Goal: Task Accomplishment & Management: Manage account settings

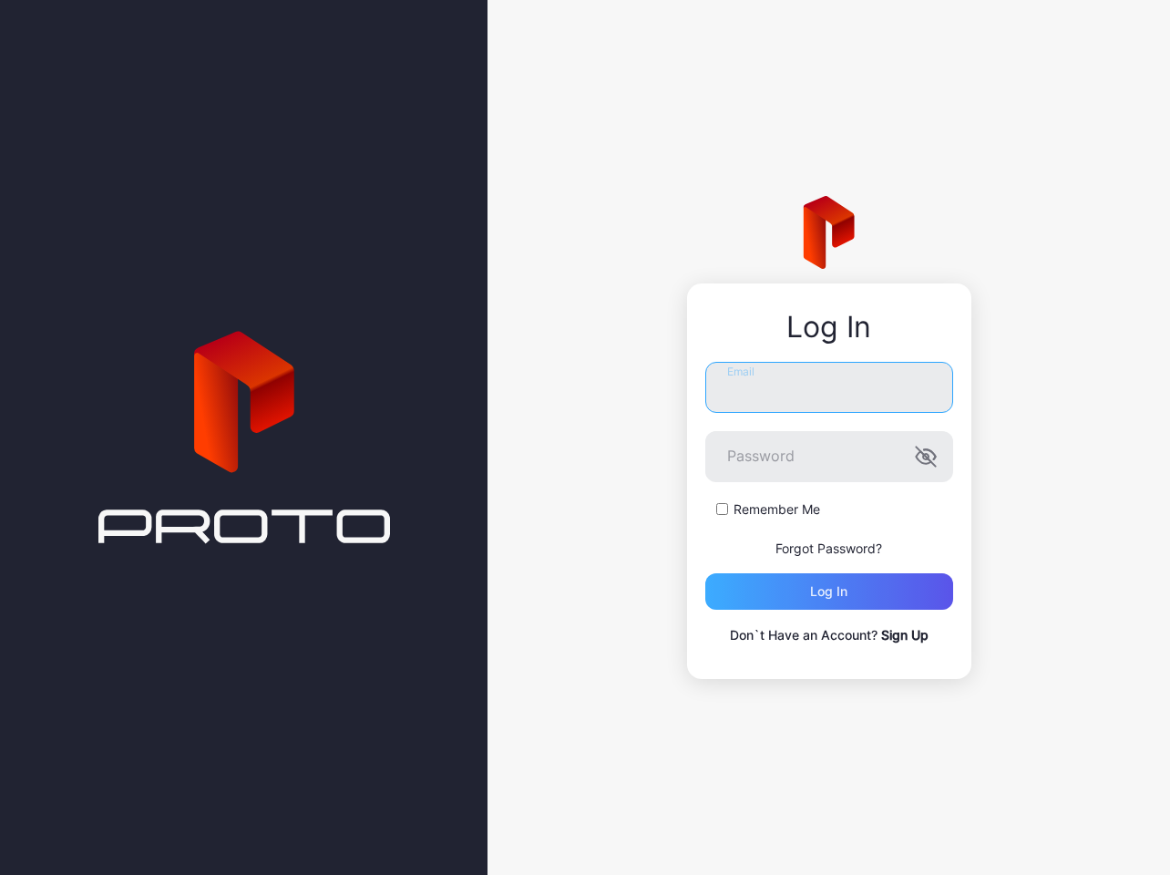
type input "**********"
click at [844, 599] on div "Log in" at bounding box center [828, 591] width 37 height 15
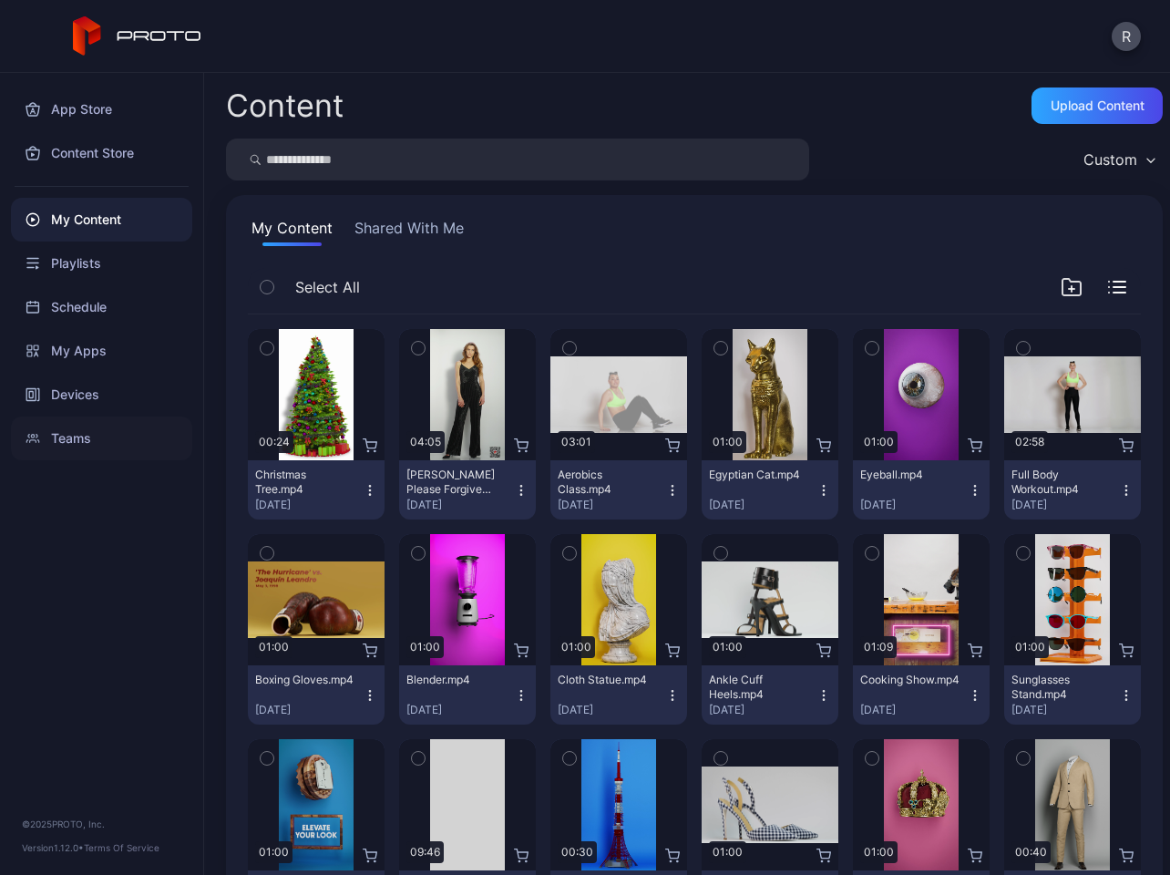
click at [86, 440] on div "Teams" at bounding box center [101, 438] width 181 height 44
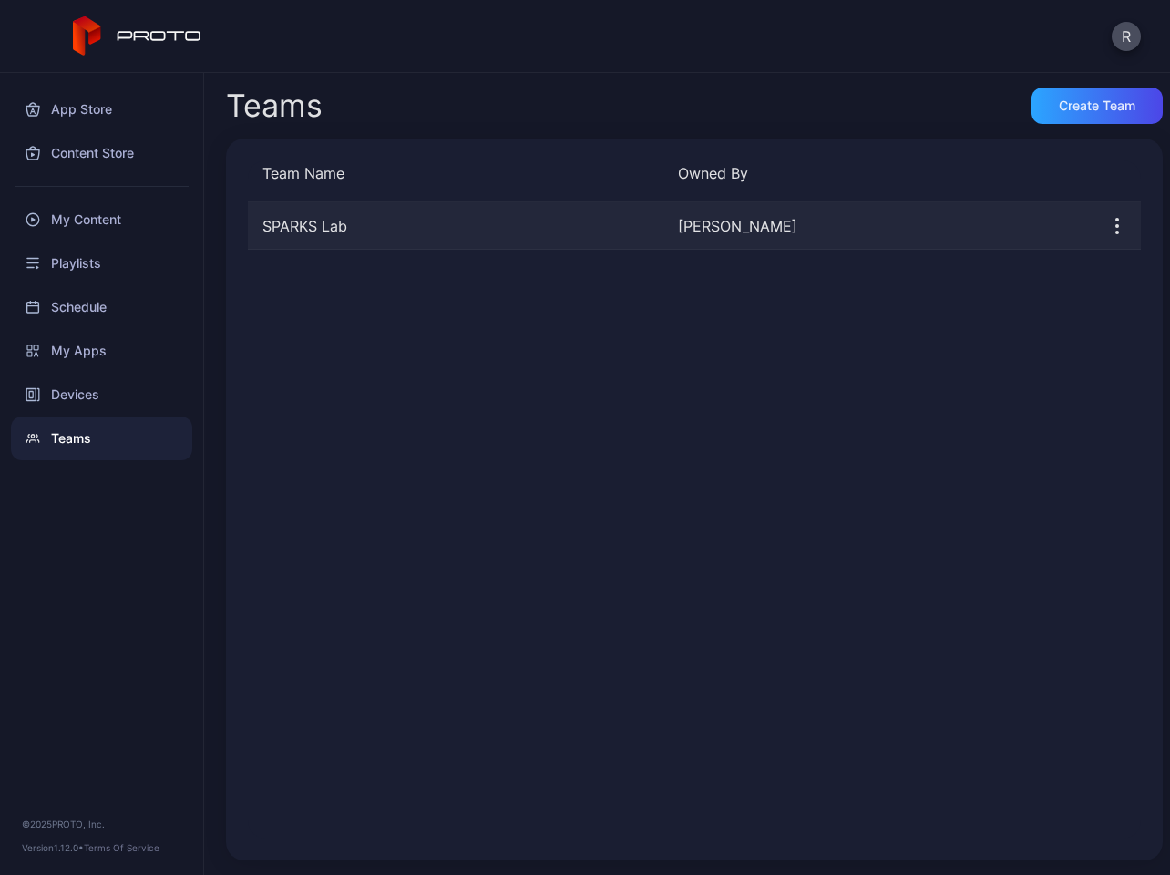
click at [1106, 231] on icon "button" at bounding box center [1117, 226] width 22 height 22
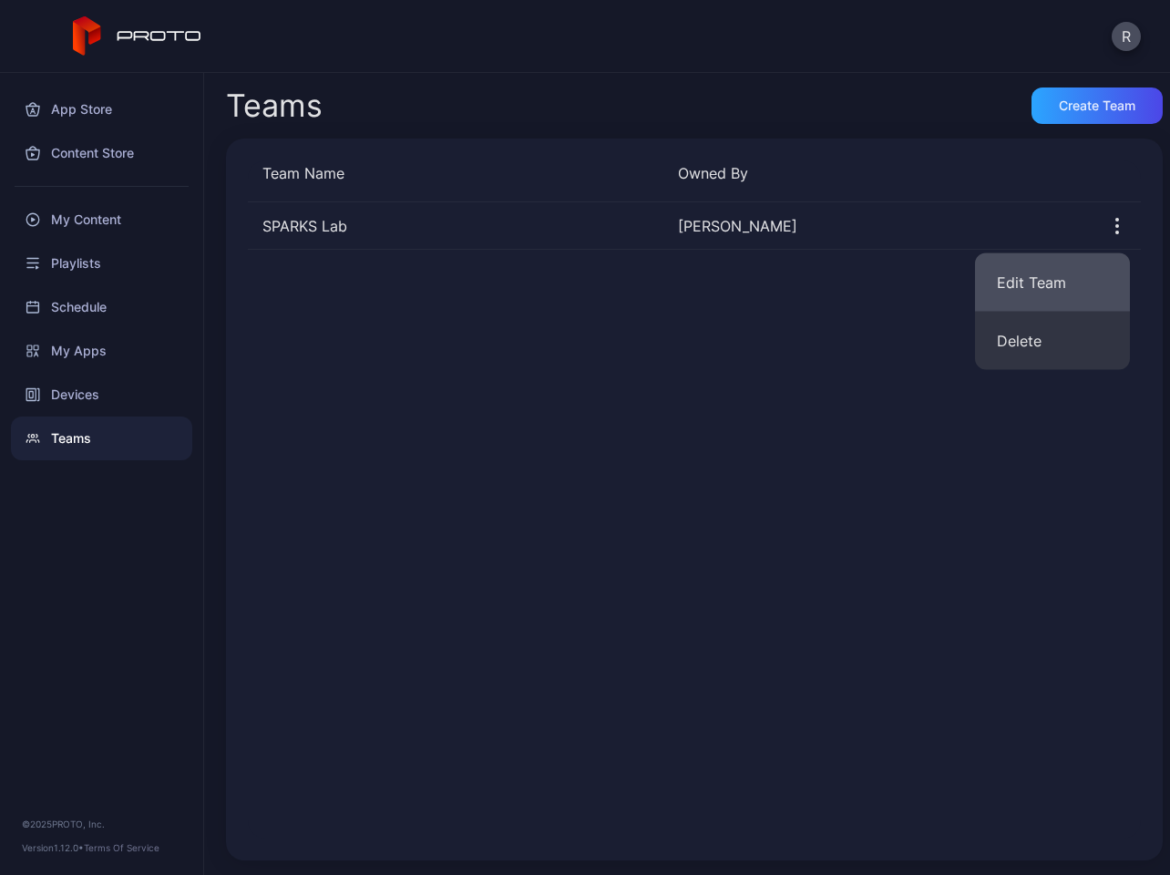
click at [1034, 289] on button "Edit Team" at bounding box center [1052, 282] width 155 height 58
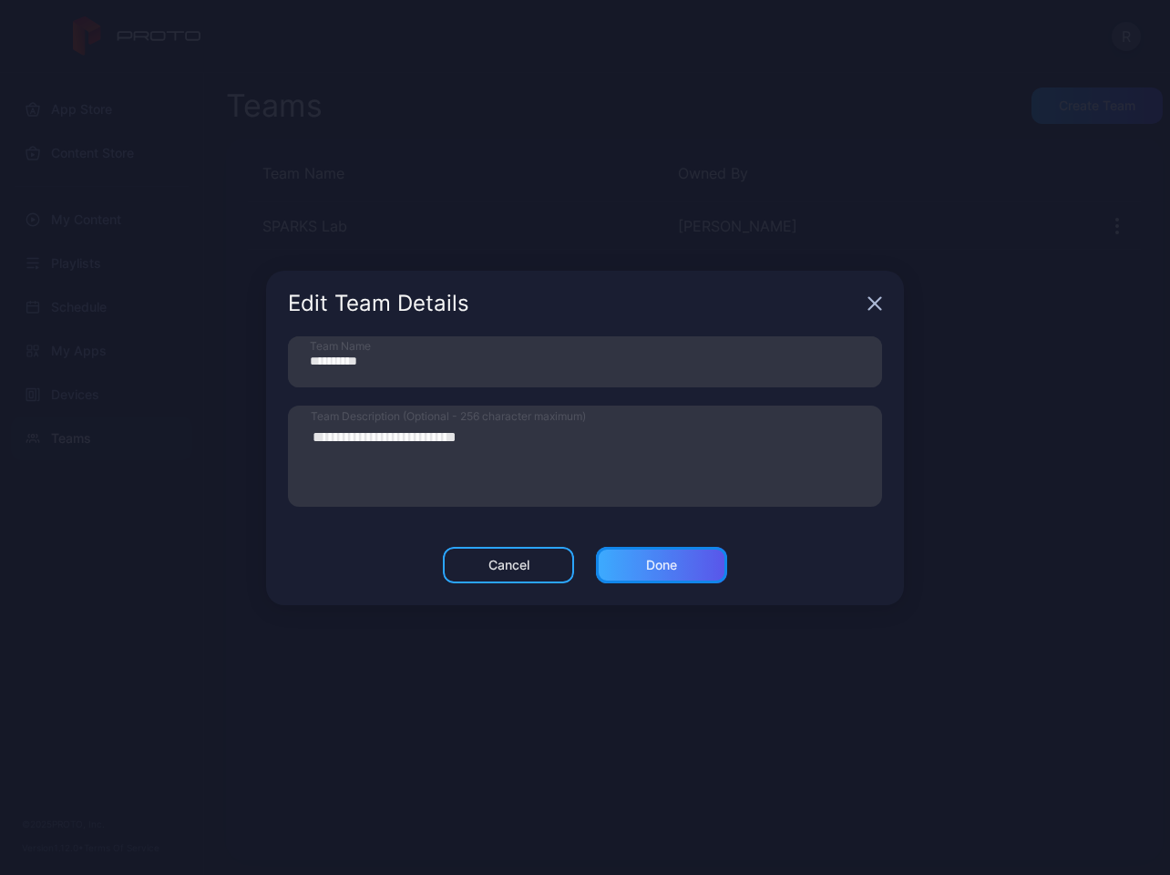
click at [658, 561] on div "Done" at bounding box center [661, 565] width 31 height 15
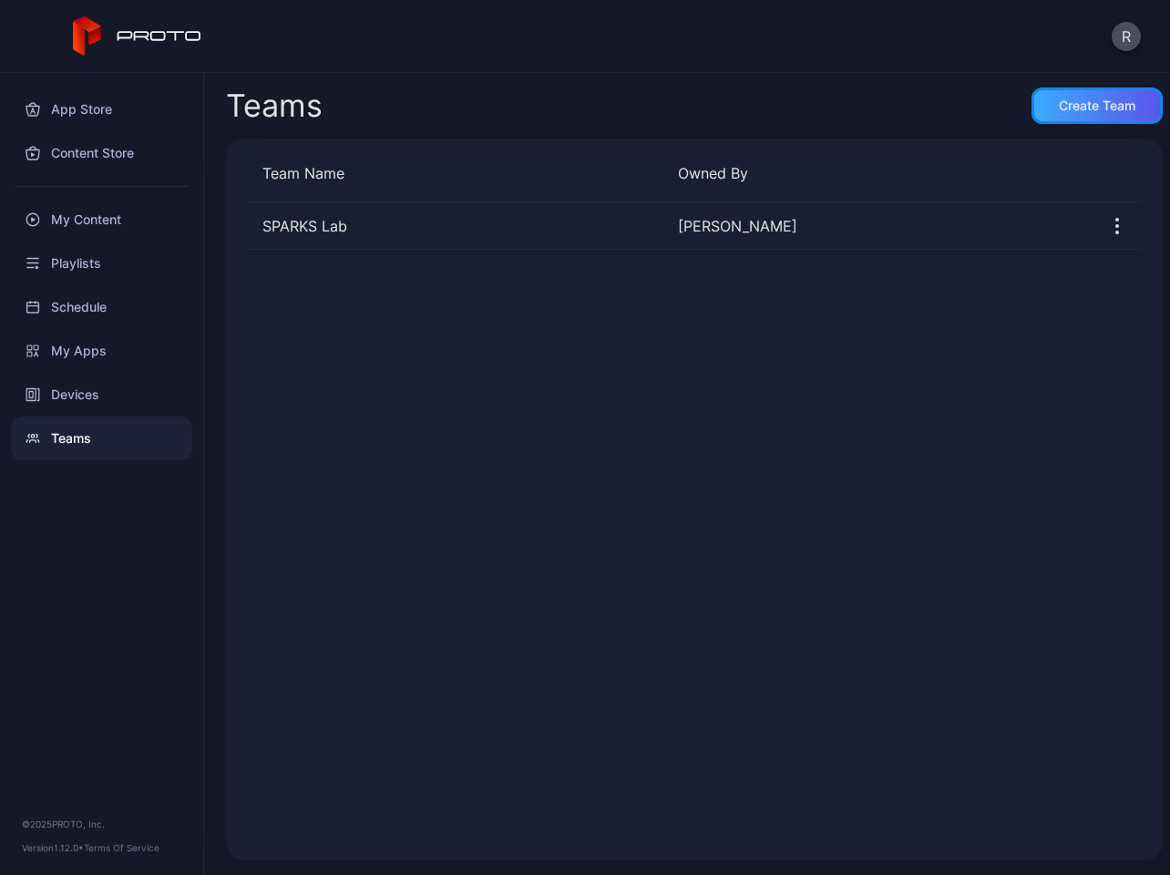
click at [1059, 104] on div "Create Team" at bounding box center [1097, 105] width 77 height 15
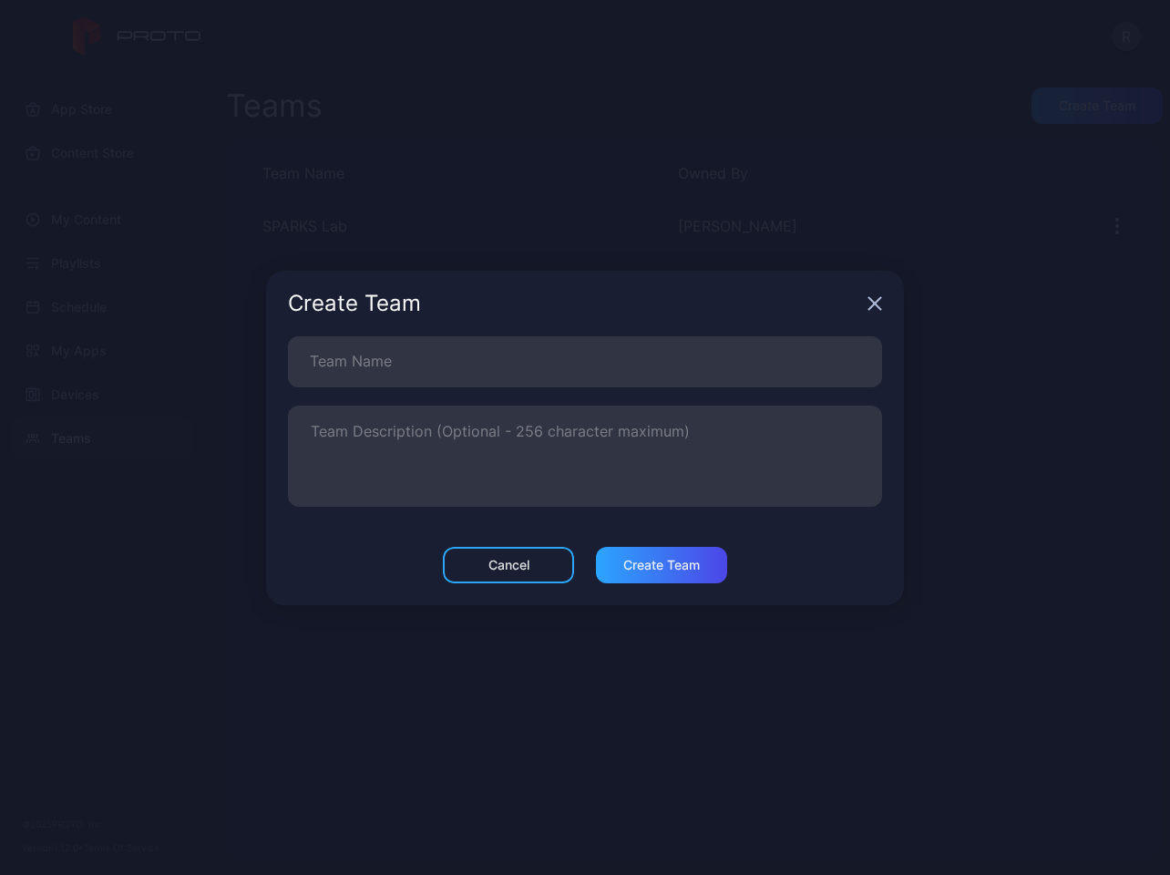
click at [871, 301] on icon "button" at bounding box center [875, 303] width 12 height 12
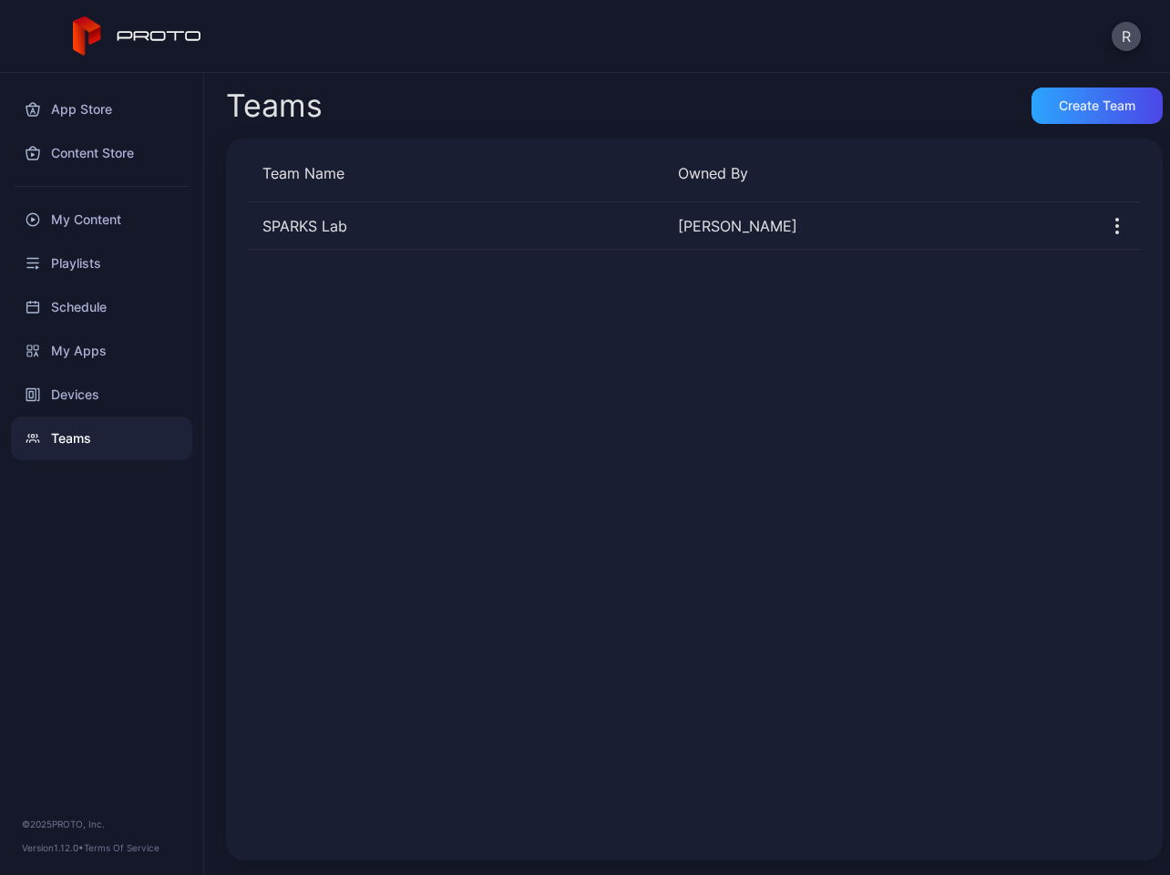
click at [657, 289] on div "SPARKS Lab [PERSON_NAME]" at bounding box center [694, 520] width 893 height 636
click at [360, 327] on div "SPARKS Lab [PERSON_NAME]" at bounding box center [694, 520] width 893 height 636
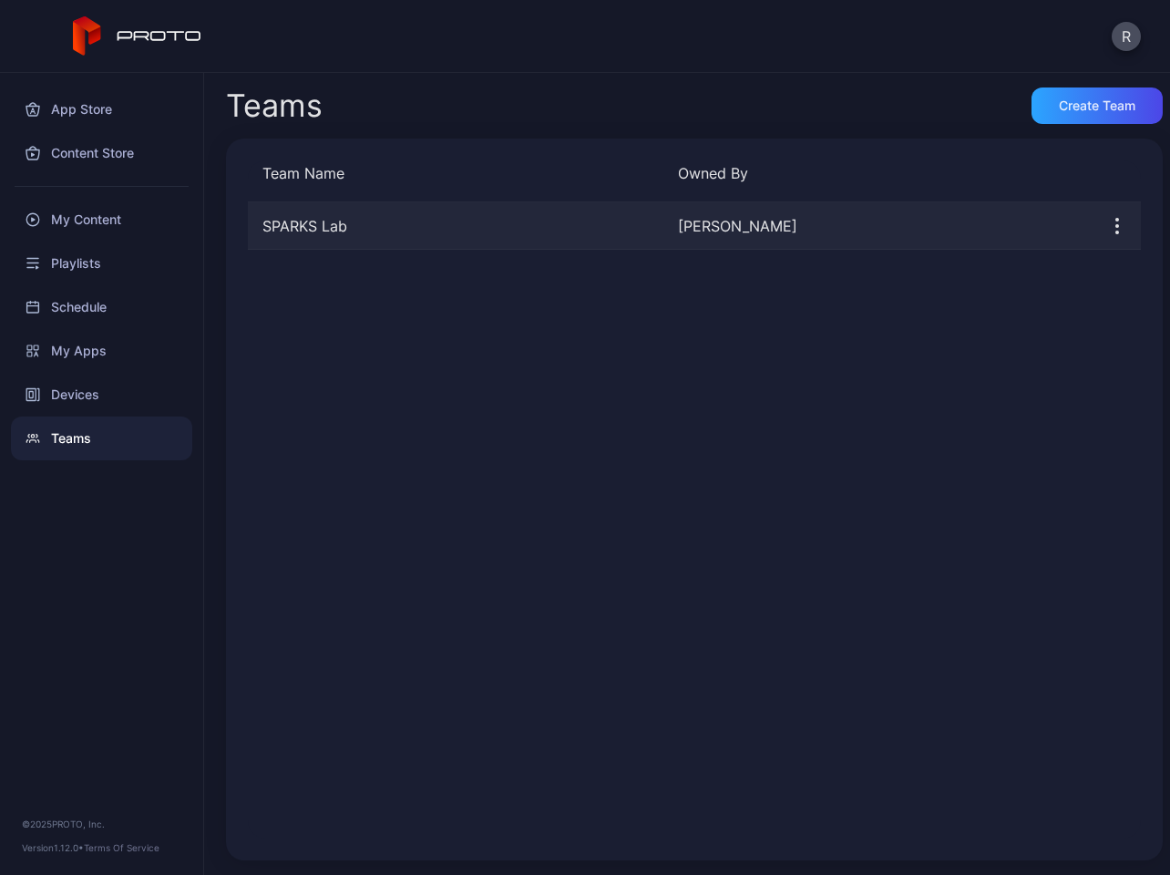
click at [1106, 223] on icon "button" at bounding box center [1117, 226] width 22 height 22
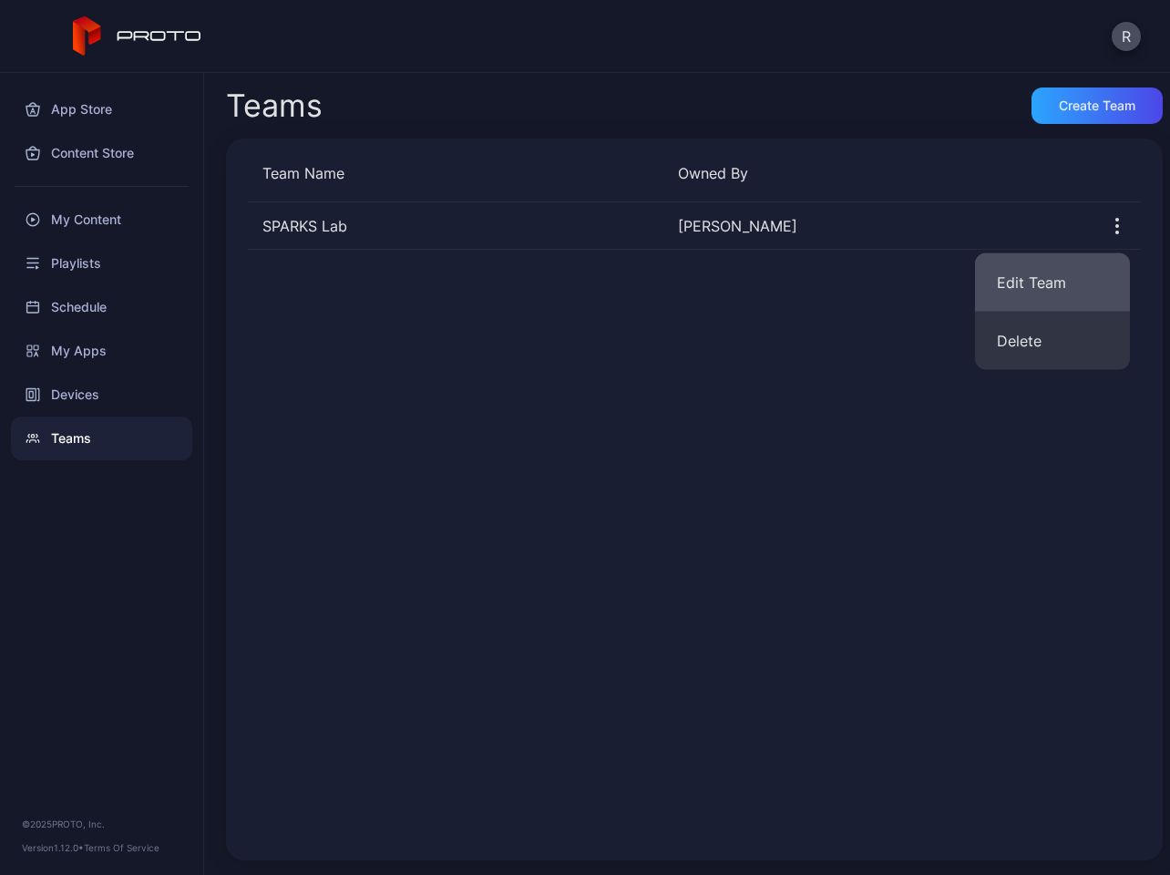
click at [1042, 289] on button "Edit Team" at bounding box center [1052, 282] width 155 height 58
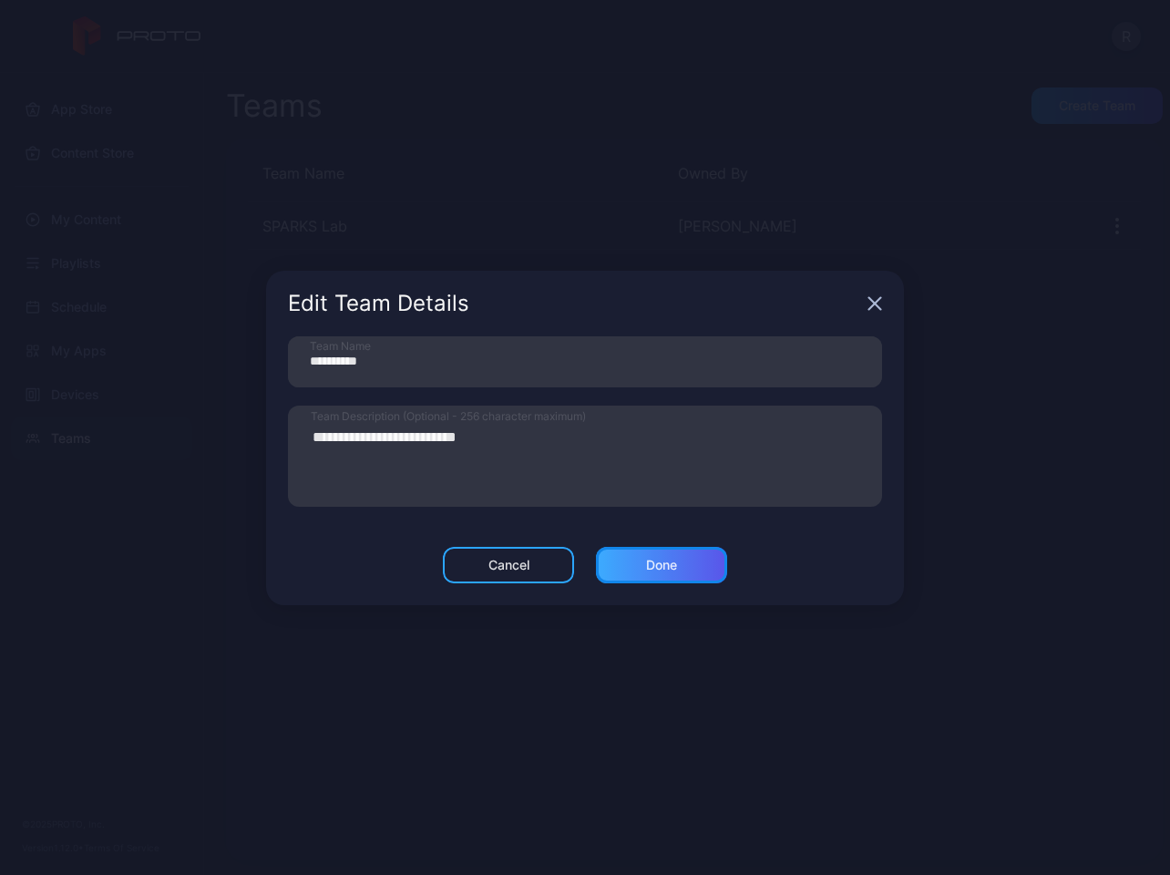
click at [683, 565] on div "Done" at bounding box center [661, 565] width 131 height 36
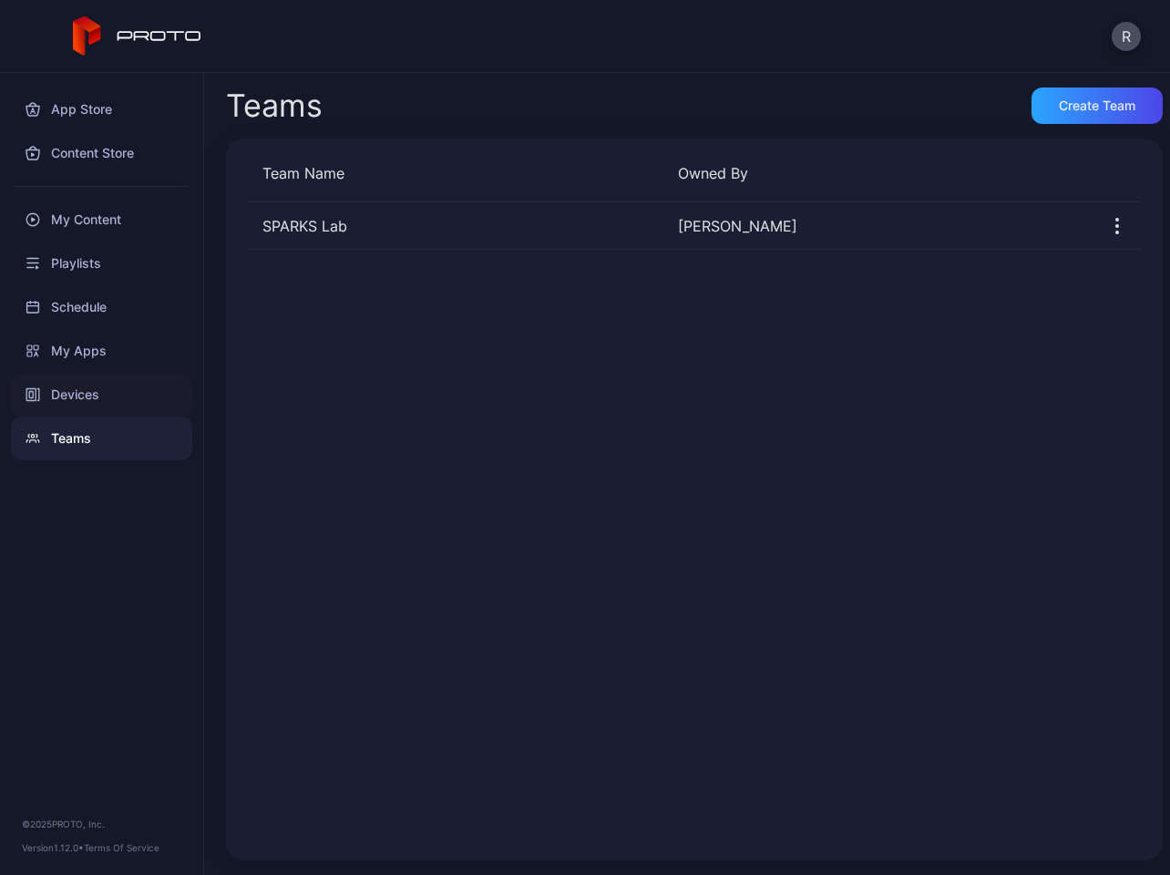
click at [87, 393] on div "Devices" at bounding box center [101, 395] width 181 height 44
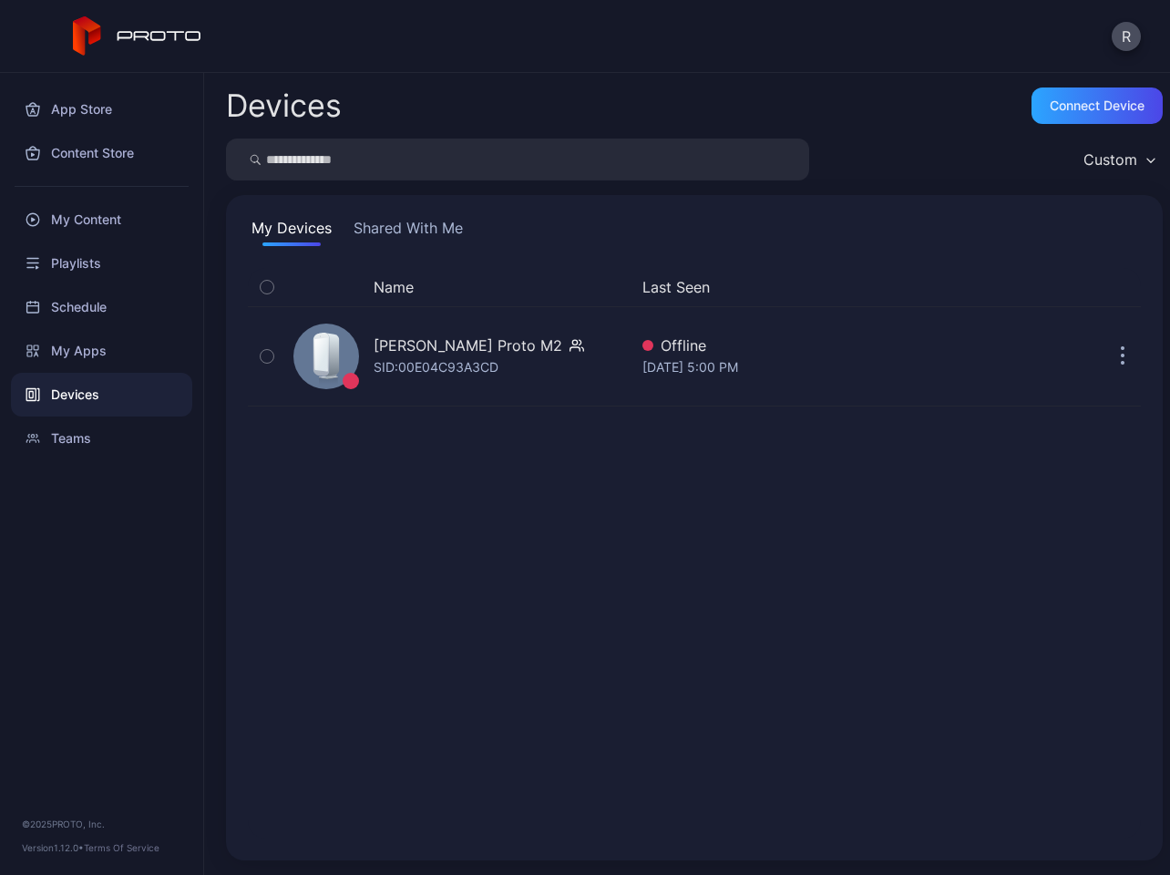
click at [392, 228] on button "Shared With Me" at bounding box center [408, 231] width 117 height 29
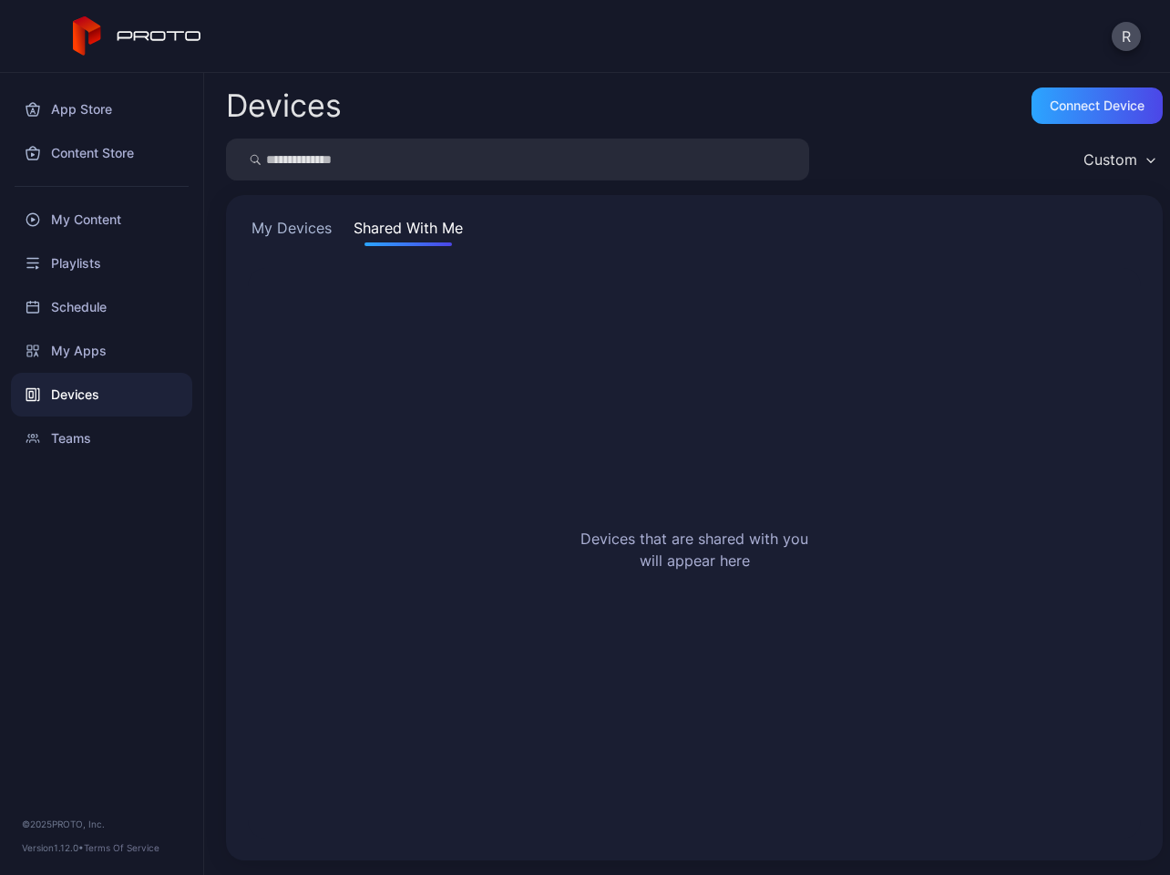
click at [309, 228] on button "My Devices" at bounding box center [291, 231] width 87 height 29
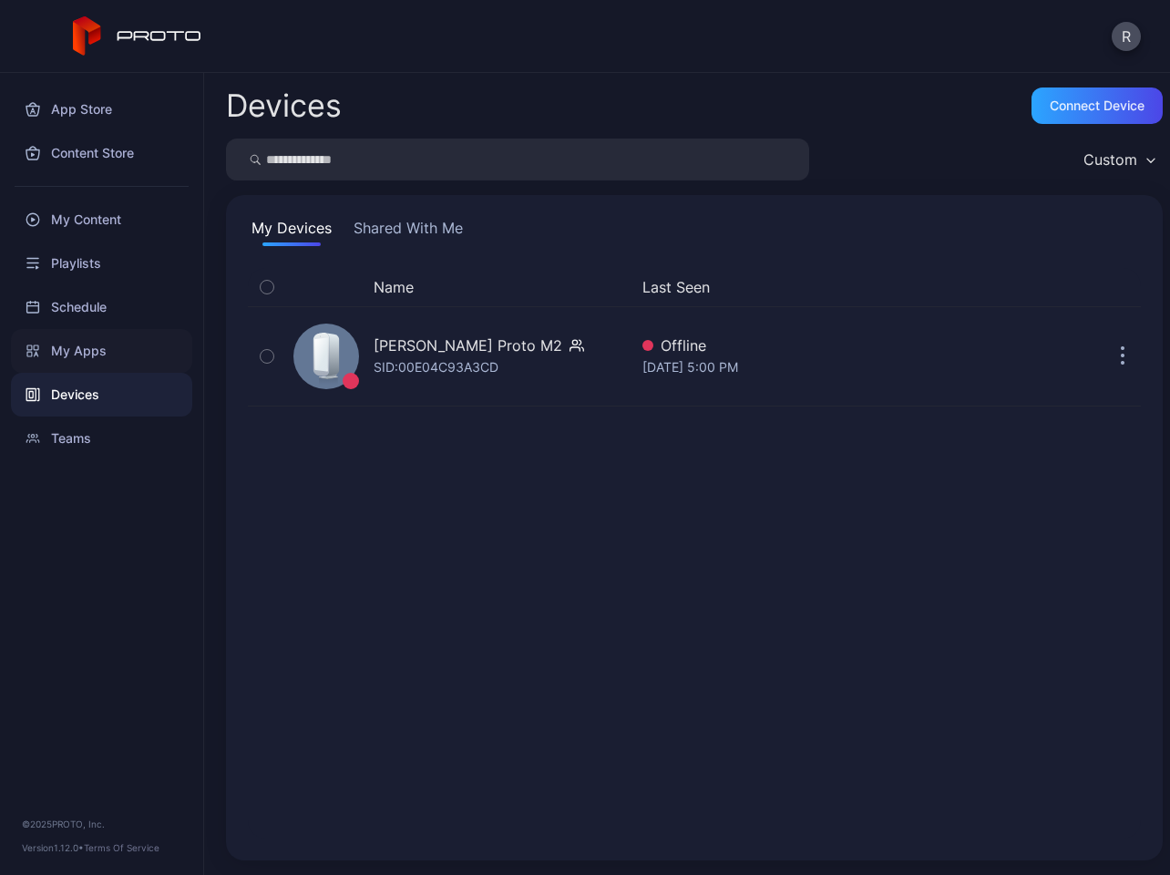
click at [80, 354] on div "My Apps" at bounding box center [101, 351] width 181 height 44
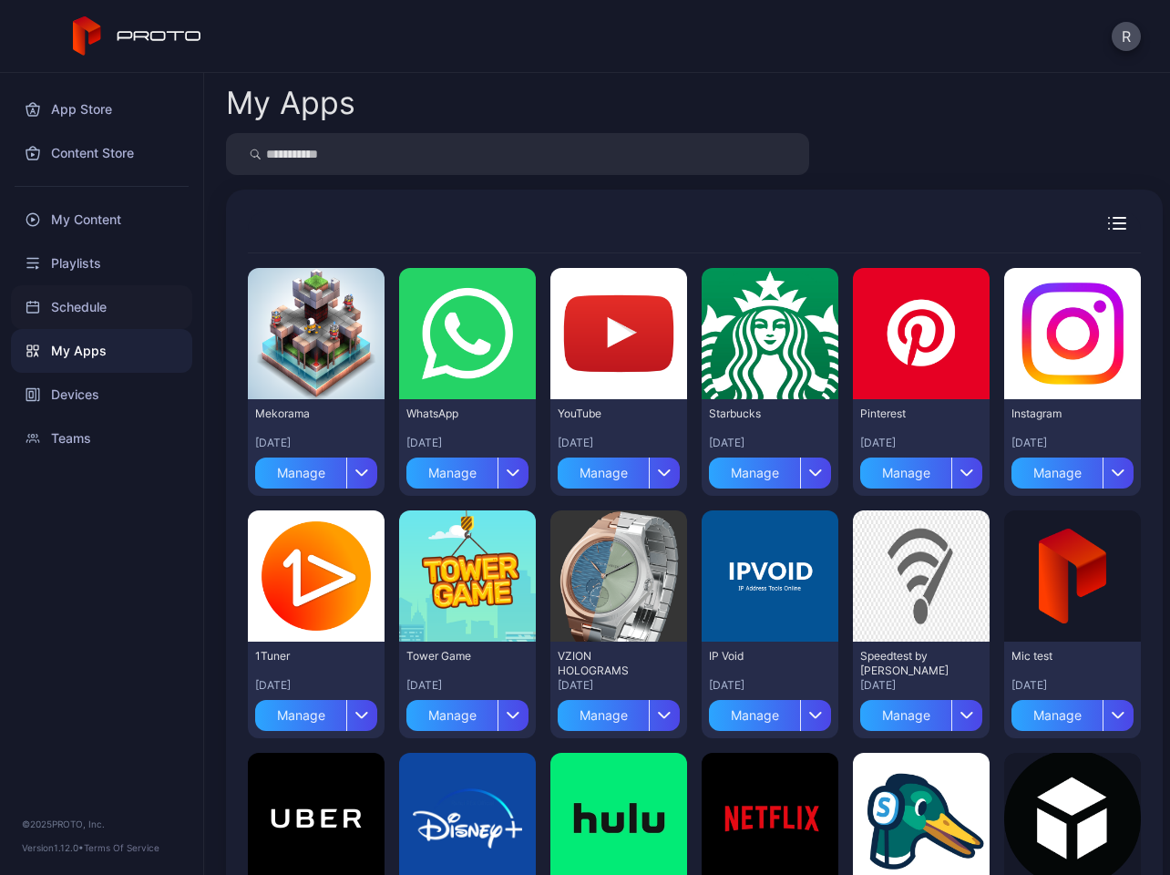
click at [88, 306] on div "Schedule" at bounding box center [101, 307] width 181 height 44
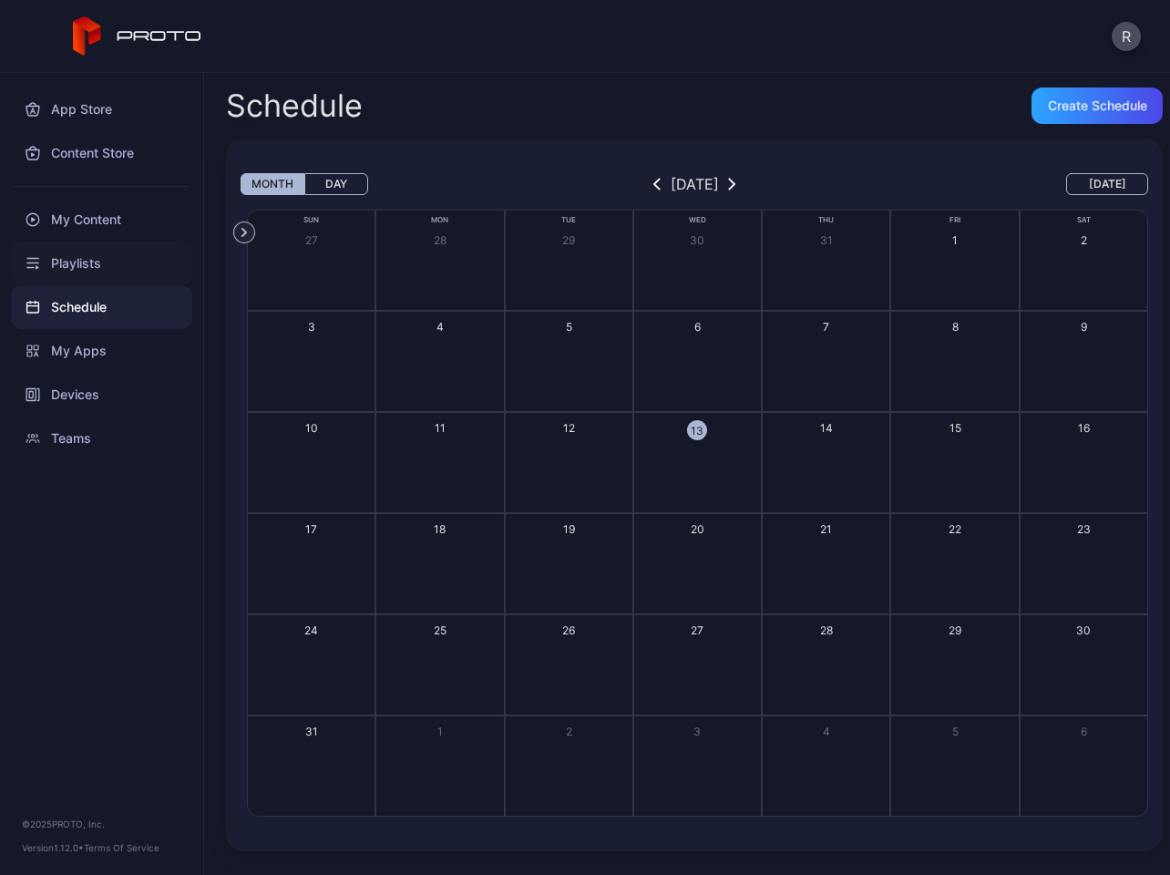
click at [80, 258] on div "Playlists" at bounding box center [101, 263] width 181 height 44
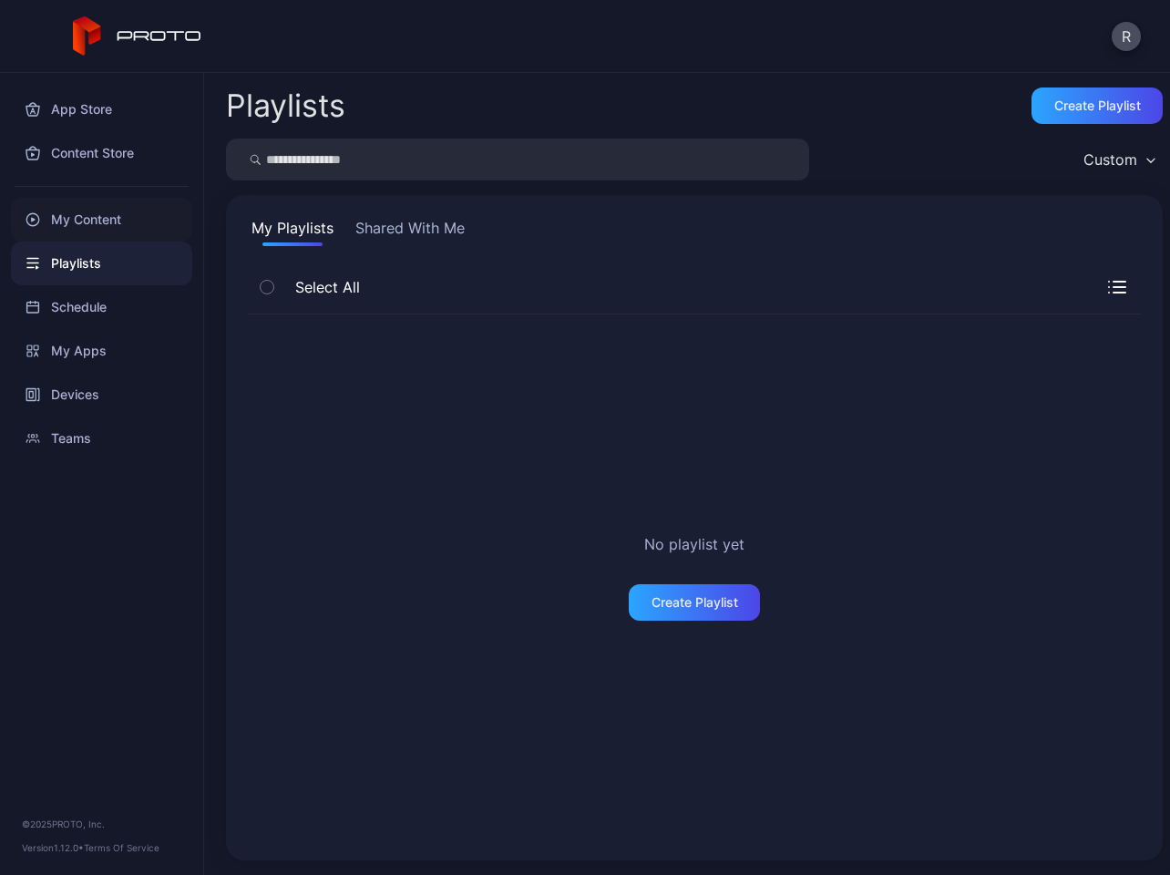
click at [84, 223] on div "My Content" at bounding box center [101, 220] width 181 height 44
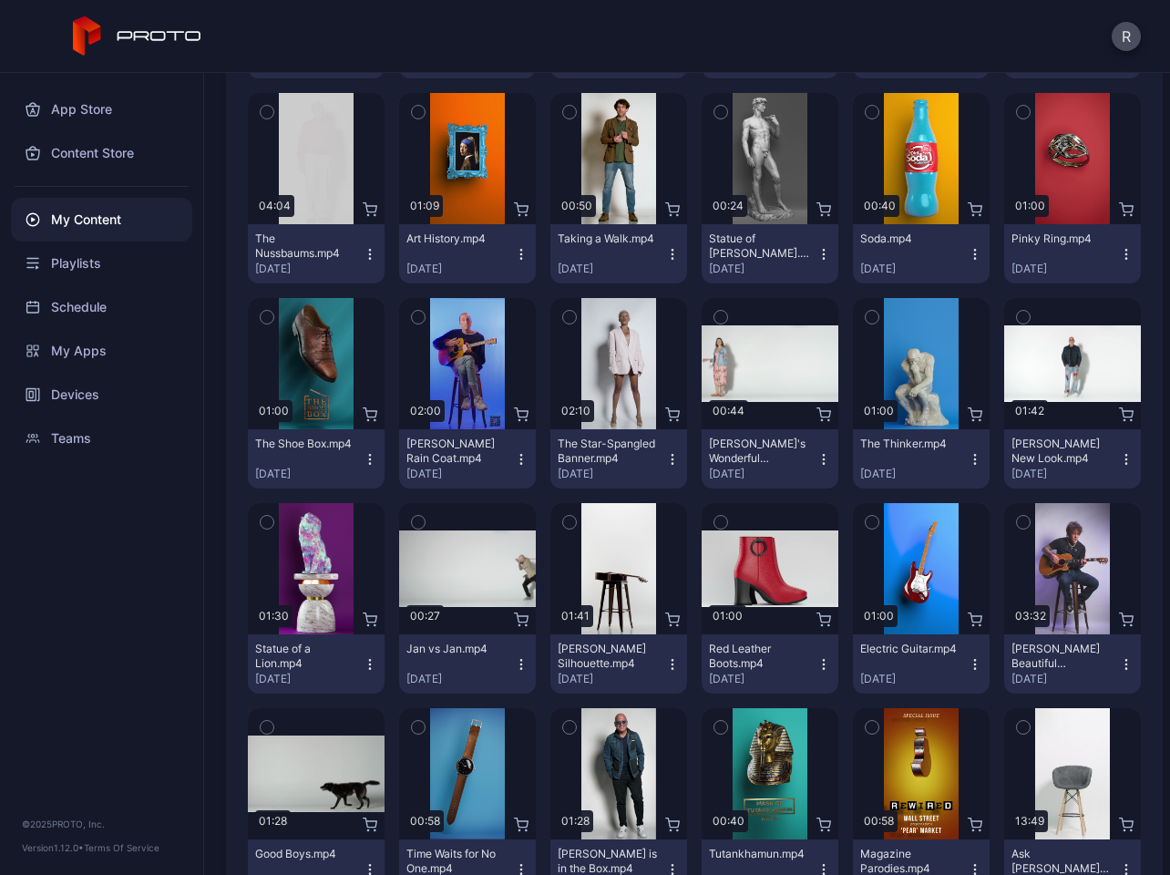
scroll to position [1259, 0]
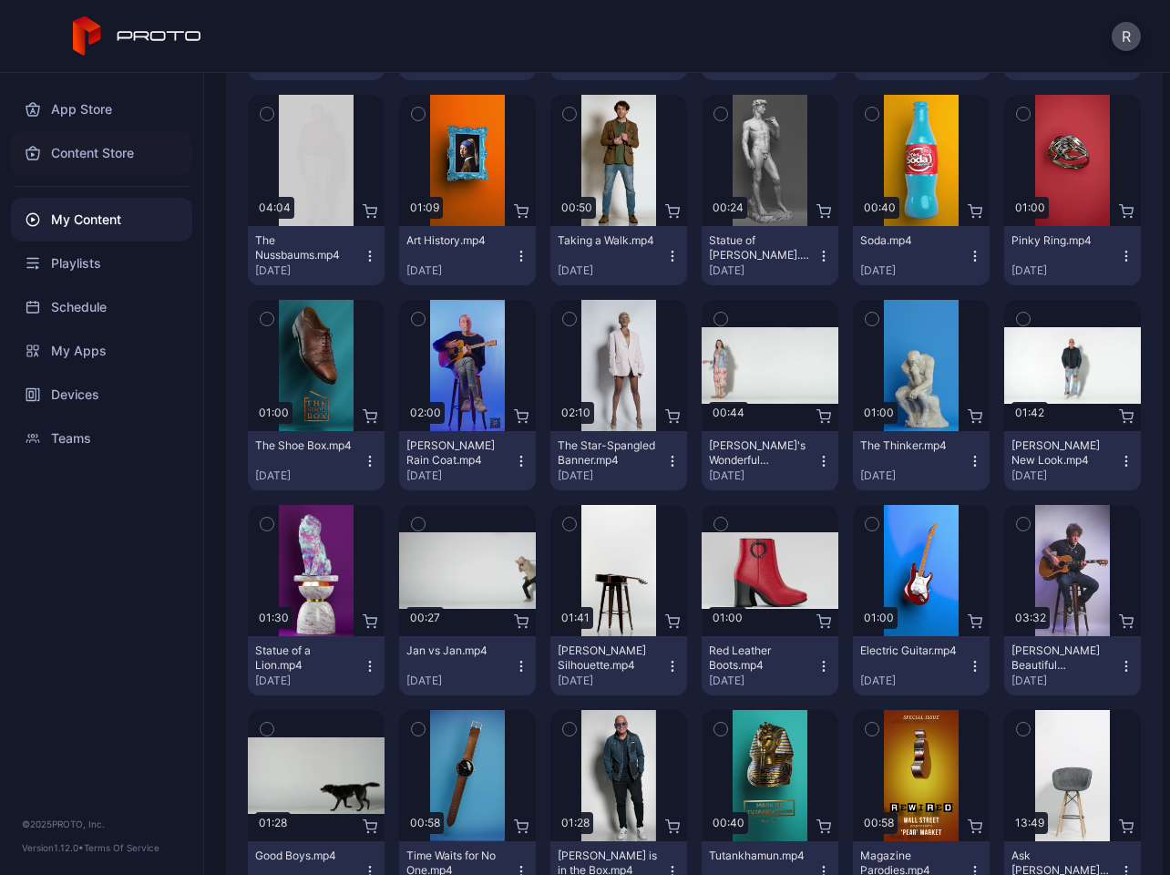
click at [85, 147] on div "Content Store" at bounding box center [101, 153] width 181 height 44
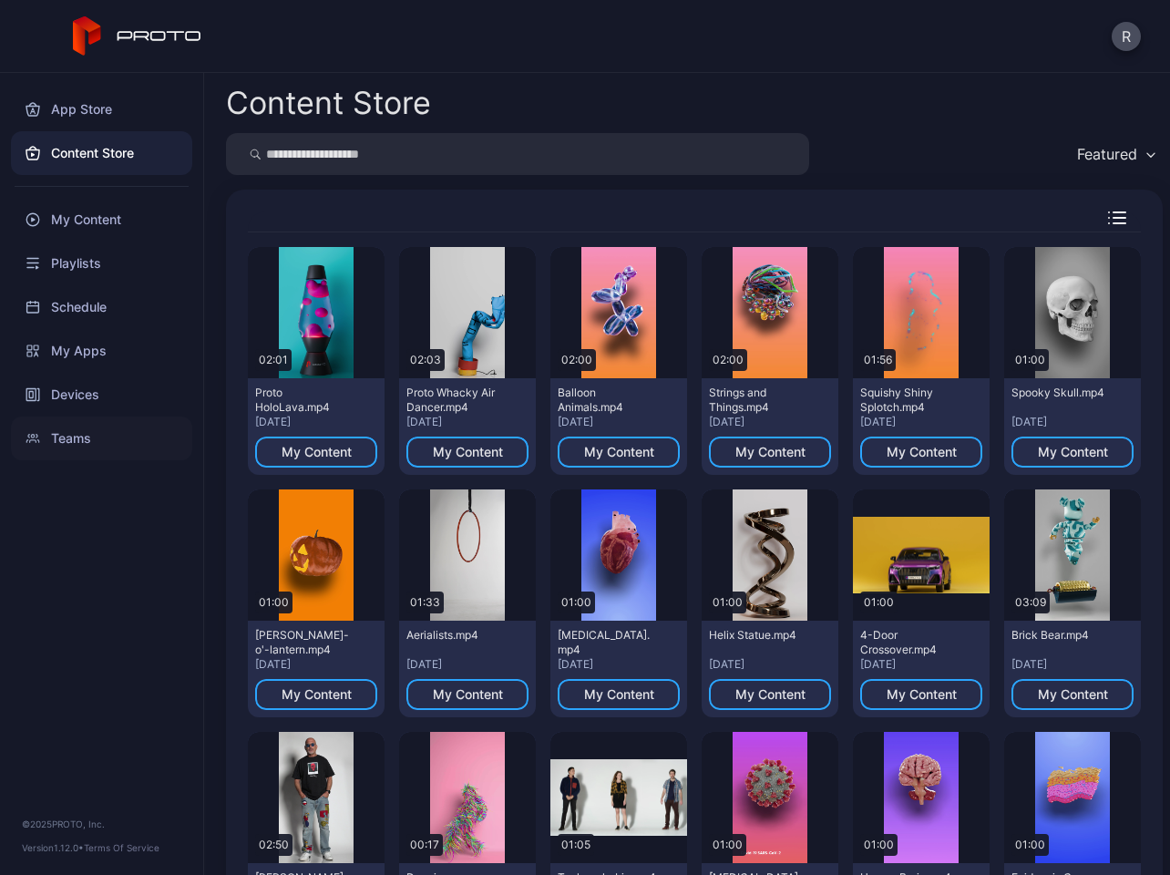
click at [71, 454] on div "Teams" at bounding box center [101, 438] width 181 height 44
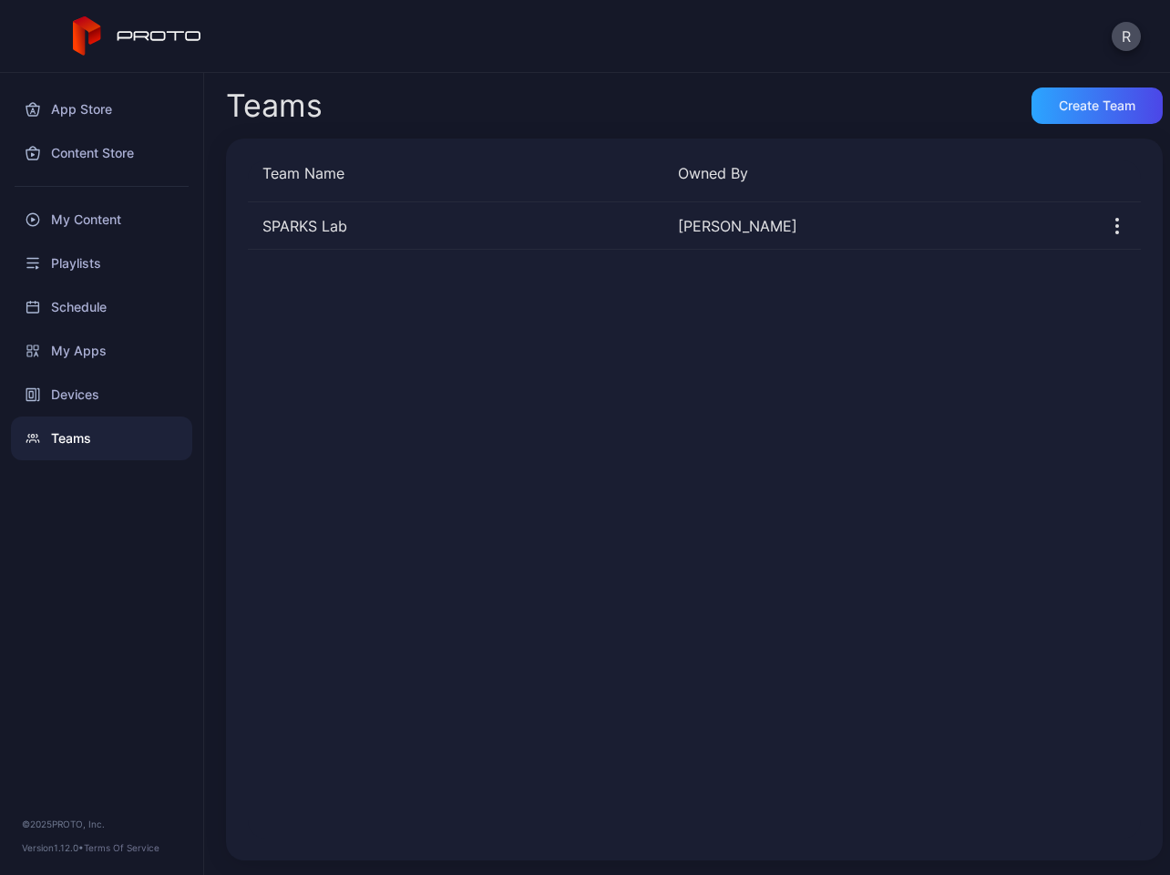
click at [33, 440] on icon at bounding box center [33, 438] width 15 height 15
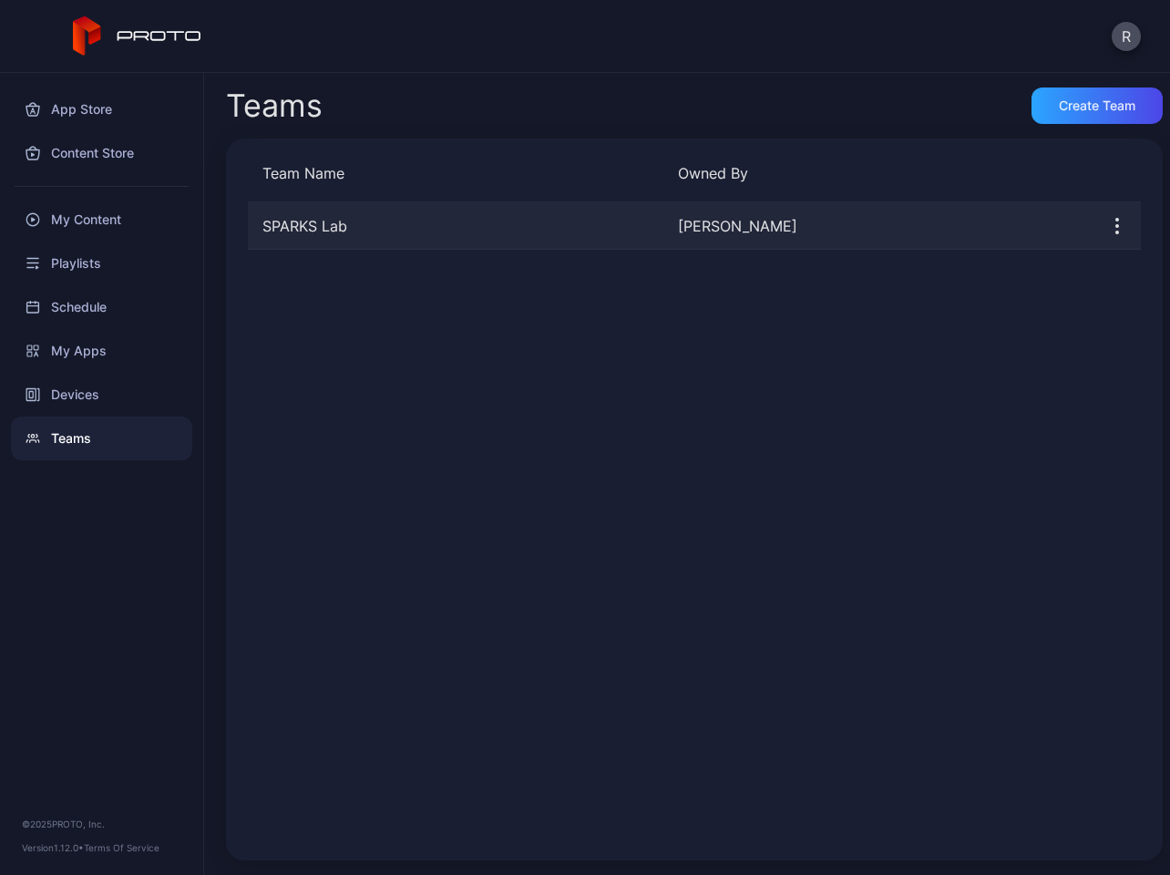
click at [290, 230] on div "SPARKS Lab" at bounding box center [456, 226] width 416 height 22
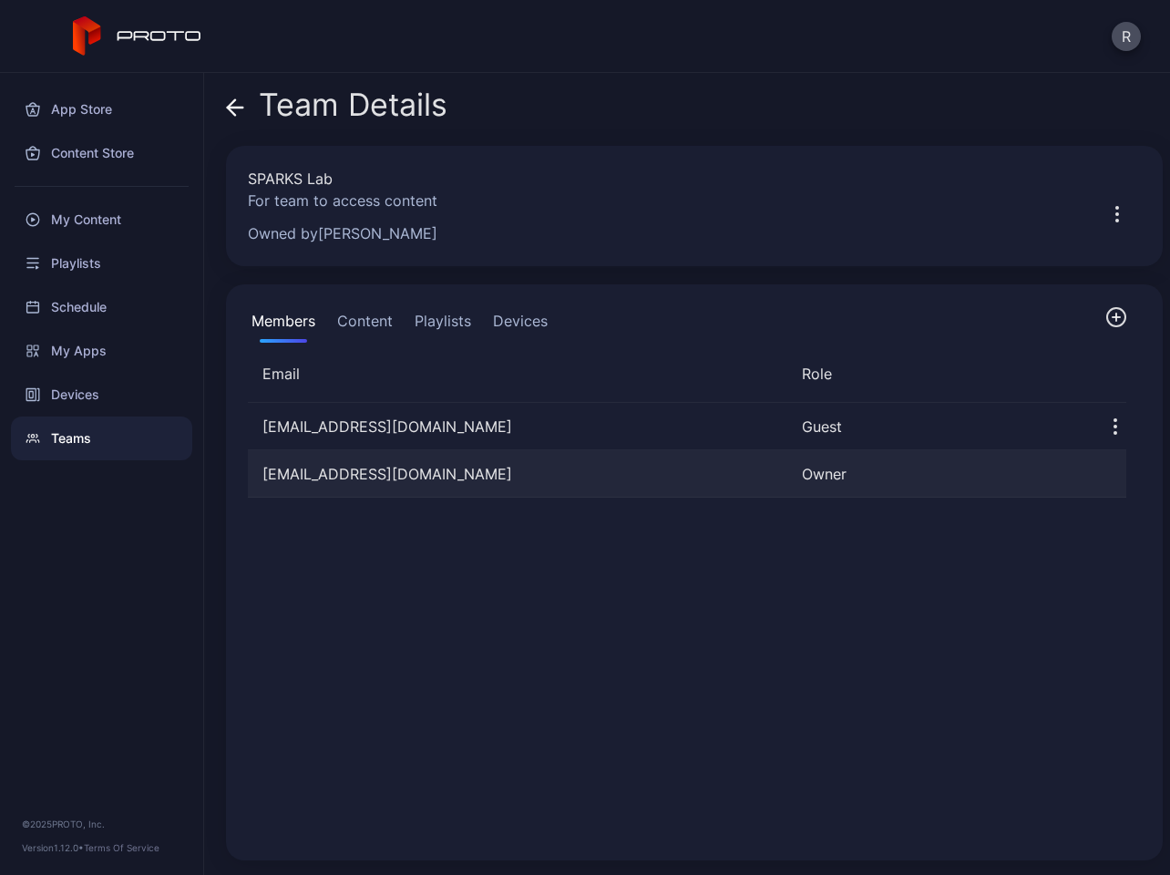
click at [280, 467] on div "[EMAIL_ADDRESS][DOMAIN_NAME]" at bounding box center [517, 474] width 539 height 22
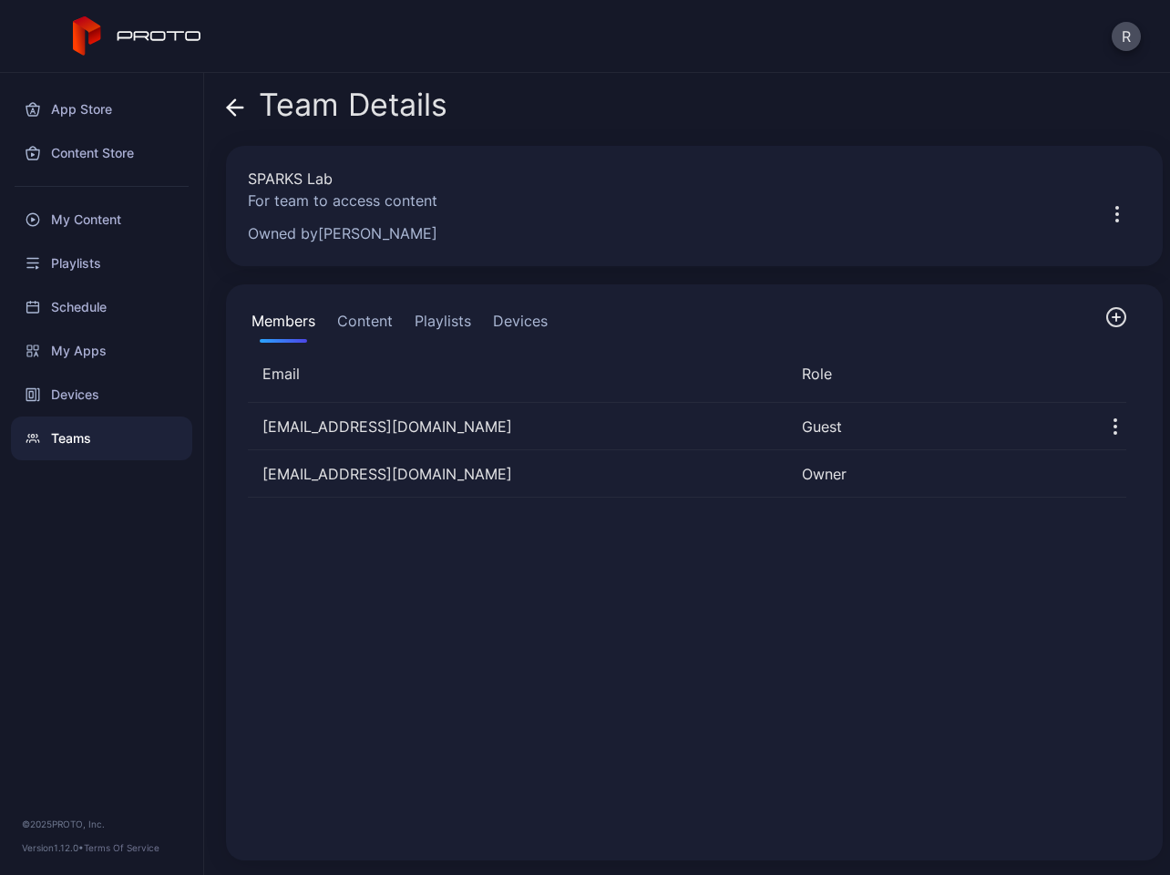
click at [1105, 314] on icon "button" at bounding box center [1116, 317] width 22 height 22
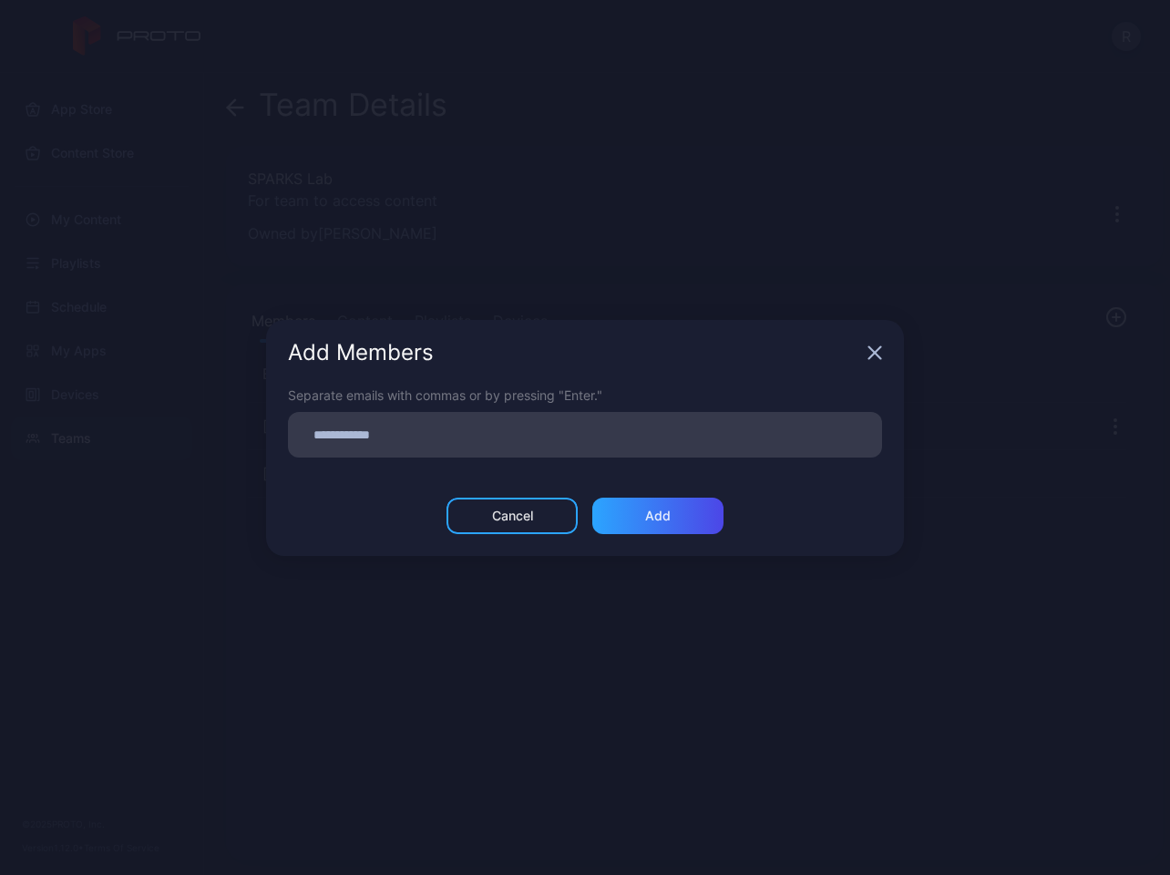
click at [561, 440] on input at bounding box center [585, 435] width 572 height 24
type input "**********"
click at [684, 518] on div "Add" at bounding box center [657, 516] width 131 height 36
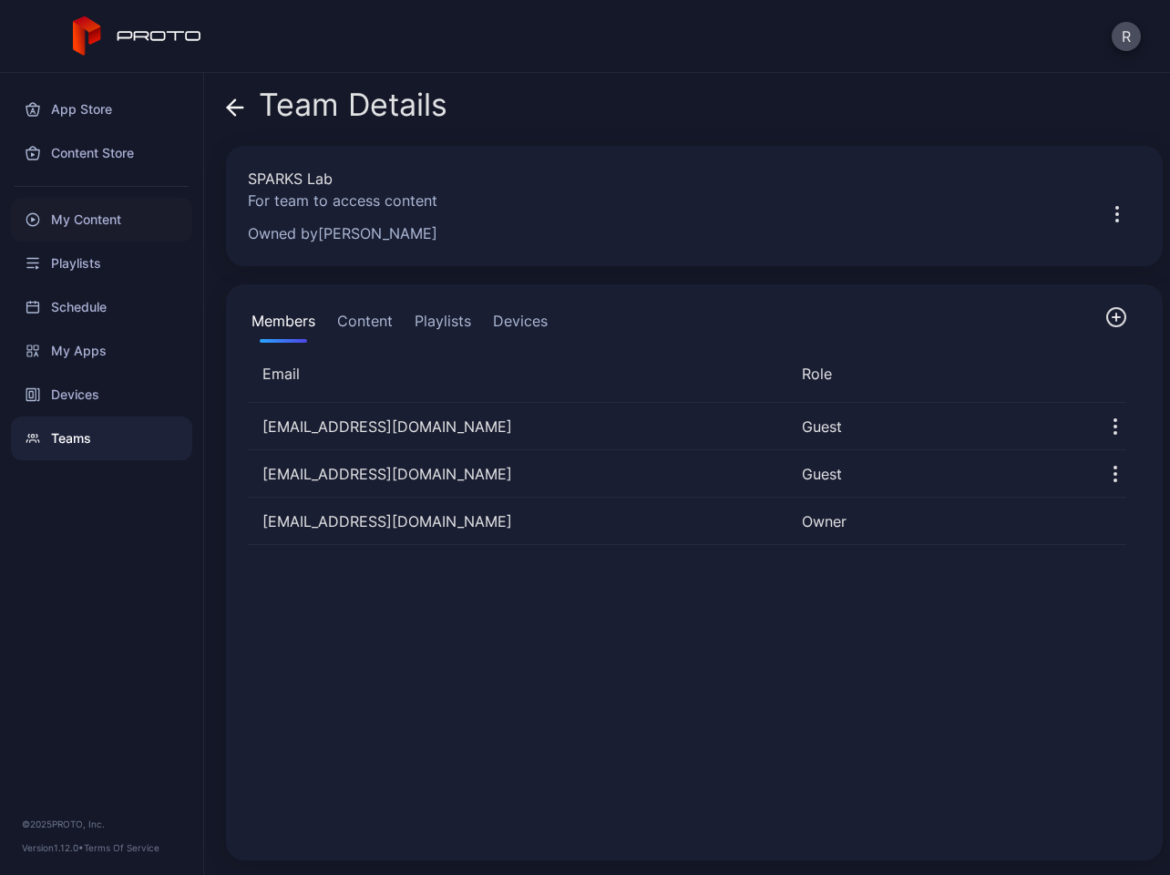
click at [117, 219] on div "My Content" at bounding box center [101, 220] width 181 height 44
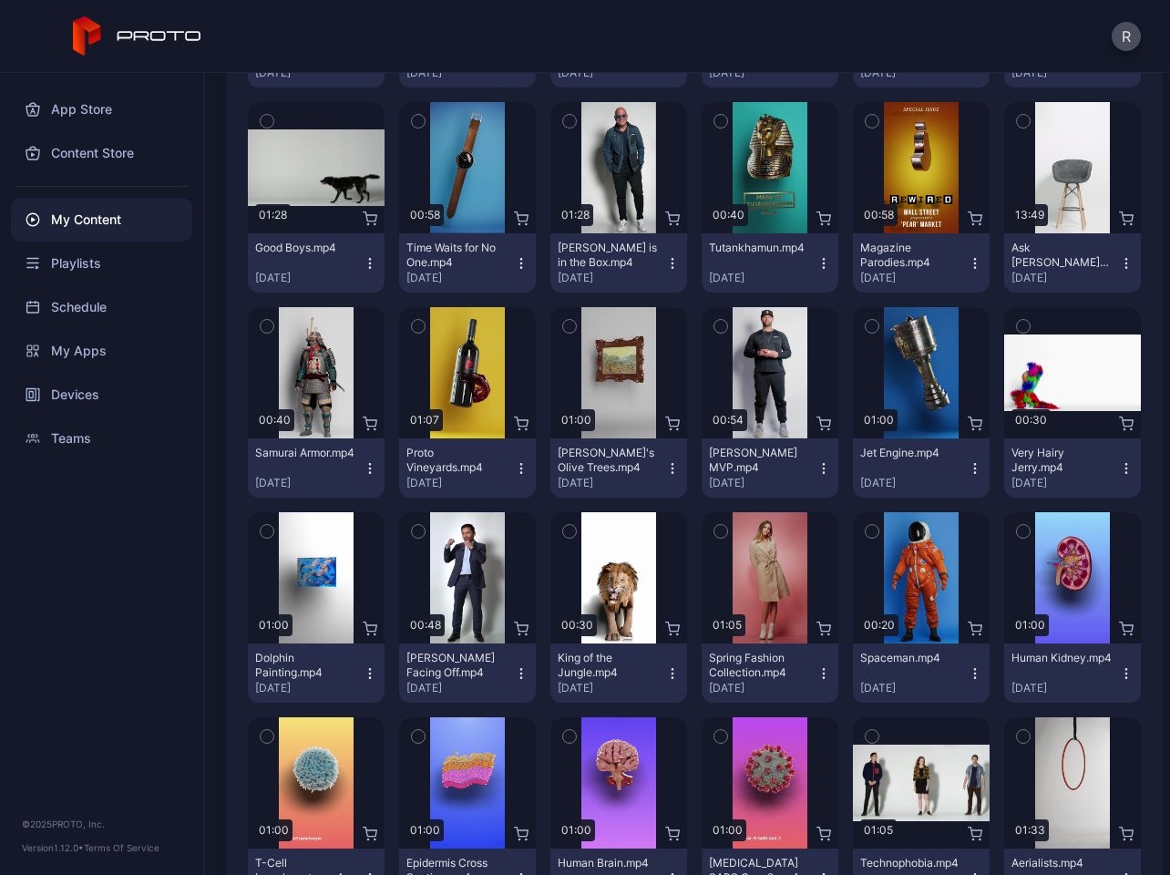
scroll to position [1884, 0]
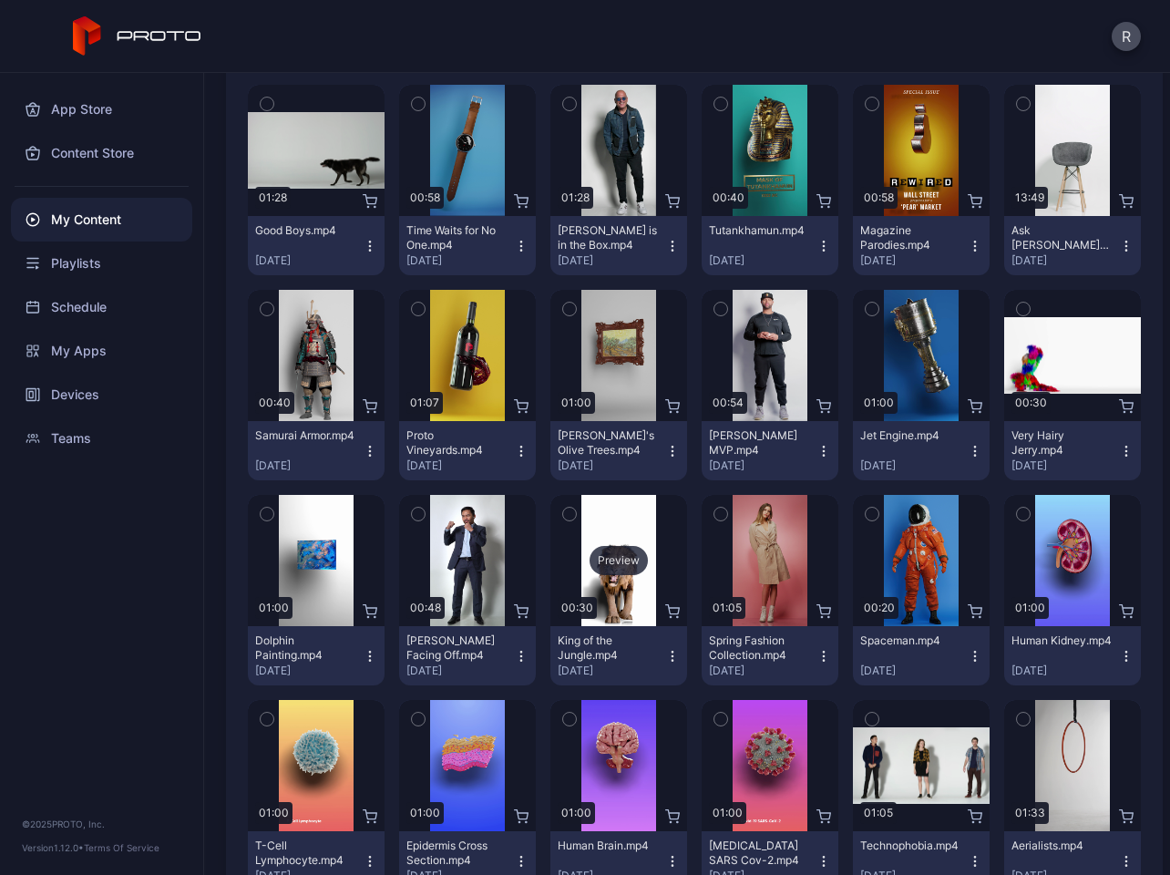
click at [616, 591] on div "Preview" at bounding box center [618, 560] width 137 height 131
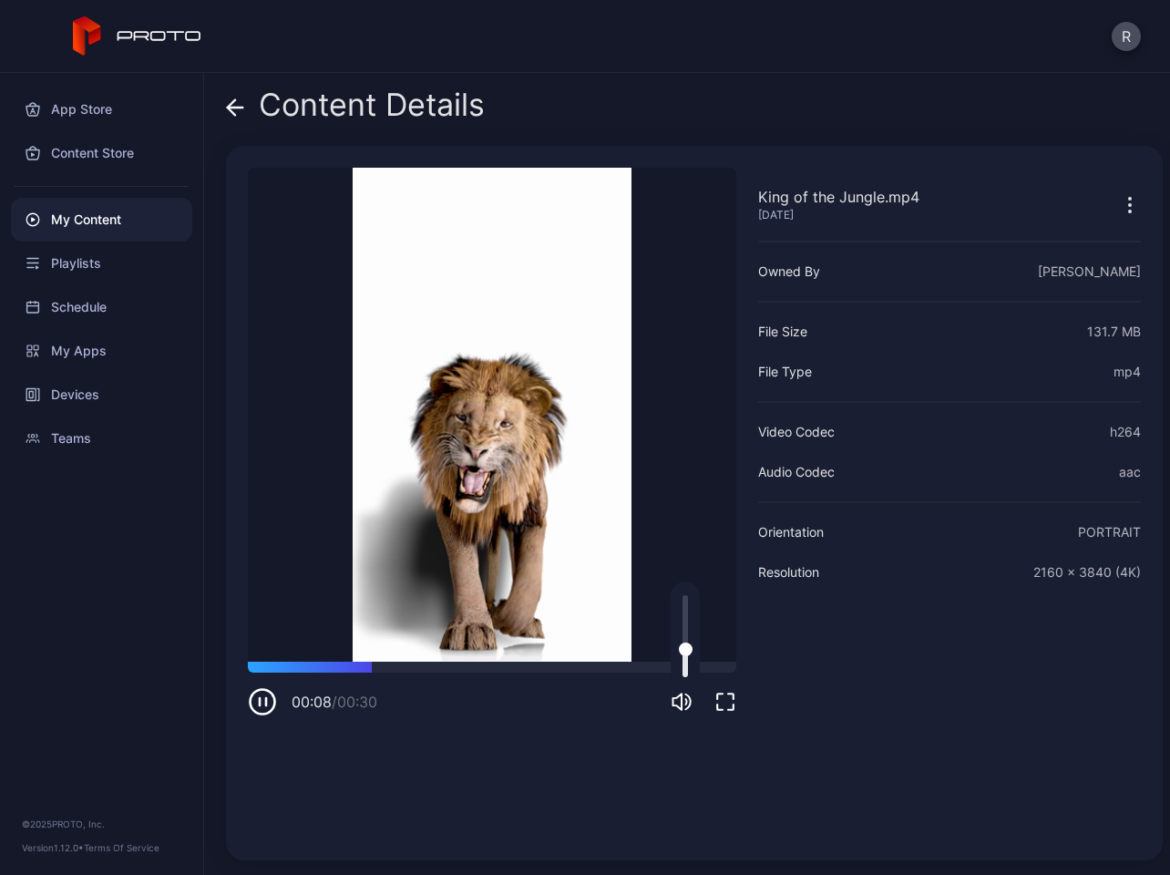
drag, startPoint x: 686, startPoint y: 602, endPoint x: 684, endPoint y: 650, distance: 47.4
click at [684, 650] on div at bounding box center [686, 649] width 14 height 14
click at [442, 396] on video "Sorry, your browser doesn‘t support embedded videos" at bounding box center [492, 415] width 488 height 494
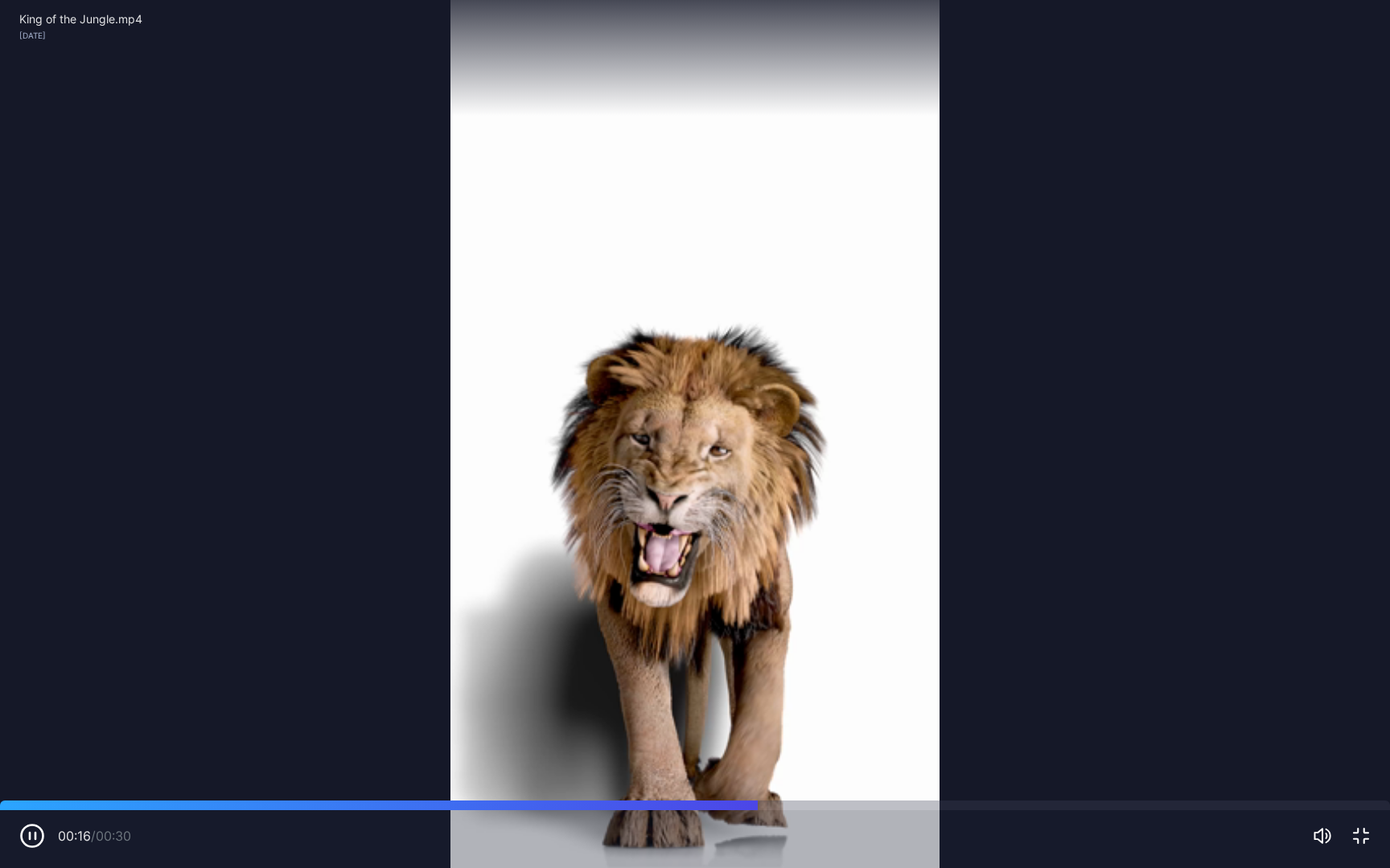
click at [627, 427] on video "Sorry, your browser doesn‘t support embedded videos" at bounding box center [695, 434] width 1390 height 868
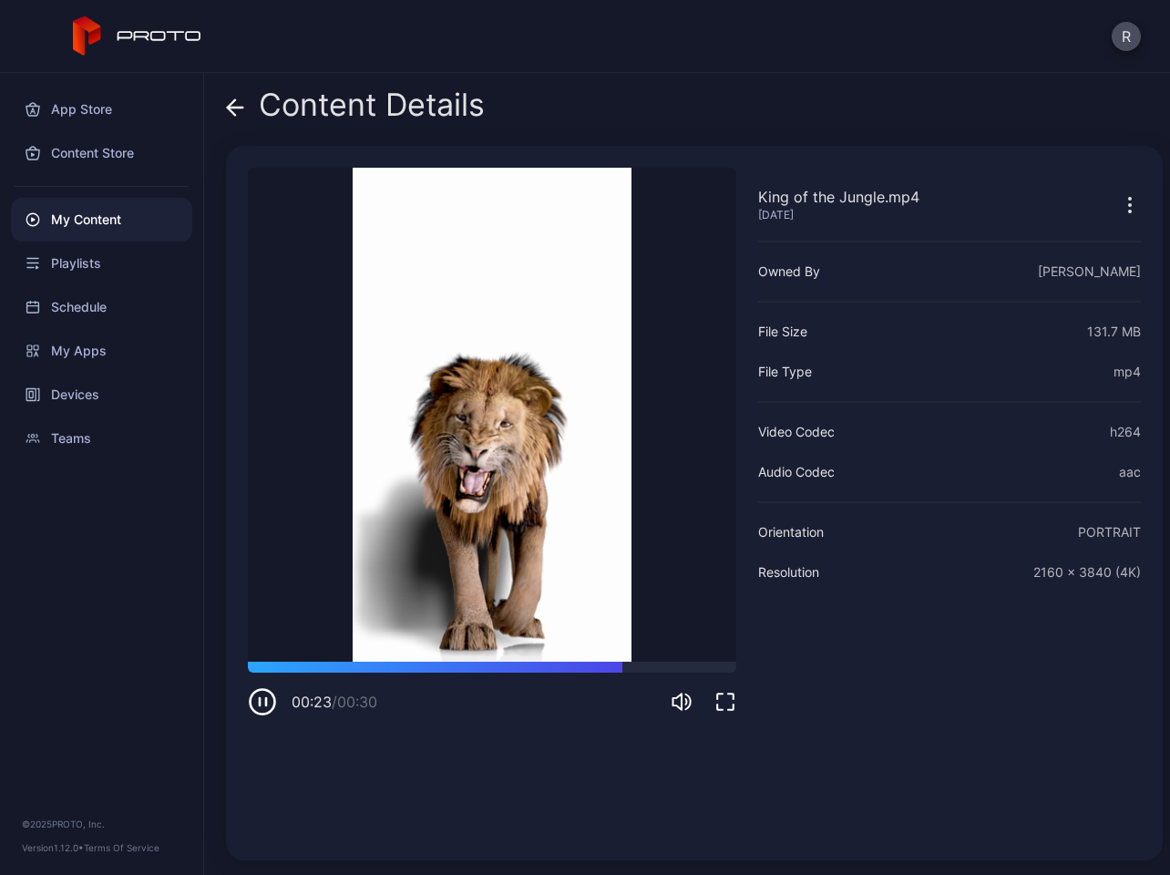
click at [1119, 198] on icon "button" at bounding box center [1130, 205] width 22 height 22
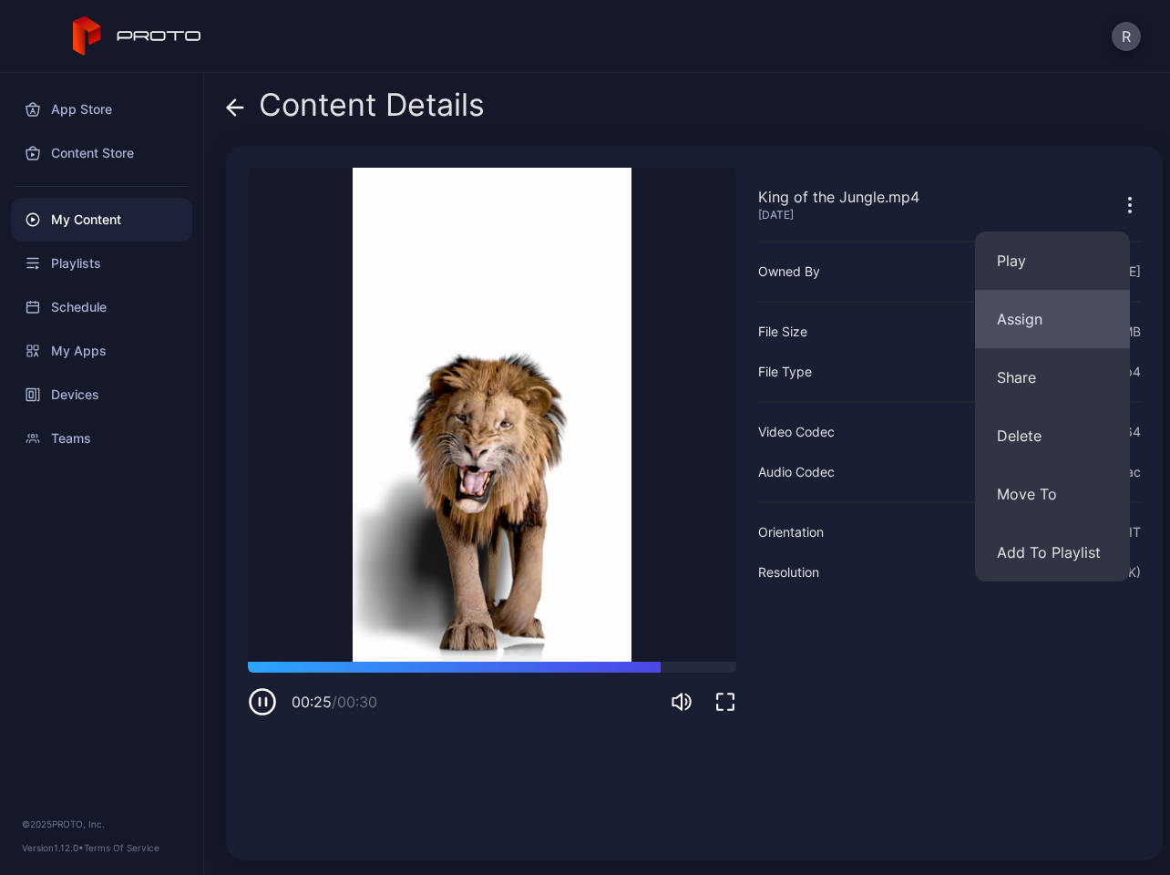
click at [1033, 314] on button "Assign" at bounding box center [1052, 319] width 155 height 58
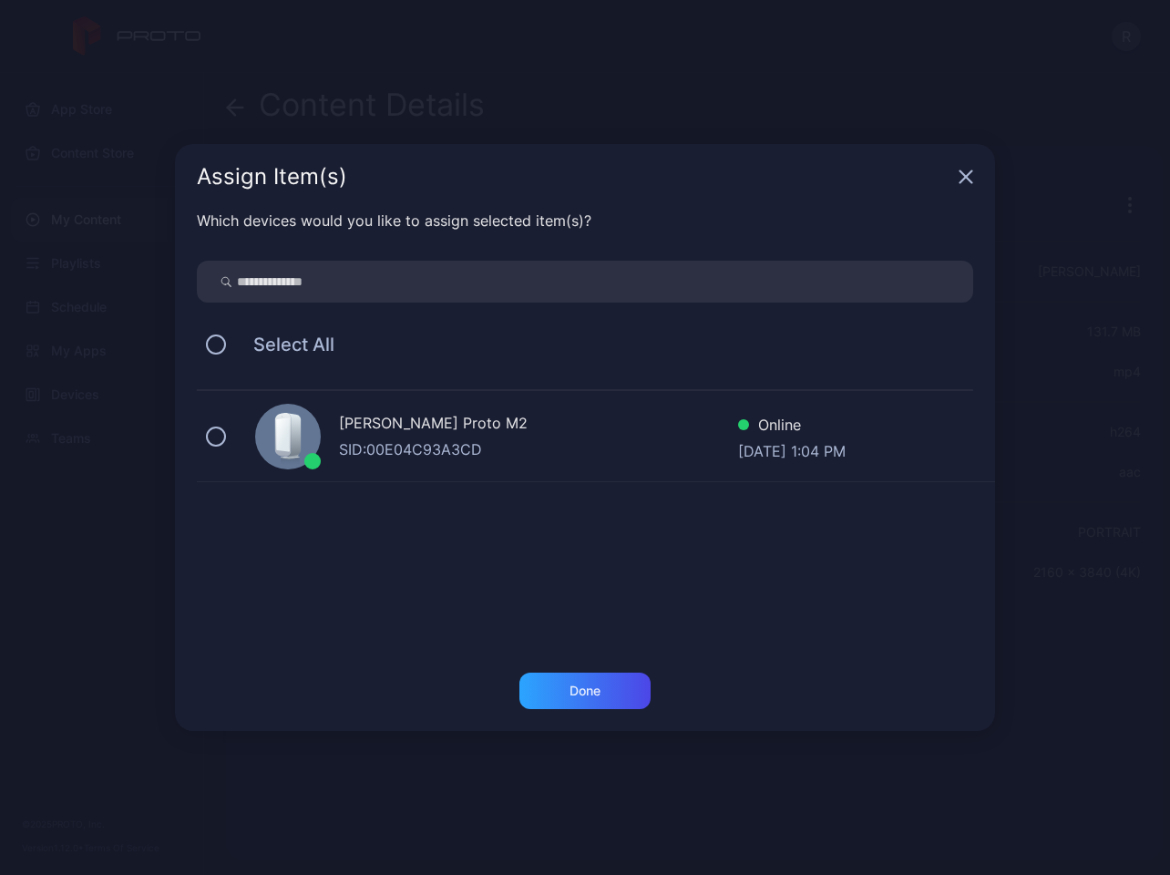
click at [227, 437] on div "[PERSON_NAME] Proto M2 SID: 00E04C93A3CD Online [DATE] 1:04 PM" at bounding box center [596, 436] width 798 height 91
click at [565, 682] on div "Done" at bounding box center [584, 690] width 131 height 36
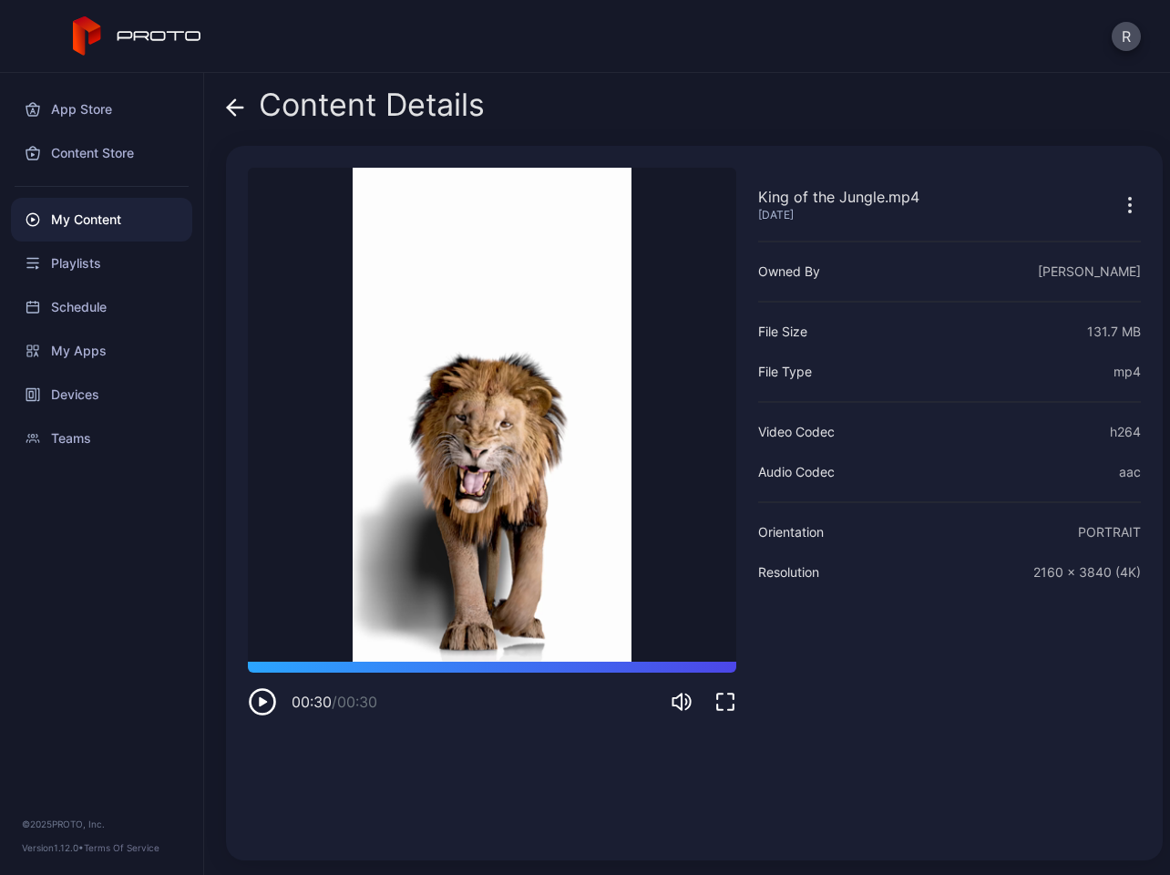
click at [263, 697] on icon "button" at bounding box center [262, 701] width 29 height 29
click at [1129, 210] on icon "button" at bounding box center [1130, 211] width 2 height 2
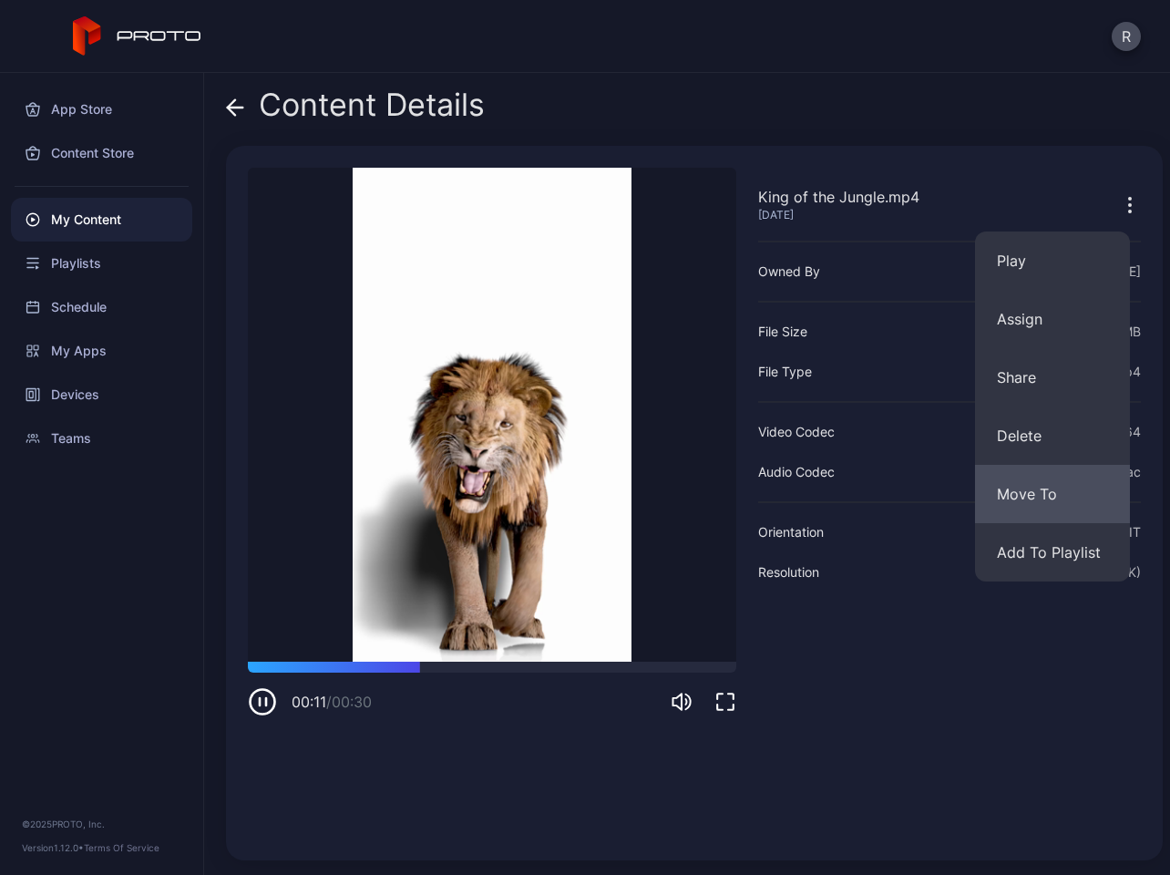
click at [1025, 493] on button "Move To" at bounding box center [1052, 494] width 155 height 58
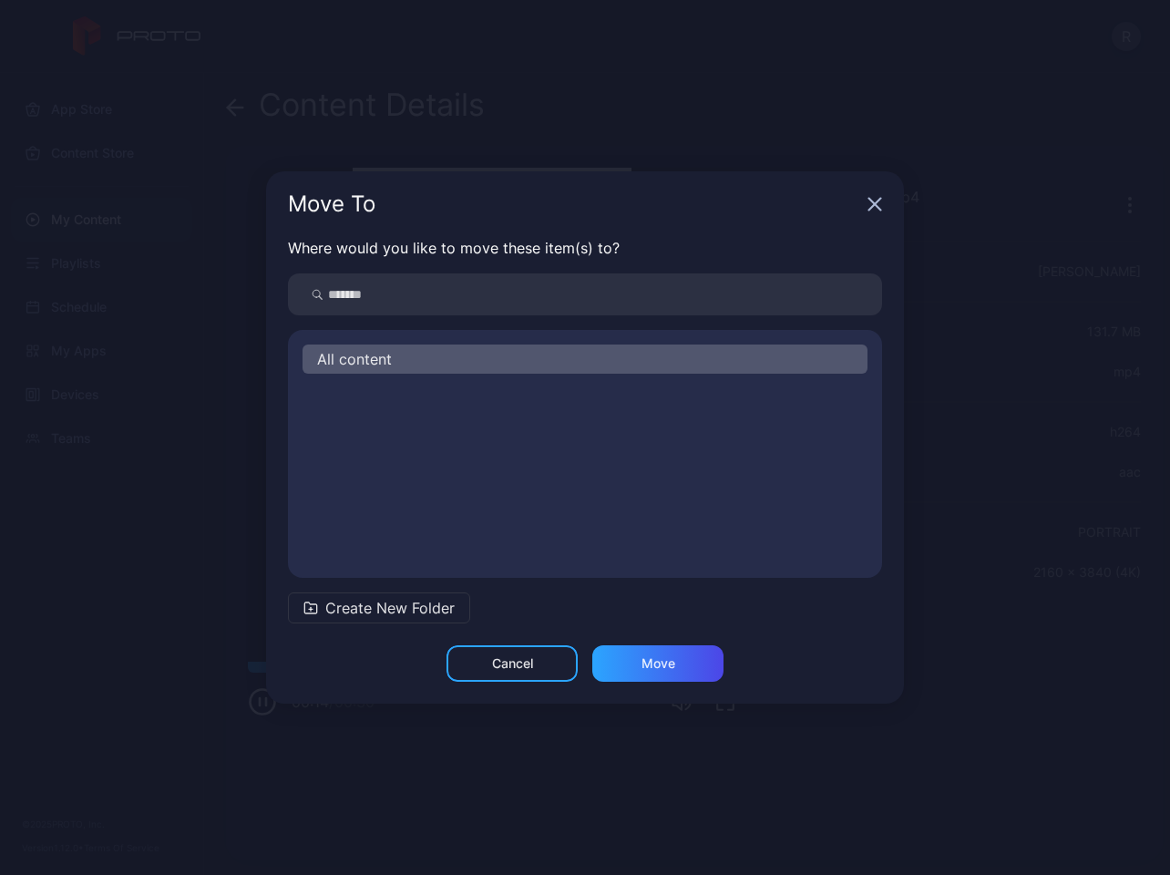
click at [867, 200] on icon "button" at bounding box center [874, 204] width 15 height 15
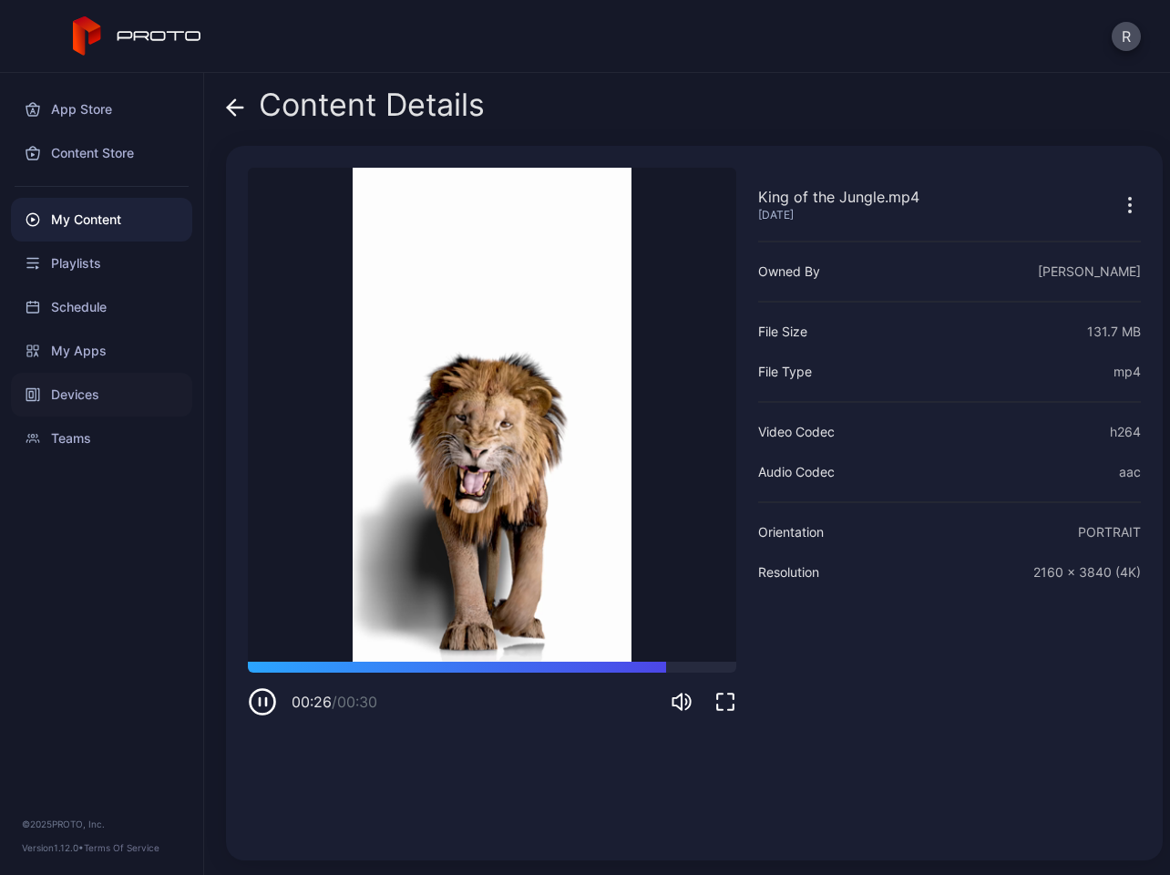
click at [78, 397] on div "Devices" at bounding box center [101, 395] width 181 height 44
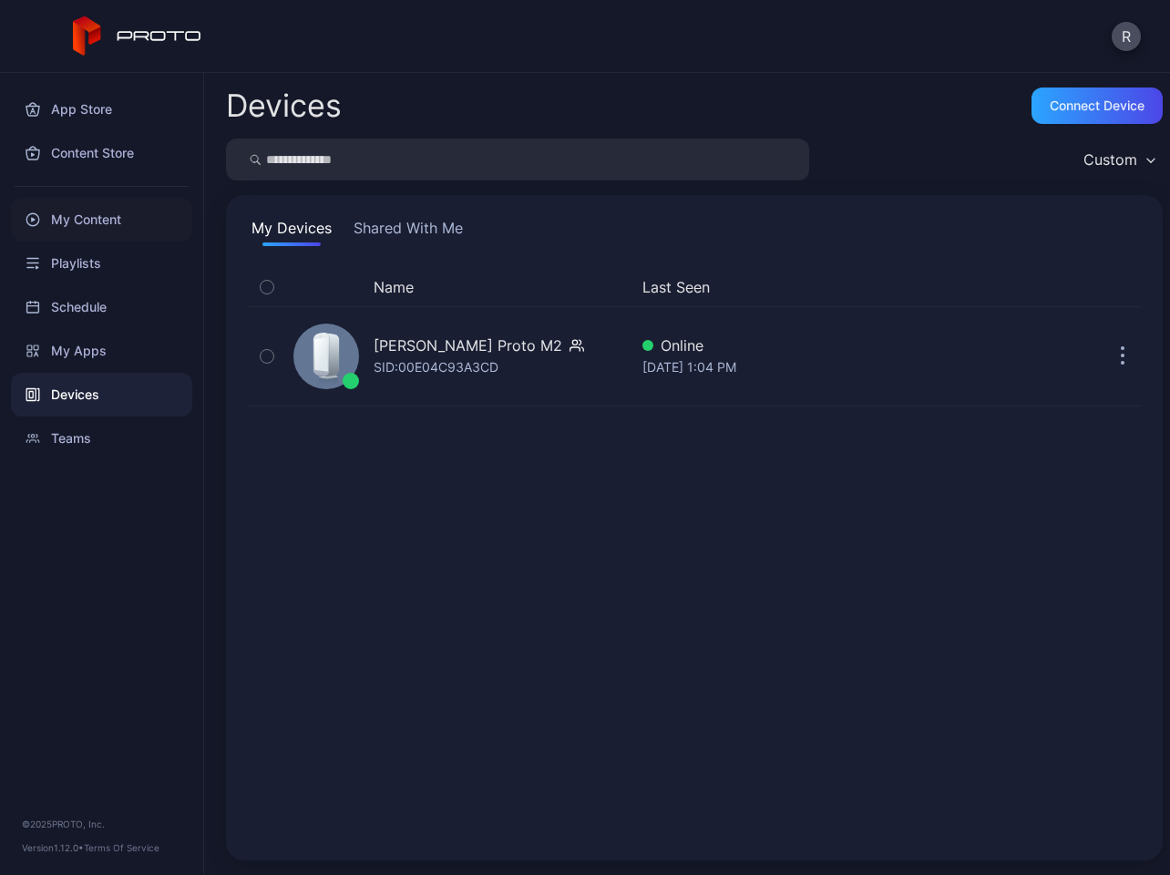
click at [82, 223] on div "My Content" at bounding box center [101, 220] width 181 height 44
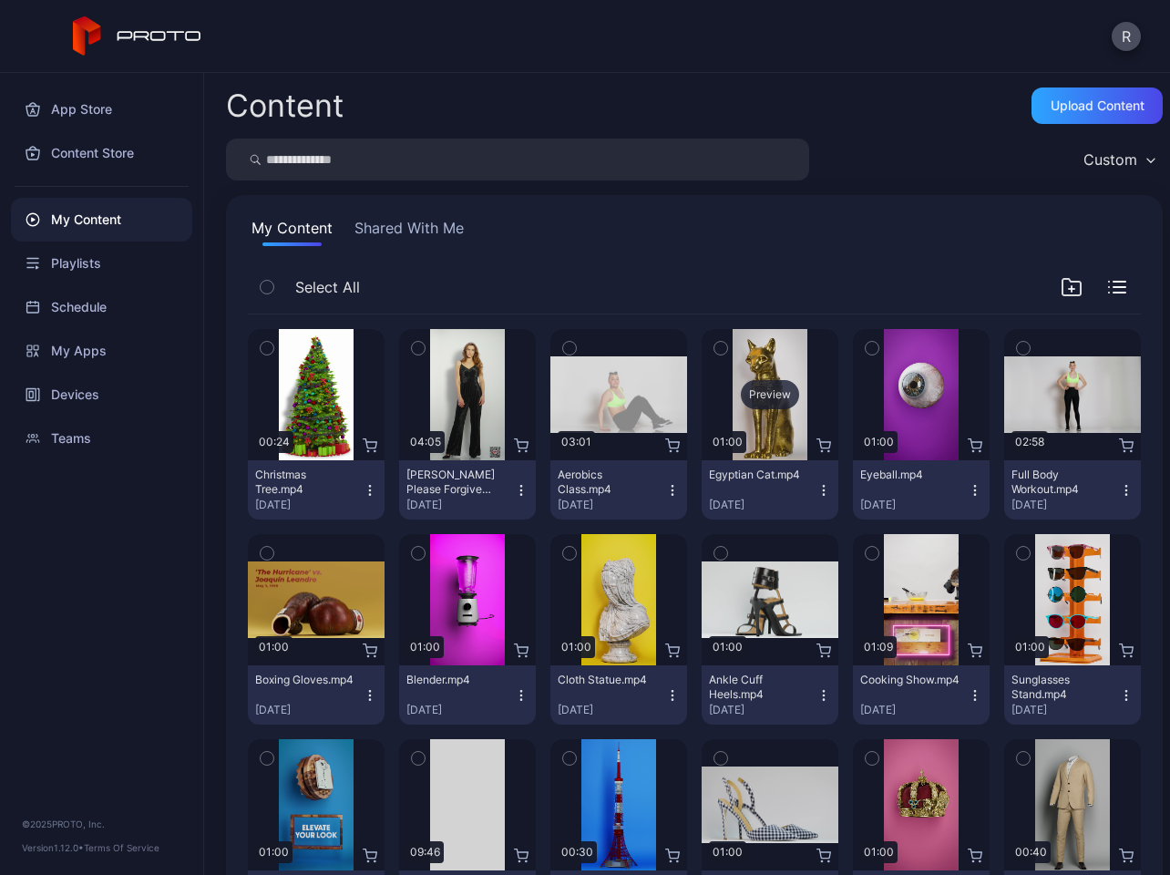
click at [748, 372] on div "Preview" at bounding box center [770, 394] width 137 height 131
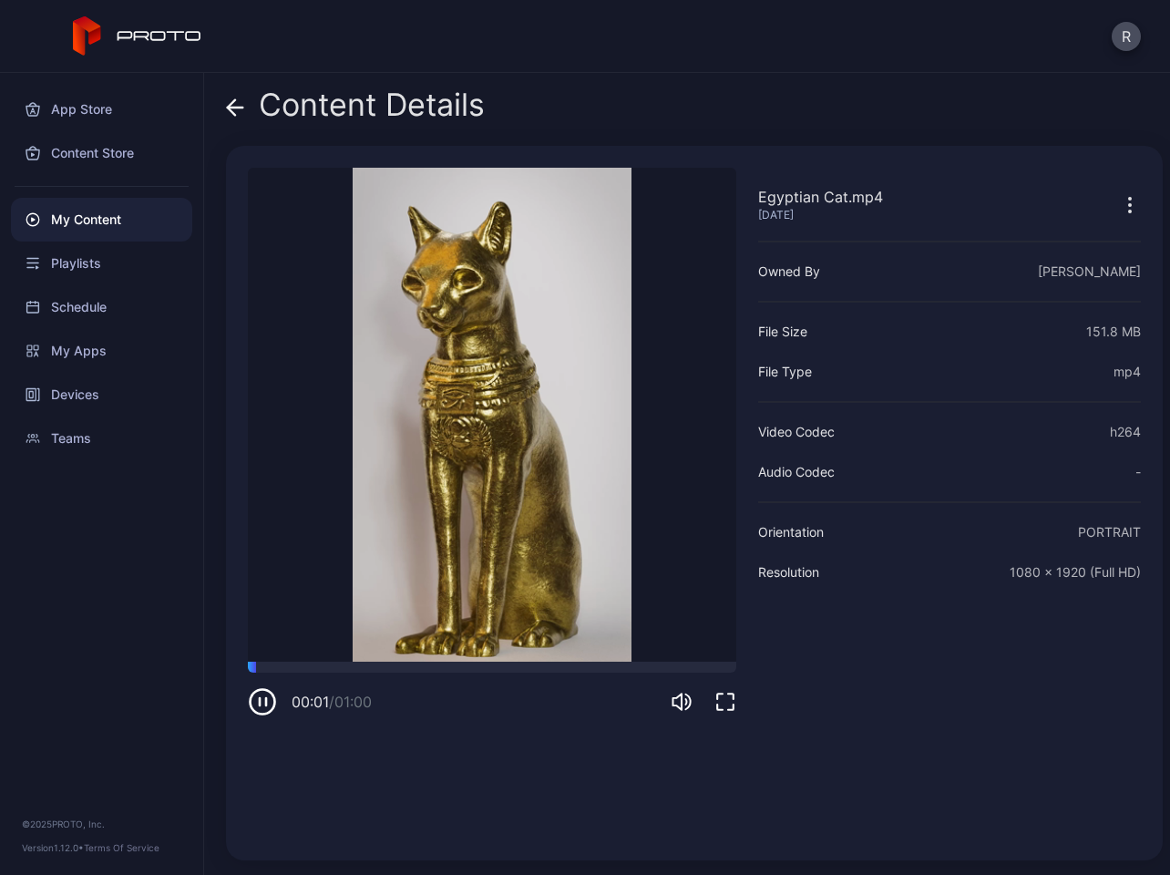
click at [1119, 205] on icon "button" at bounding box center [1130, 205] width 22 height 22
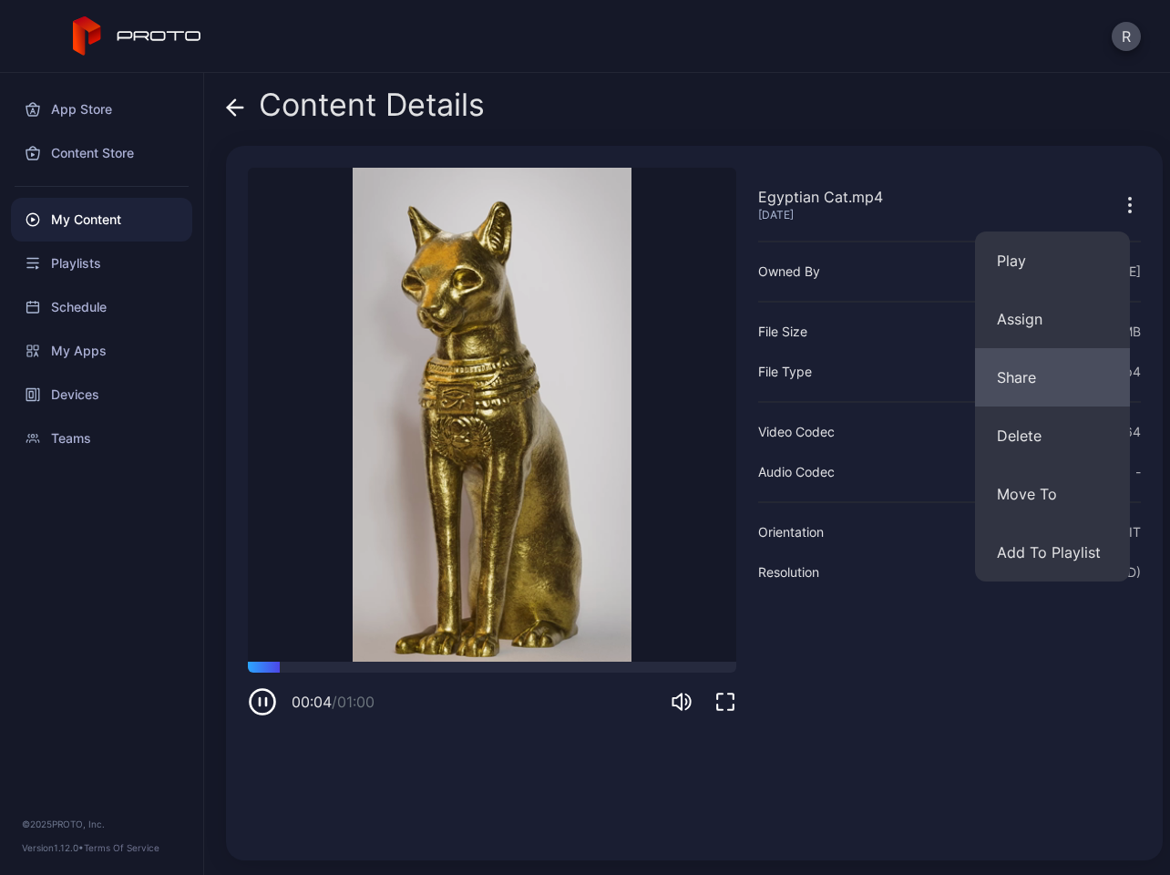
click at [1037, 364] on button "Share" at bounding box center [1052, 377] width 155 height 58
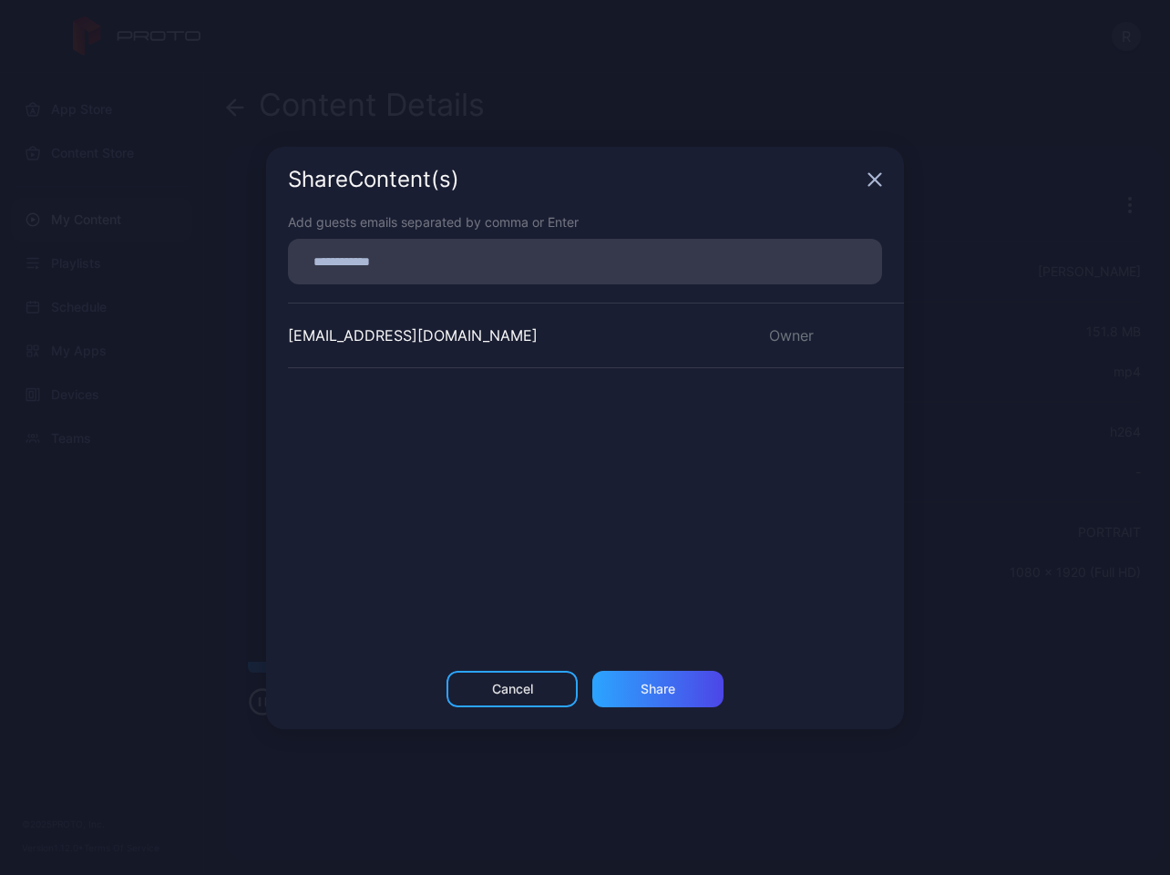
click at [878, 176] on icon "button" at bounding box center [874, 179] width 15 height 15
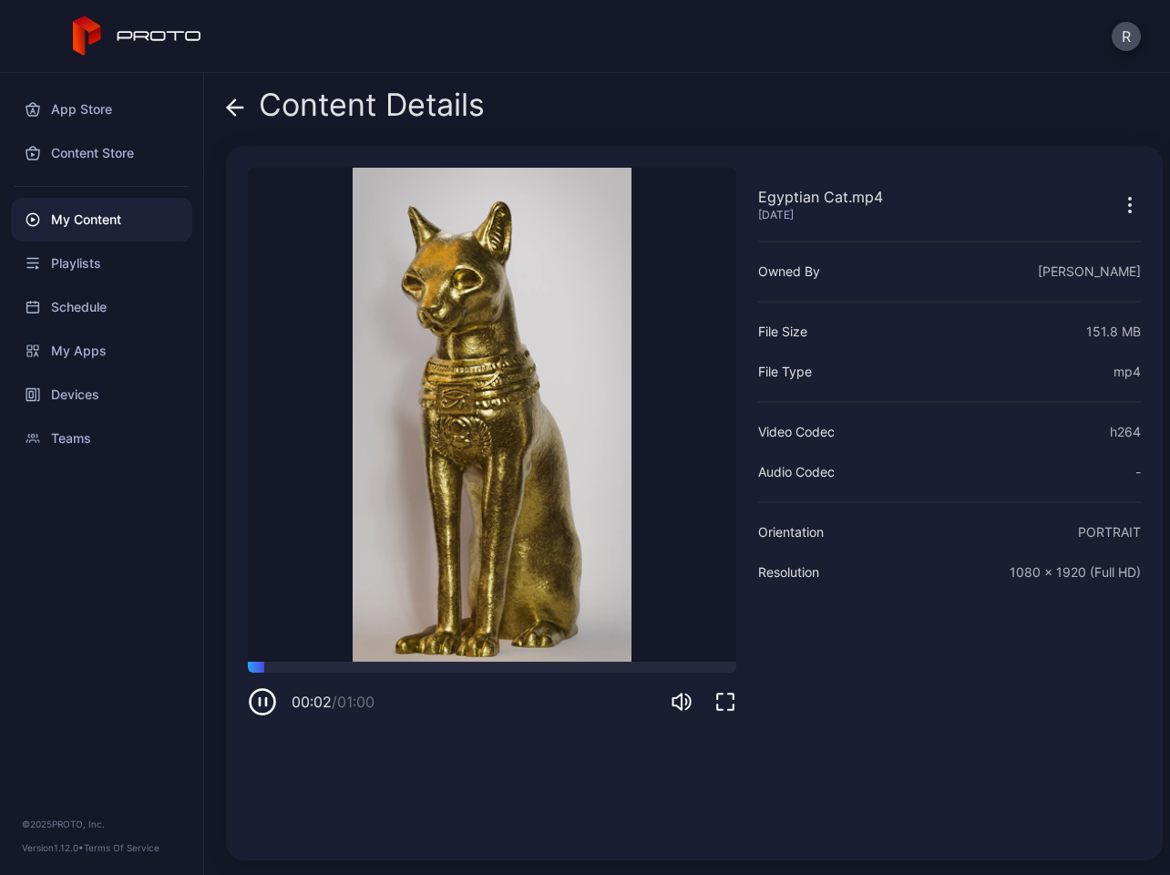
click at [1105, 222] on div "Egyptian Cat.mp4 [DATE]" at bounding box center [949, 214] width 383 height 56
click at [1119, 206] on icon "button" at bounding box center [1130, 205] width 22 height 22
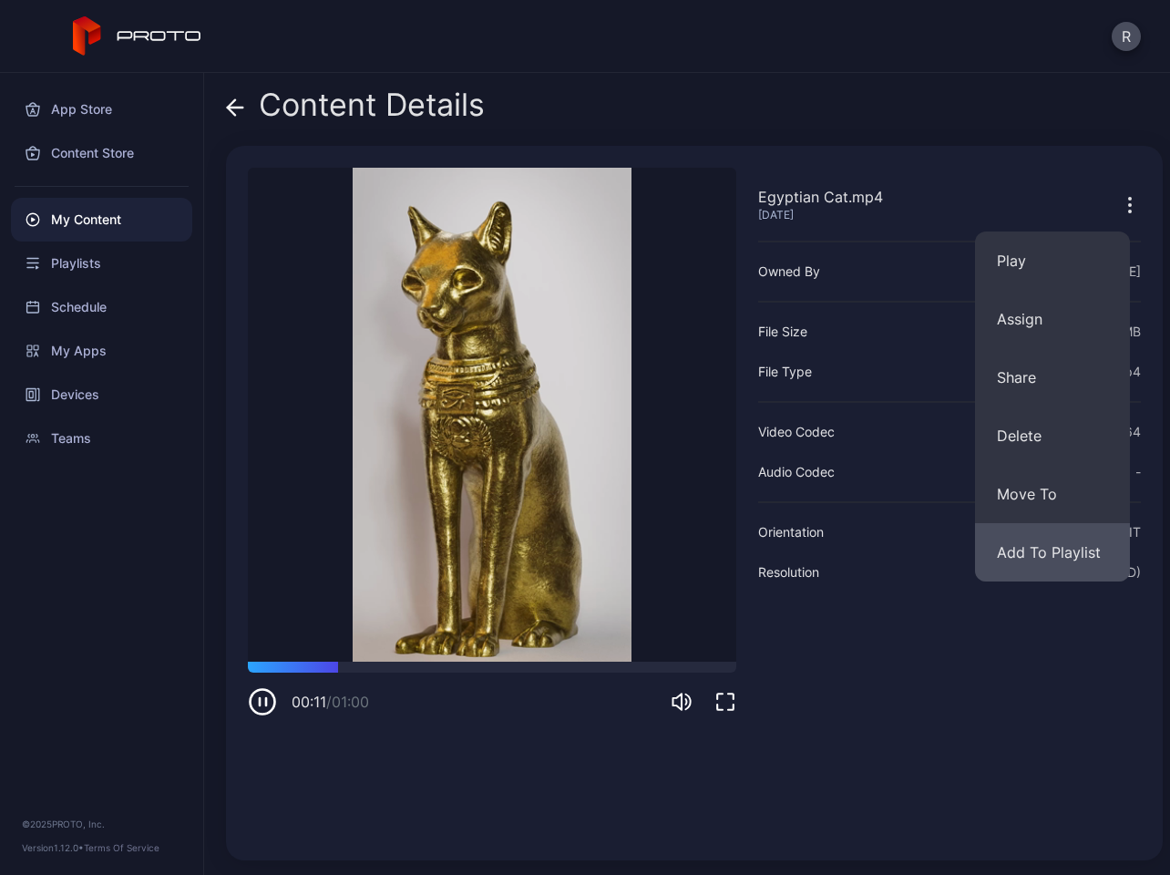
click at [1039, 545] on button "Add To Playlist" at bounding box center [1052, 552] width 155 height 58
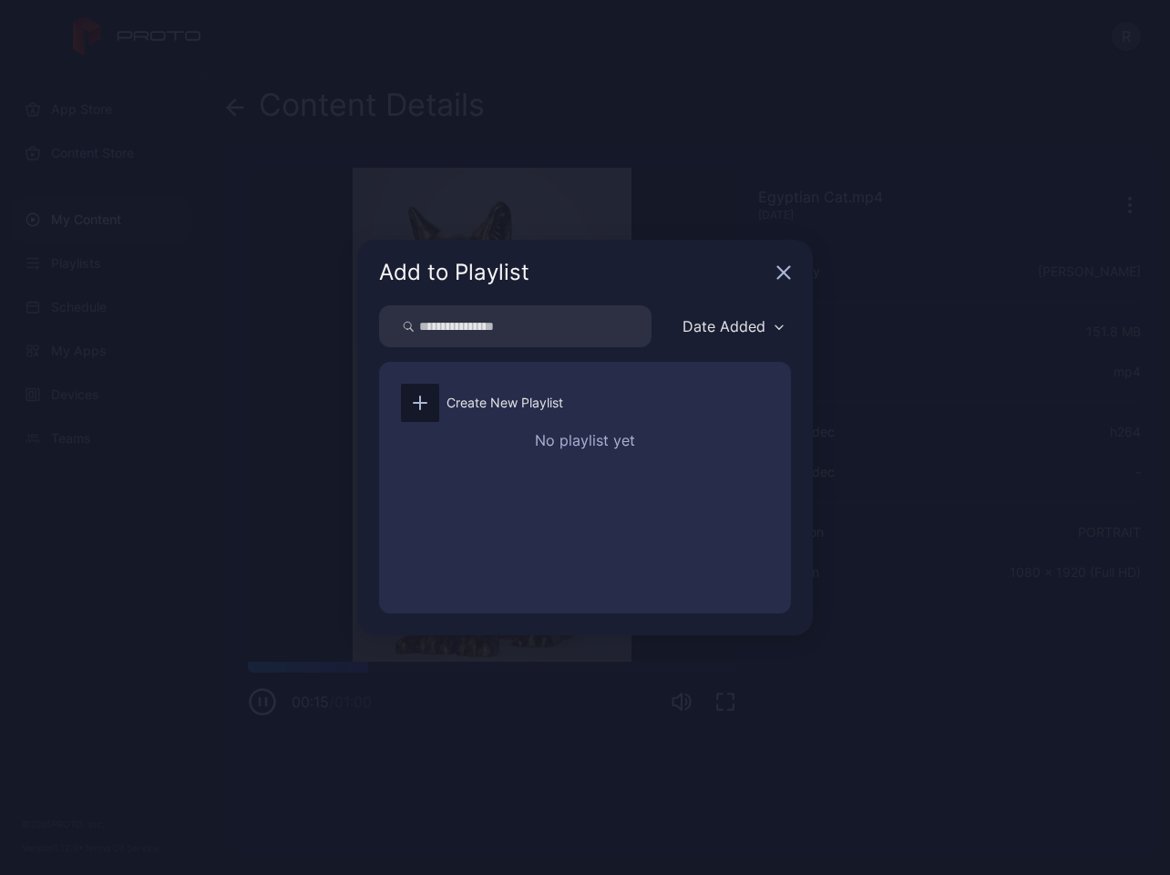
click at [702, 325] on div "Date Added" at bounding box center [723, 326] width 83 height 18
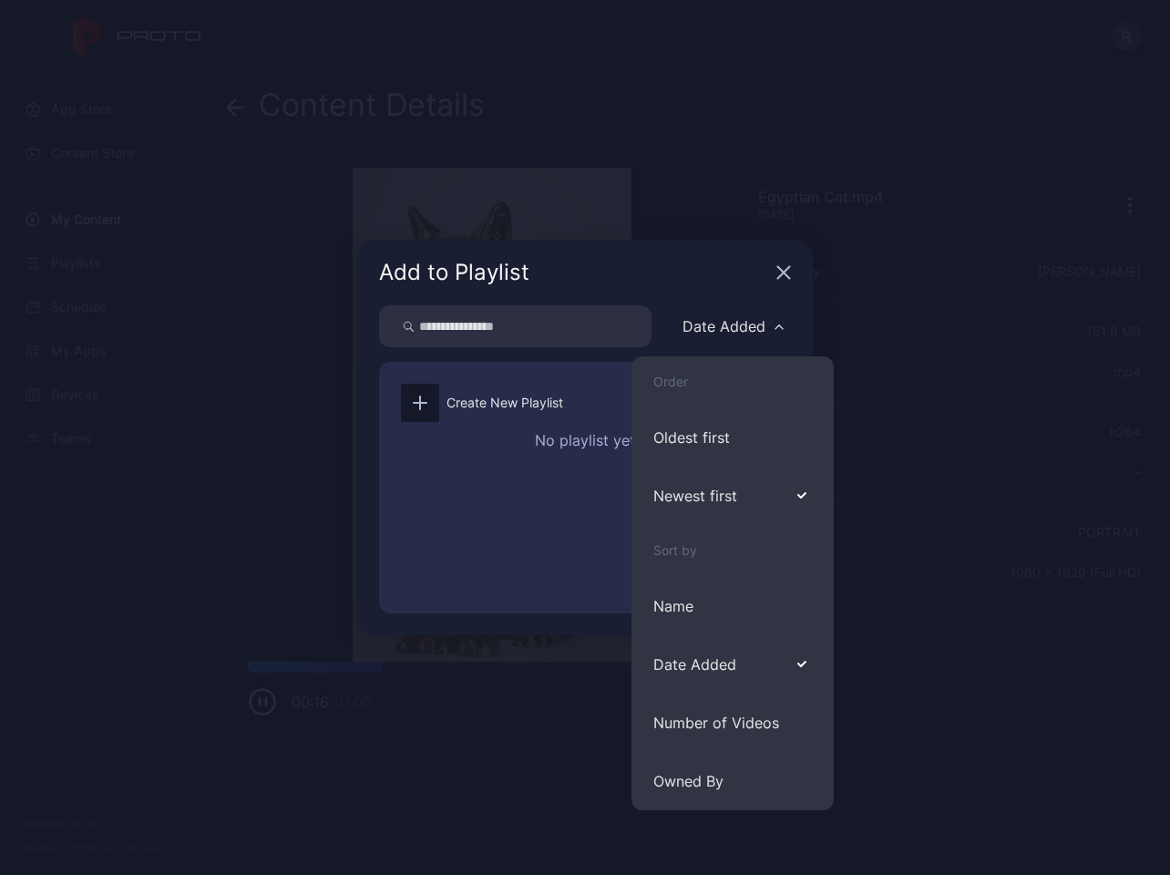
click at [745, 327] on div "Date Added" at bounding box center [723, 326] width 83 height 18
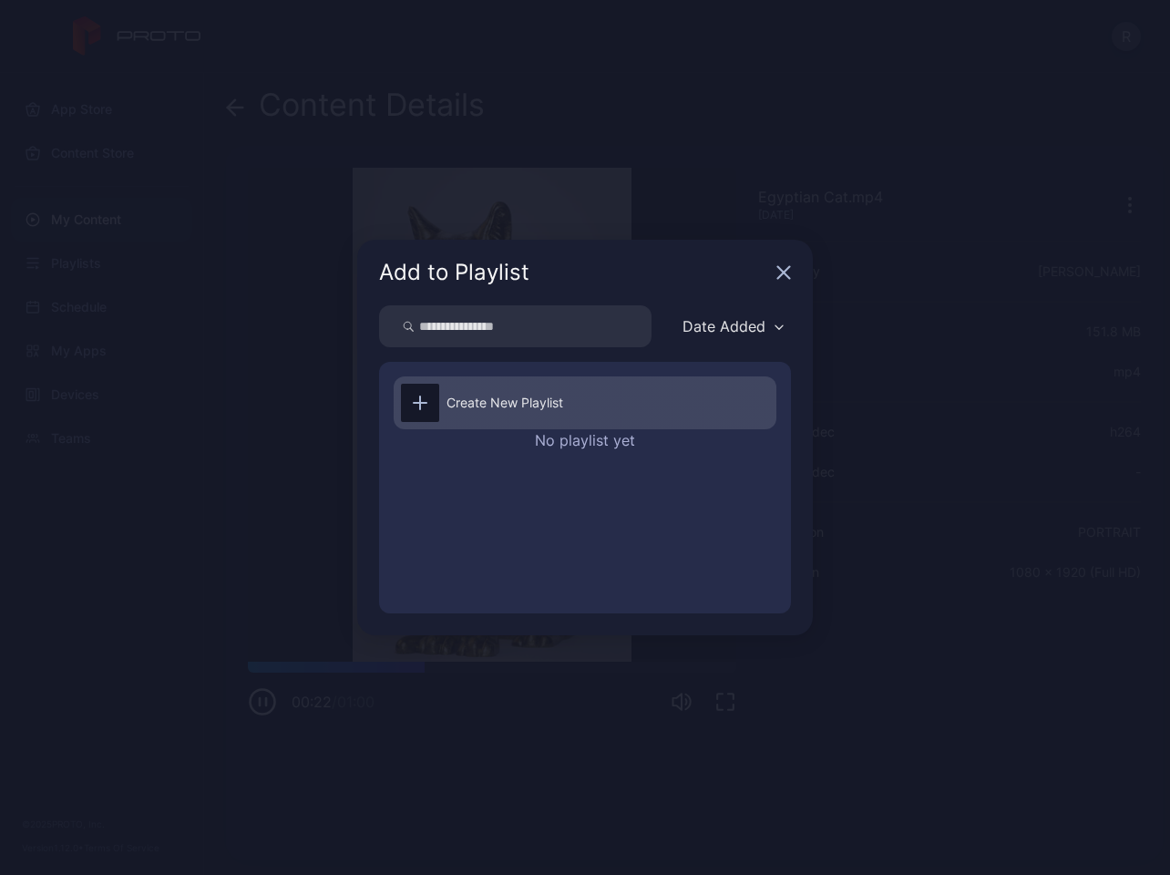
click at [472, 399] on div "Create New Playlist" at bounding box center [504, 403] width 117 height 22
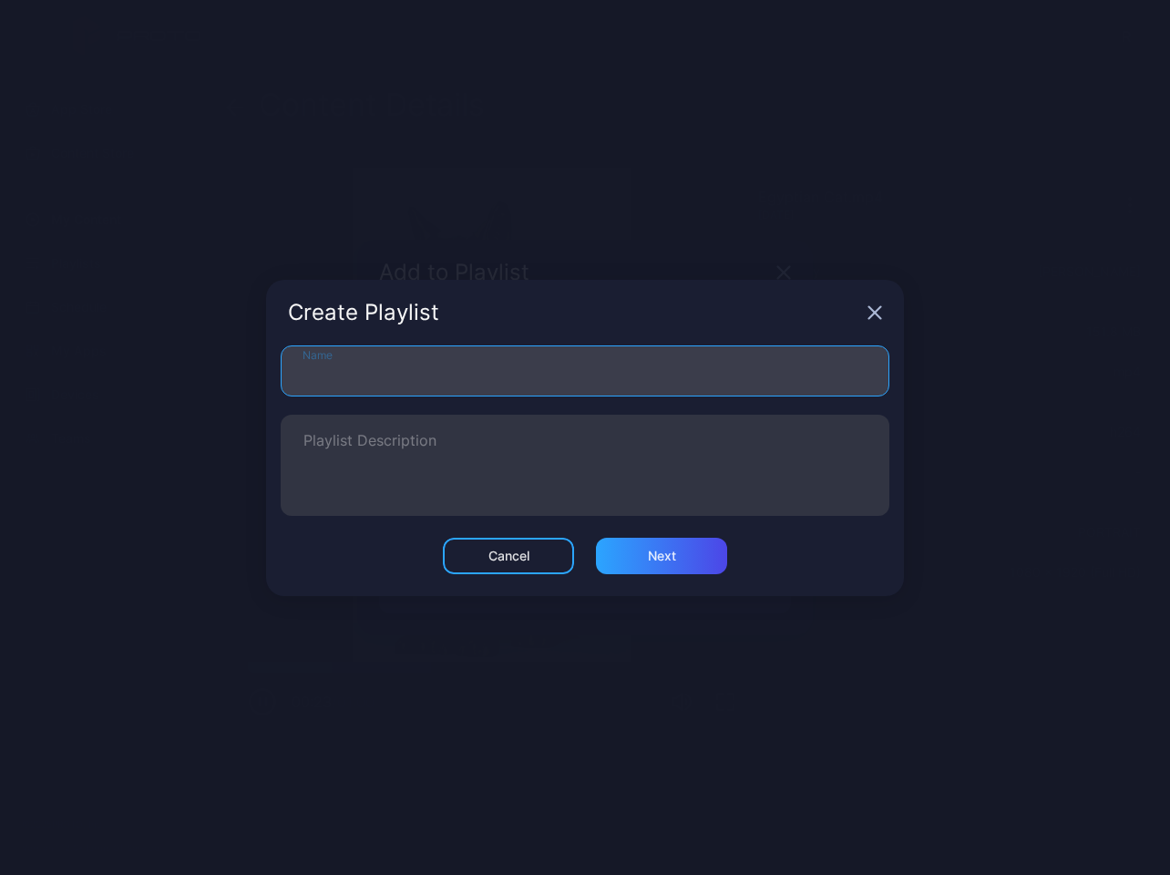
click at [425, 367] on input "Name" at bounding box center [585, 370] width 609 height 51
type input "**********"
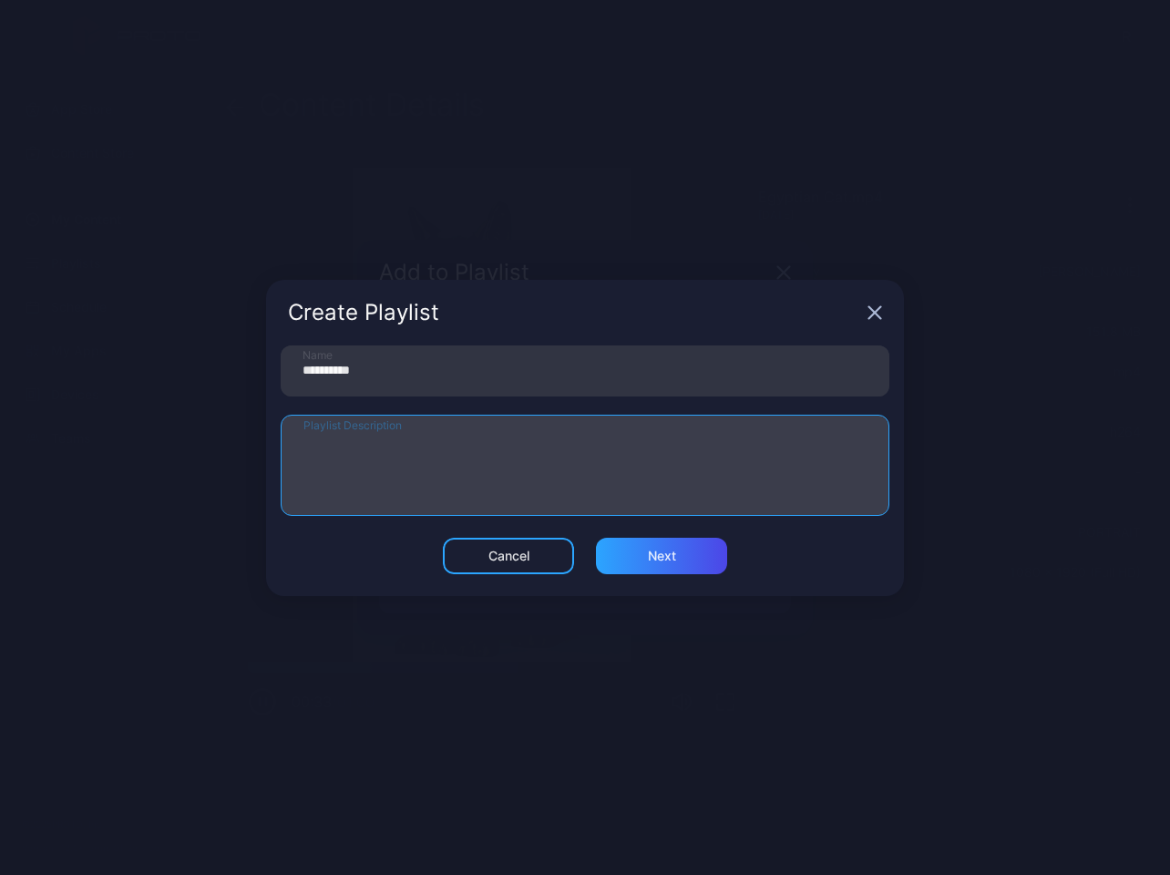
click at [349, 439] on textarea "Playlist Description" at bounding box center [584, 465] width 563 height 63
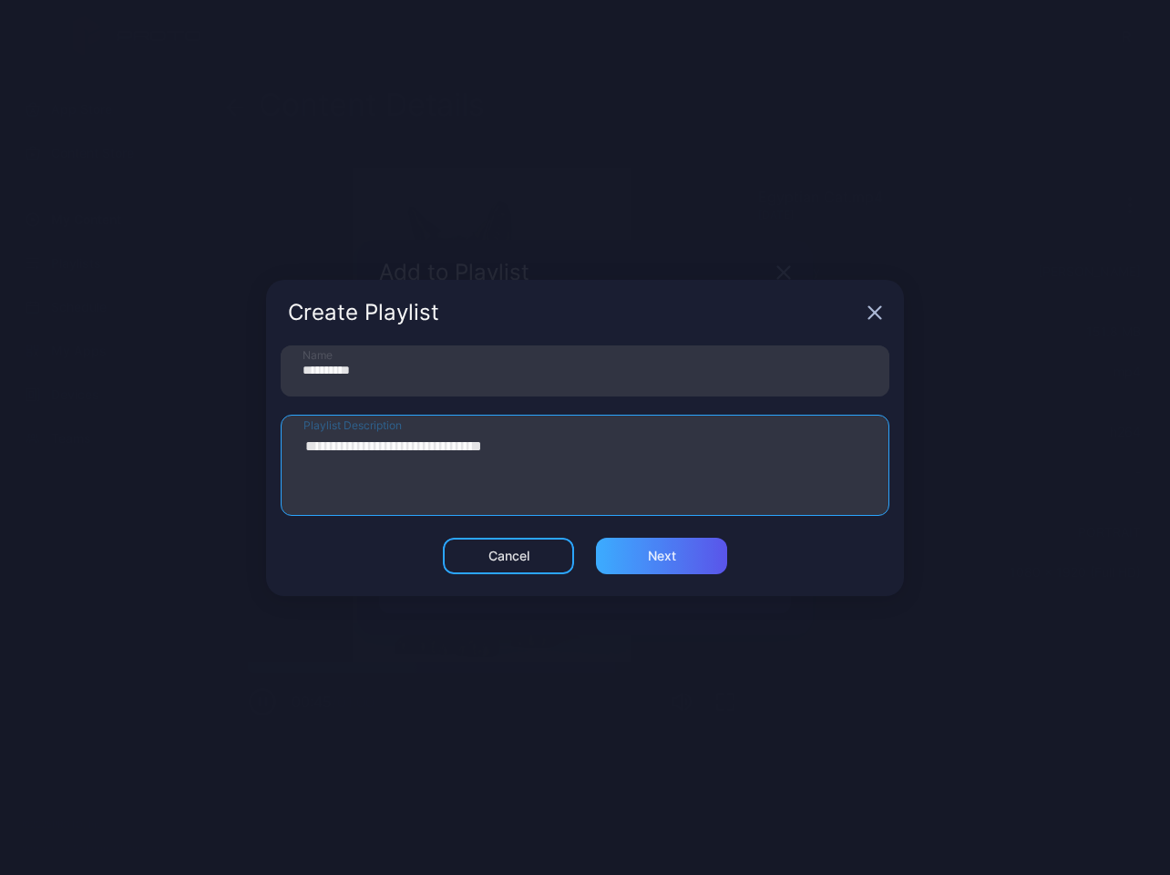
type textarea "**********"
click at [675, 555] on div "Next" at bounding box center [662, 556] width 28 height 15
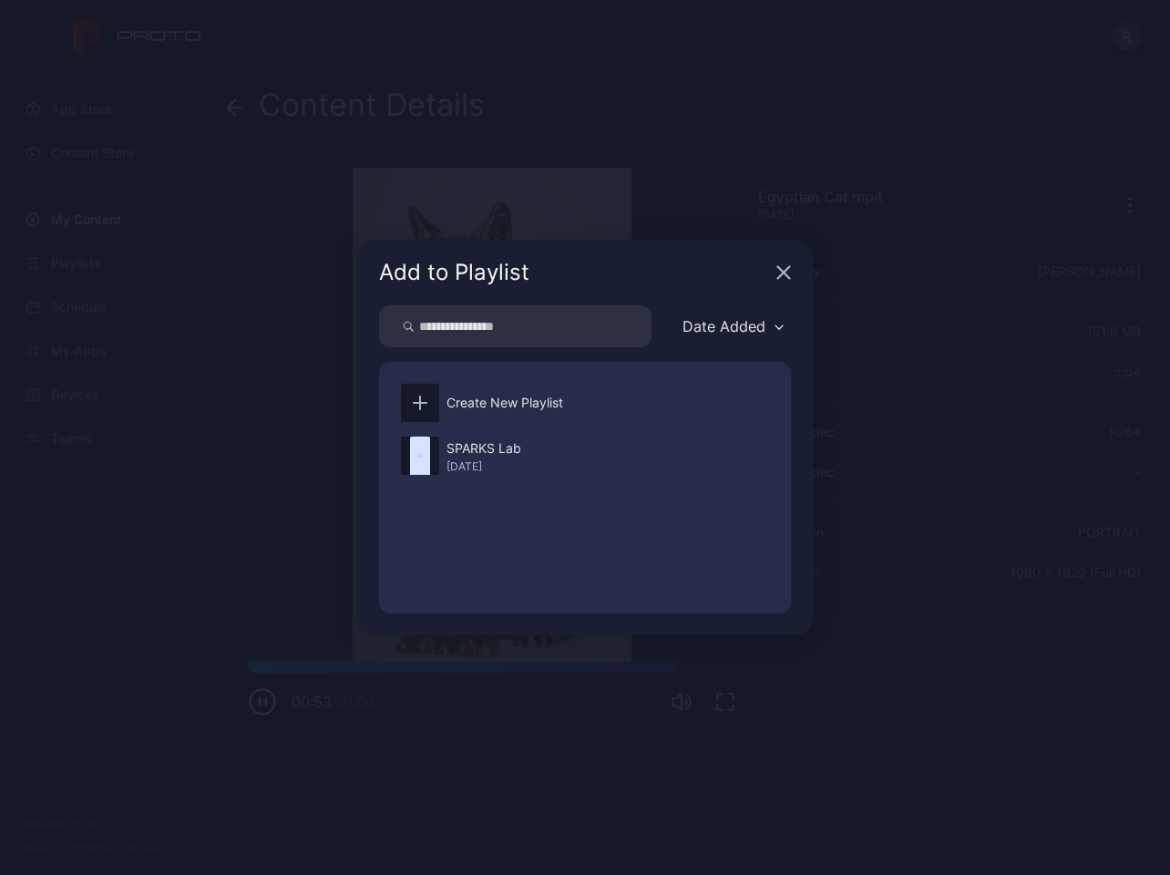
click at [734, 330] on div "Date Added" at bounding box center [723, 326] width 83 height 18
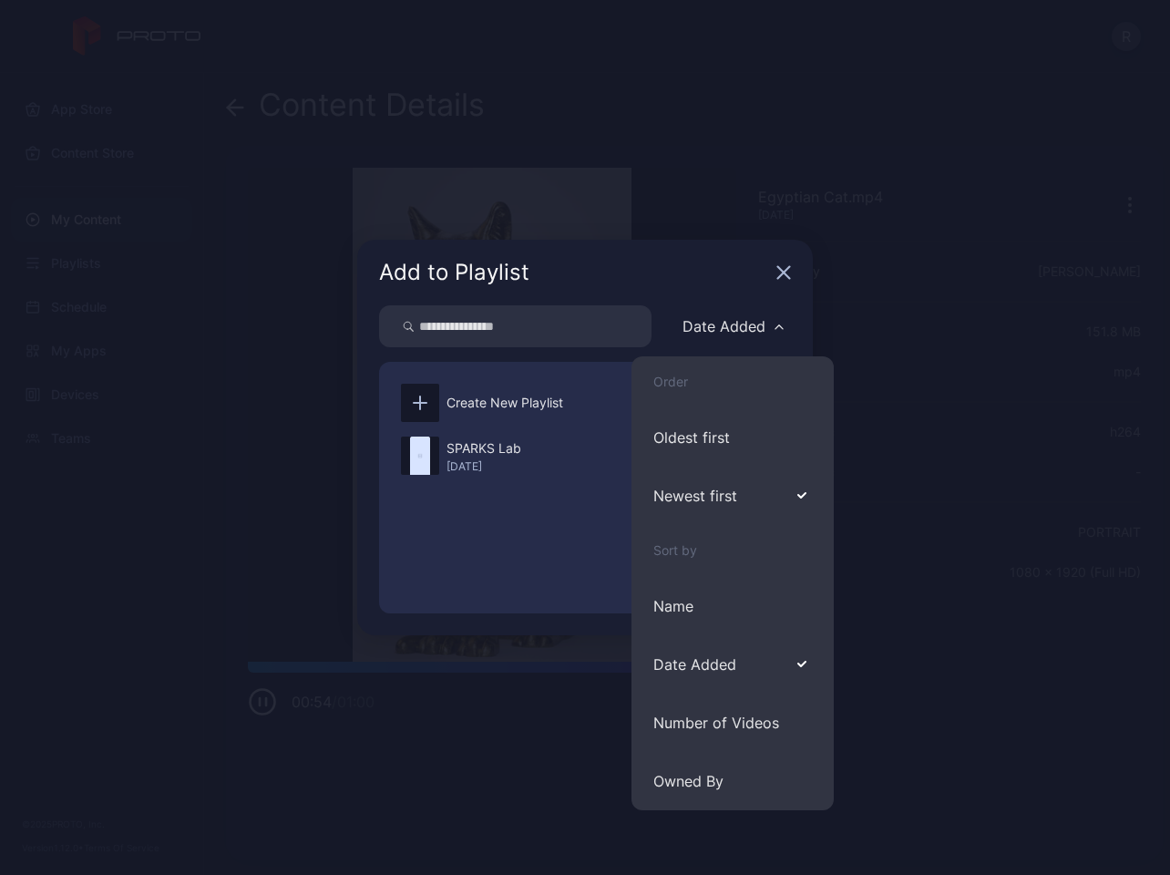
click at [734, 330] on div "Date Added" at bounding box center [723, 326] width 83 height 18
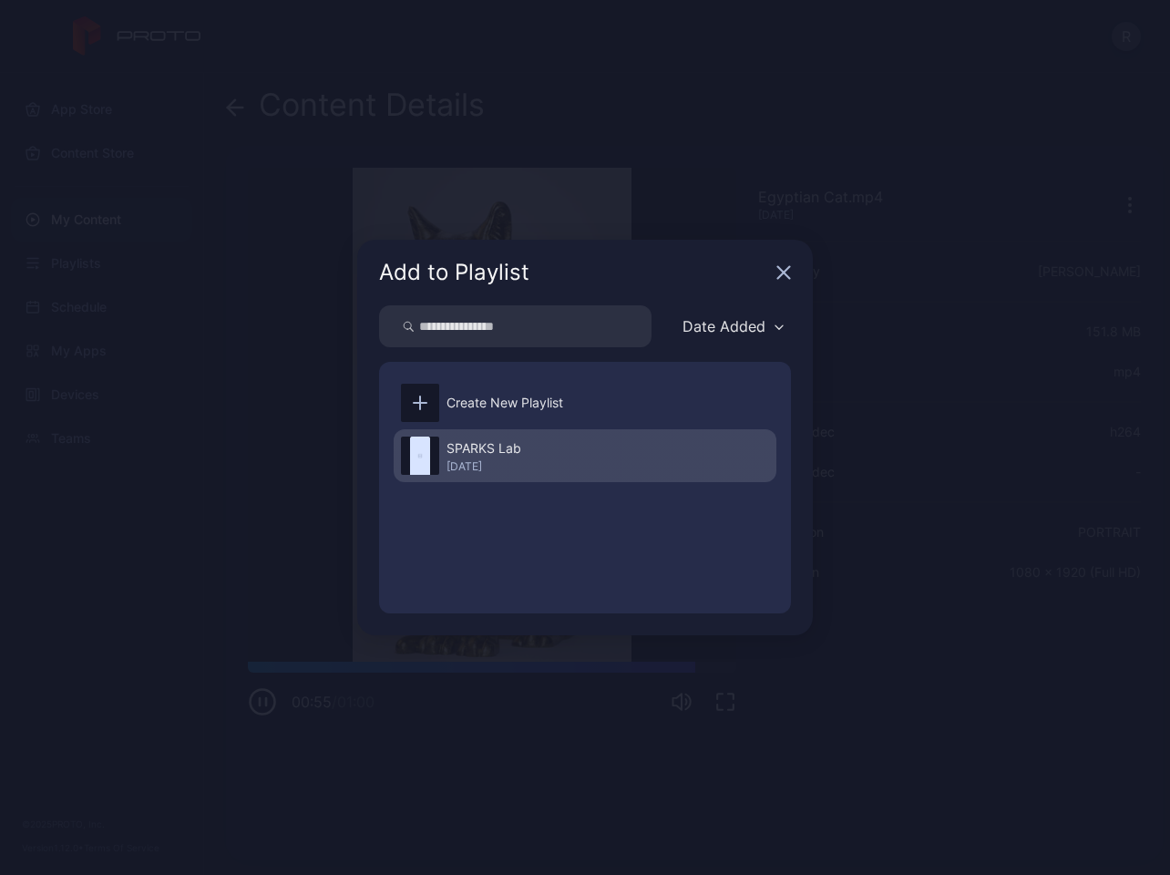
click at [497, 463] on div "[DATE]" at bounding box center [483, 466] width 75 height 15
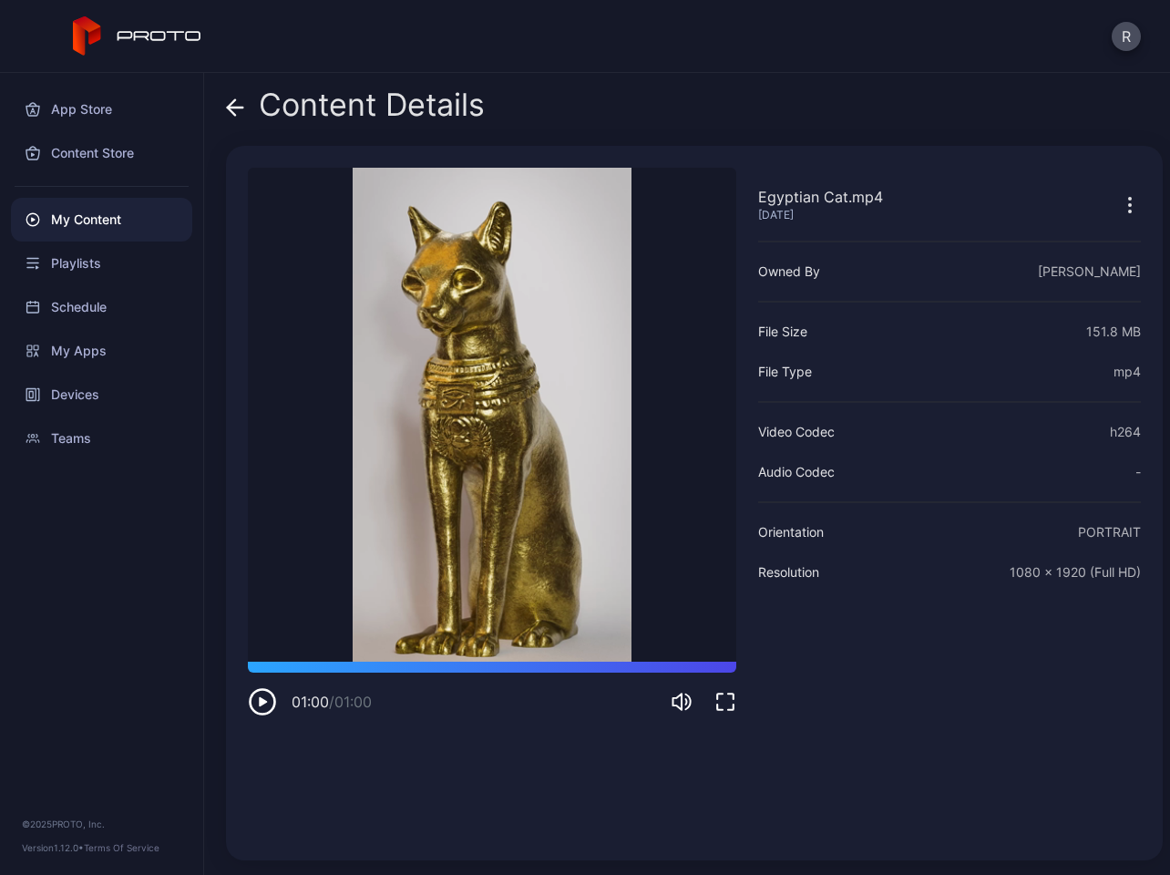
click at [238, 113] on icon at bounding box center [235, 107] width 18 height 18
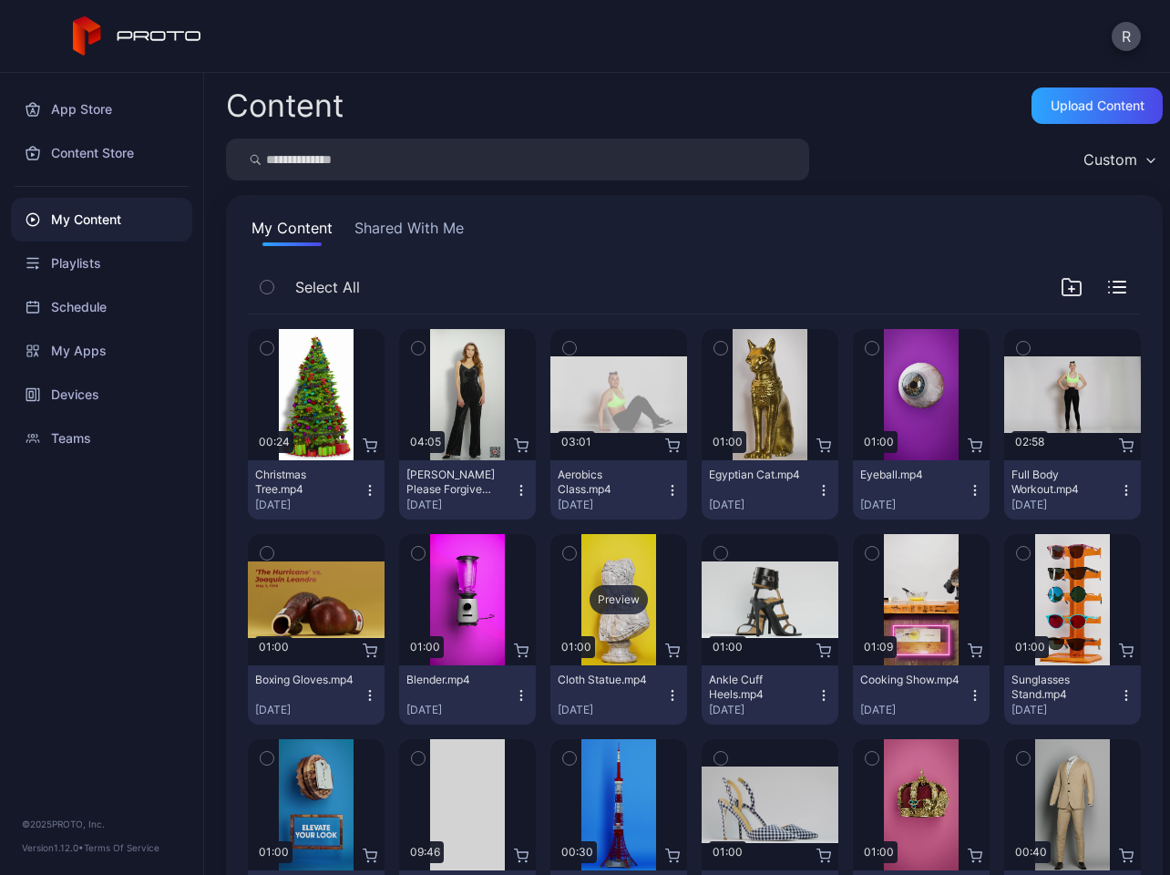
click at [603, 639] on div "Preview" at bounding box center [618, 599] width 137 height 131
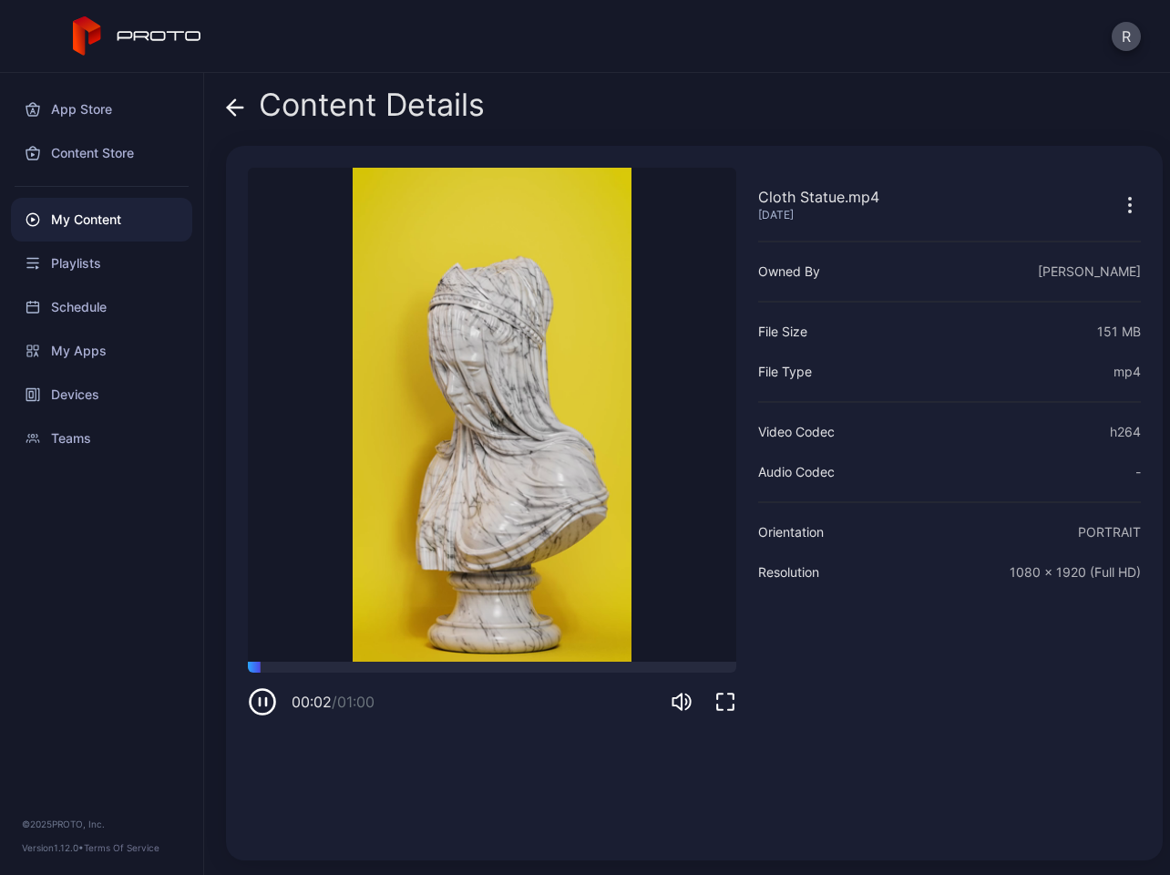
click at [1119, 205] on icon "button" at bounding box center [1130, 205] width 22 height 22
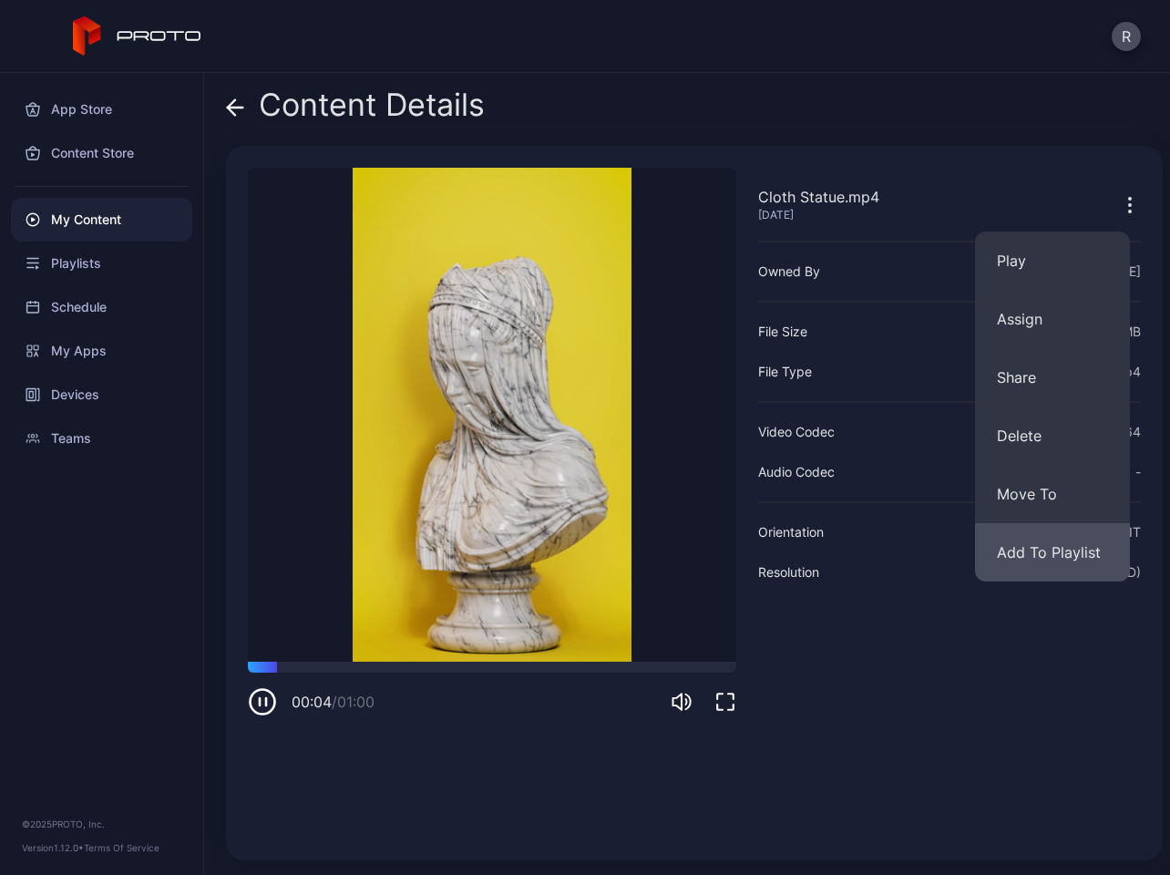
click at [1028, 538] on button "Add To Playlist" at bounding box center [1052, 552] width 155 height 58
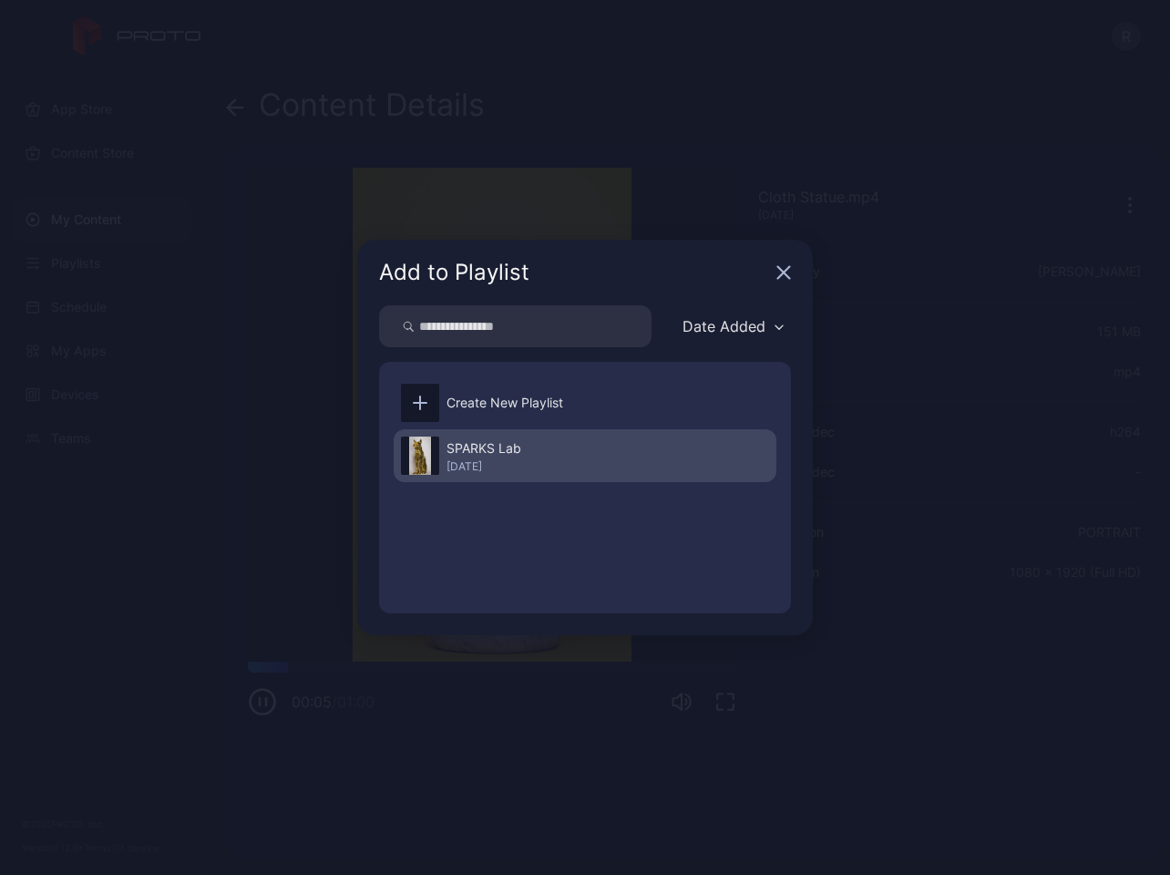
click at [604, 444] on div "SPARKS Lab [DATE]" at bounding box center [585, 455] width 383 height 53
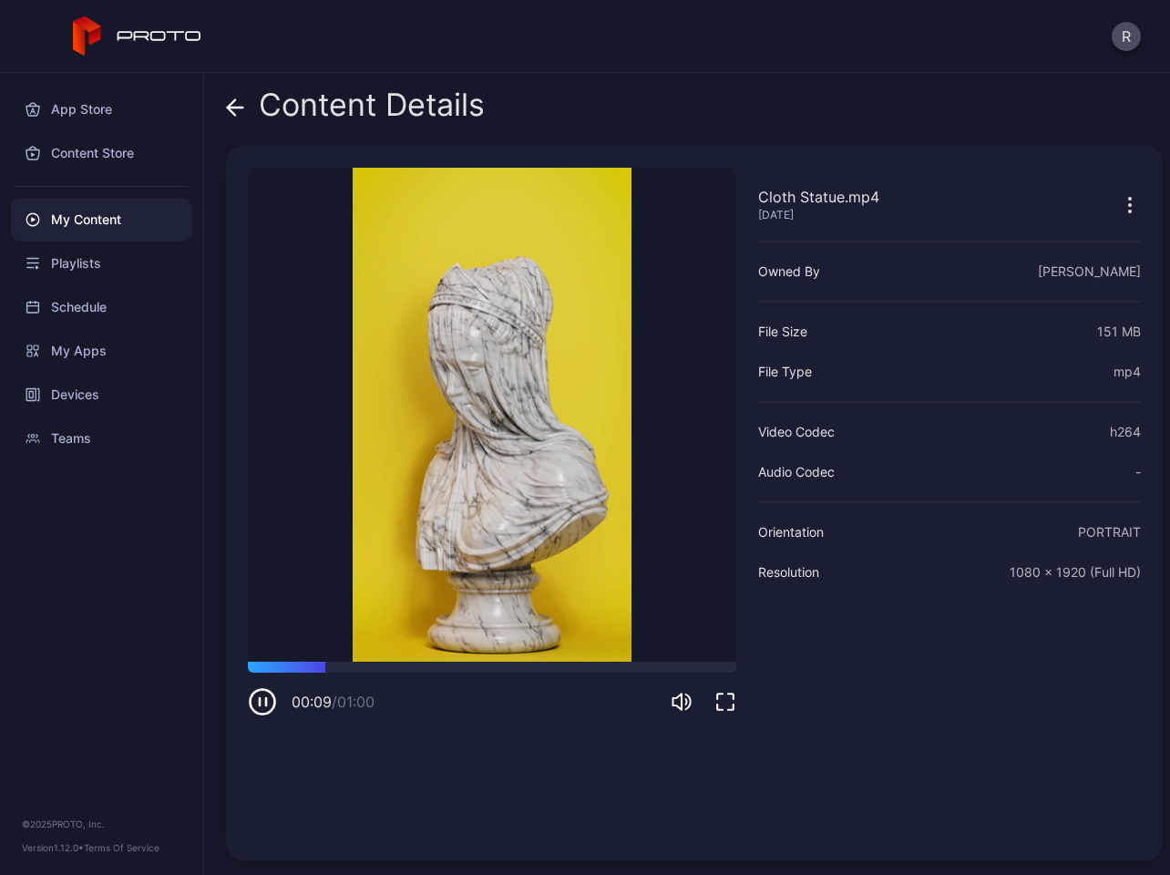
click at [239, 106] on icon at bounding box center [235, 107] width 18 height 18
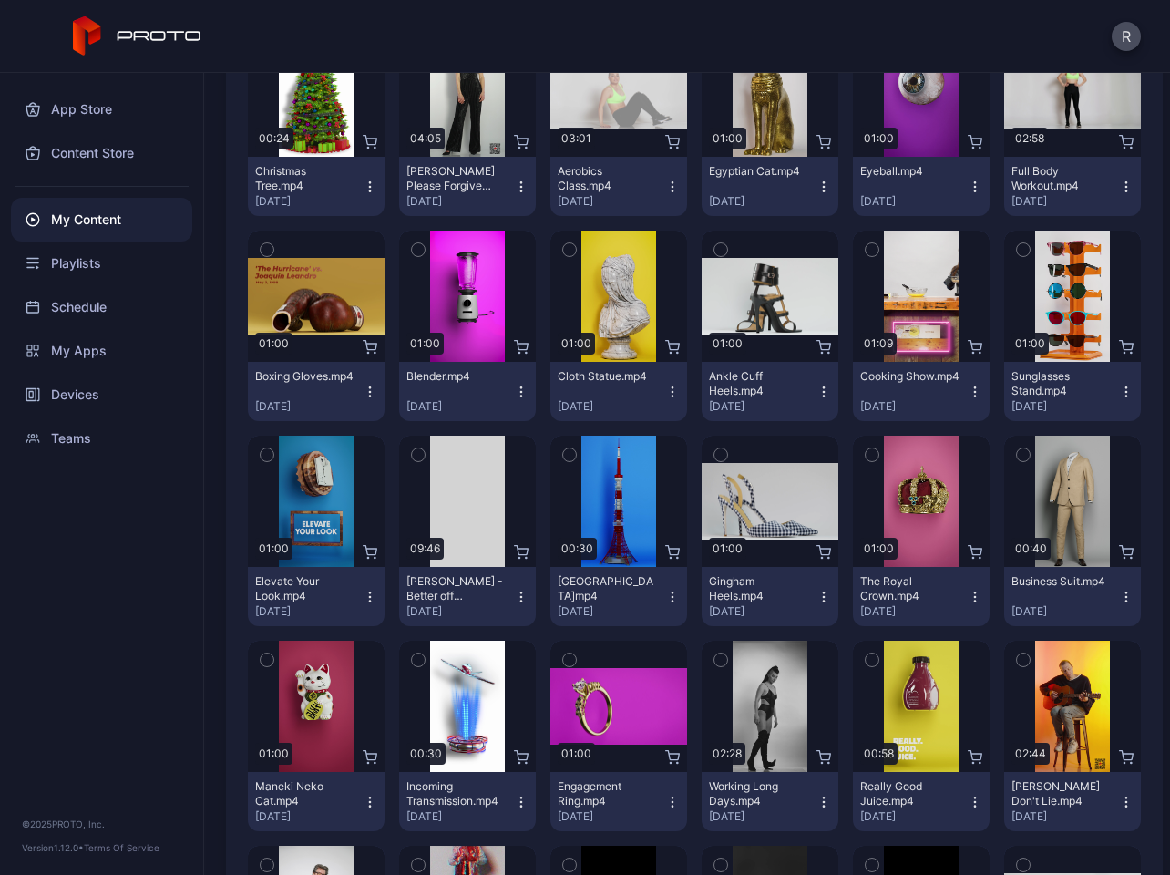
scroll to position [311, 0]
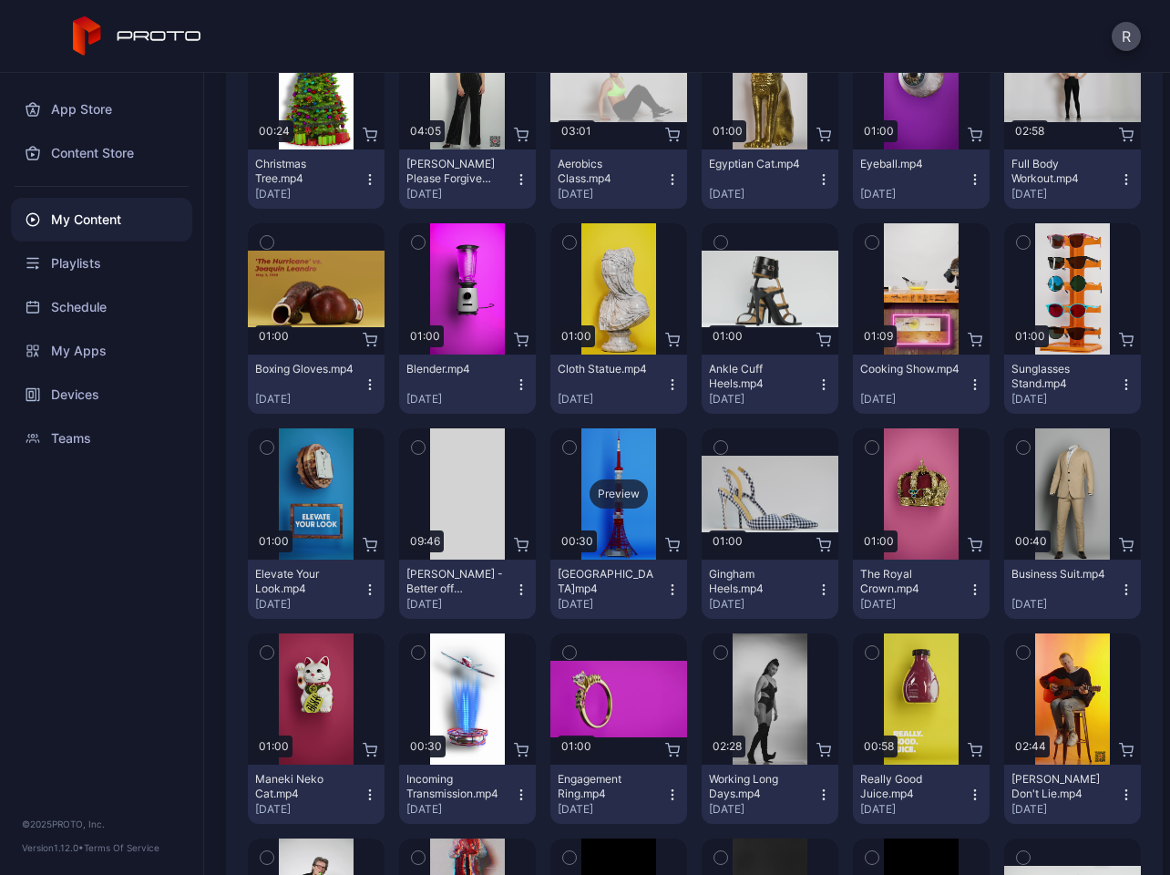
click at [618, 519] on div "Preview" at bounding box center [618, 493] width 137 height 131
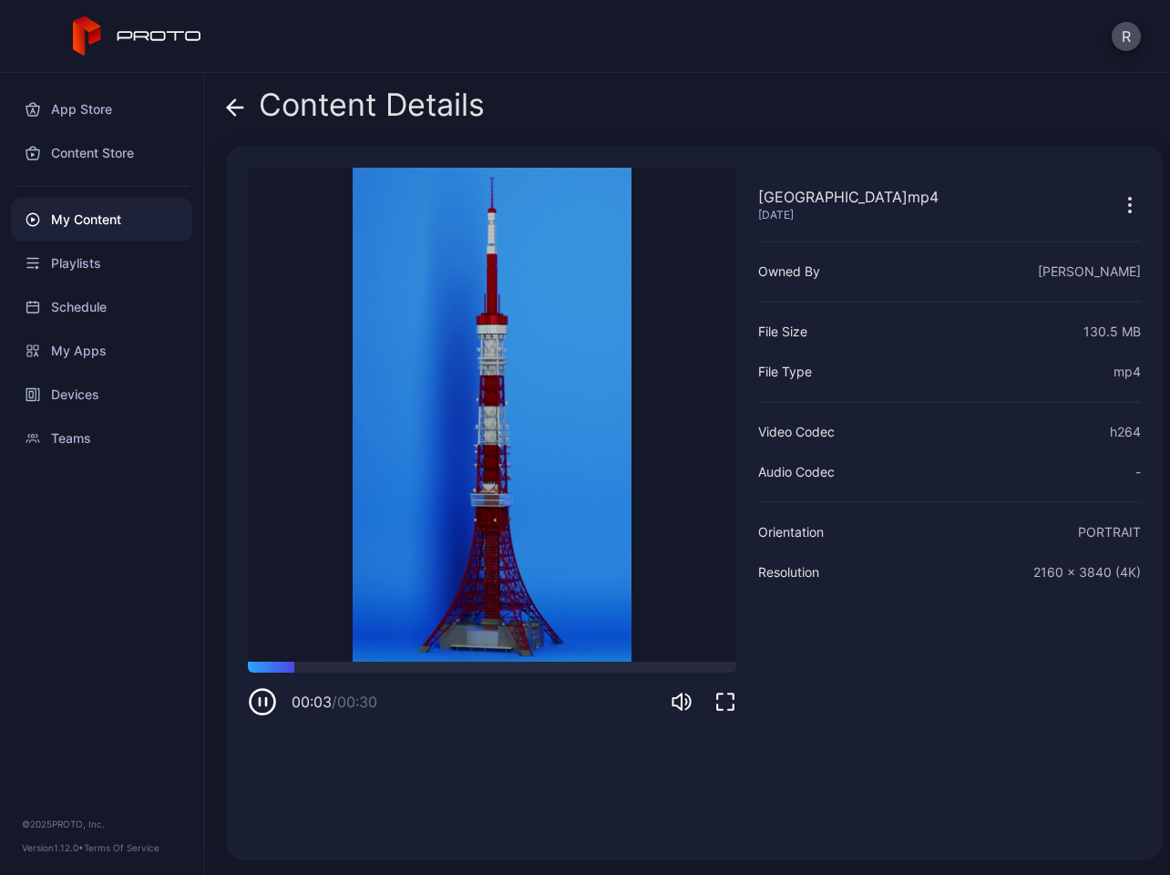
click at [1119, 203] on icon "button" at bounding box center [1130, 205] width 22 height 22
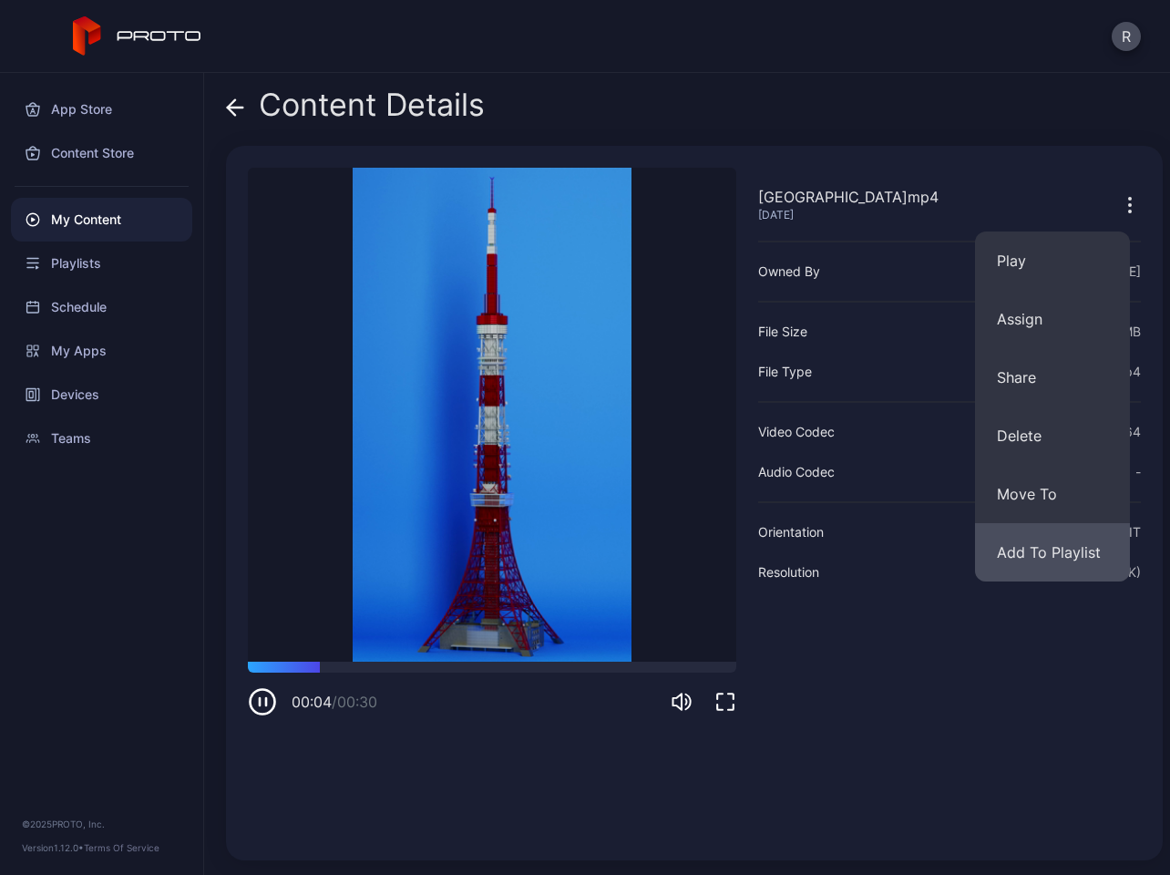
click at [1045, 532] on button "Add To Playlist" at bounding box center [1052, 552] width 155 height 58
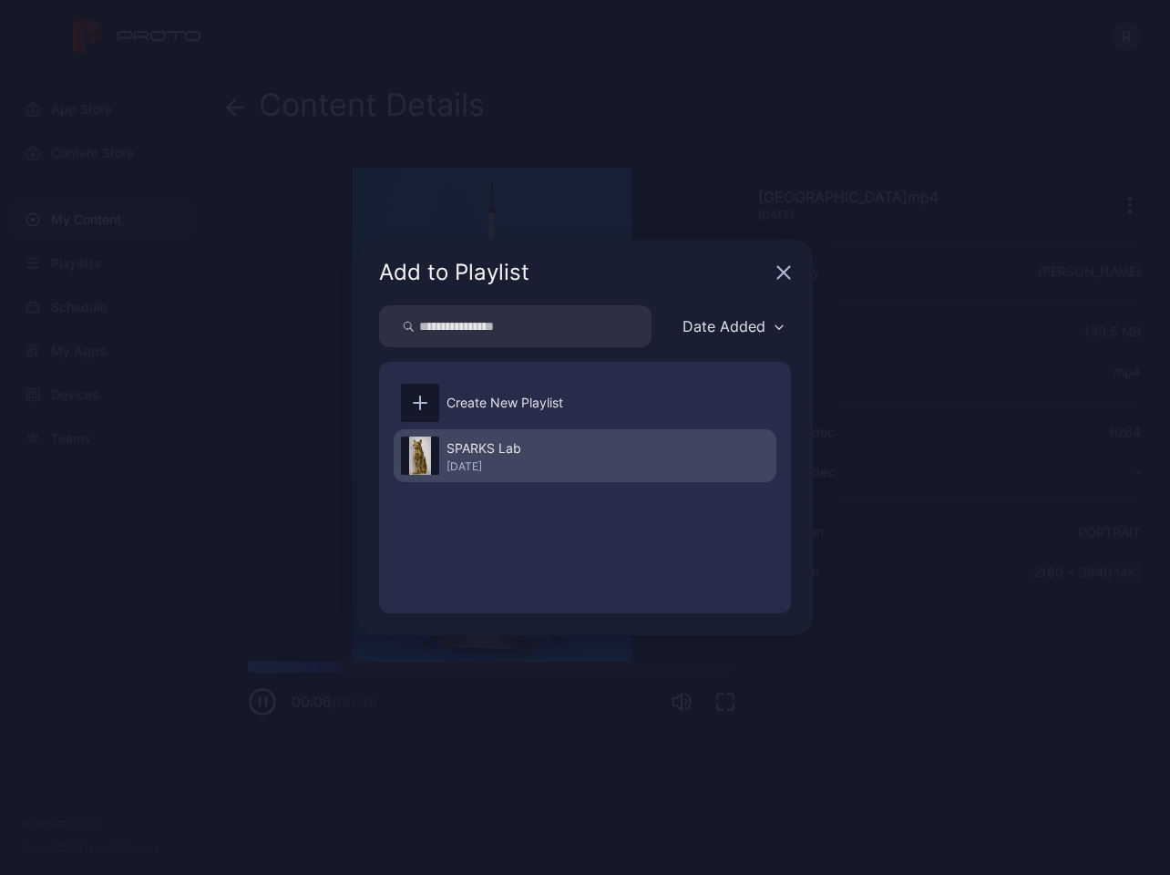
click at [461, 452] on div "SPARKS Lab" at bounding box center [483, 448] width 75 height 22
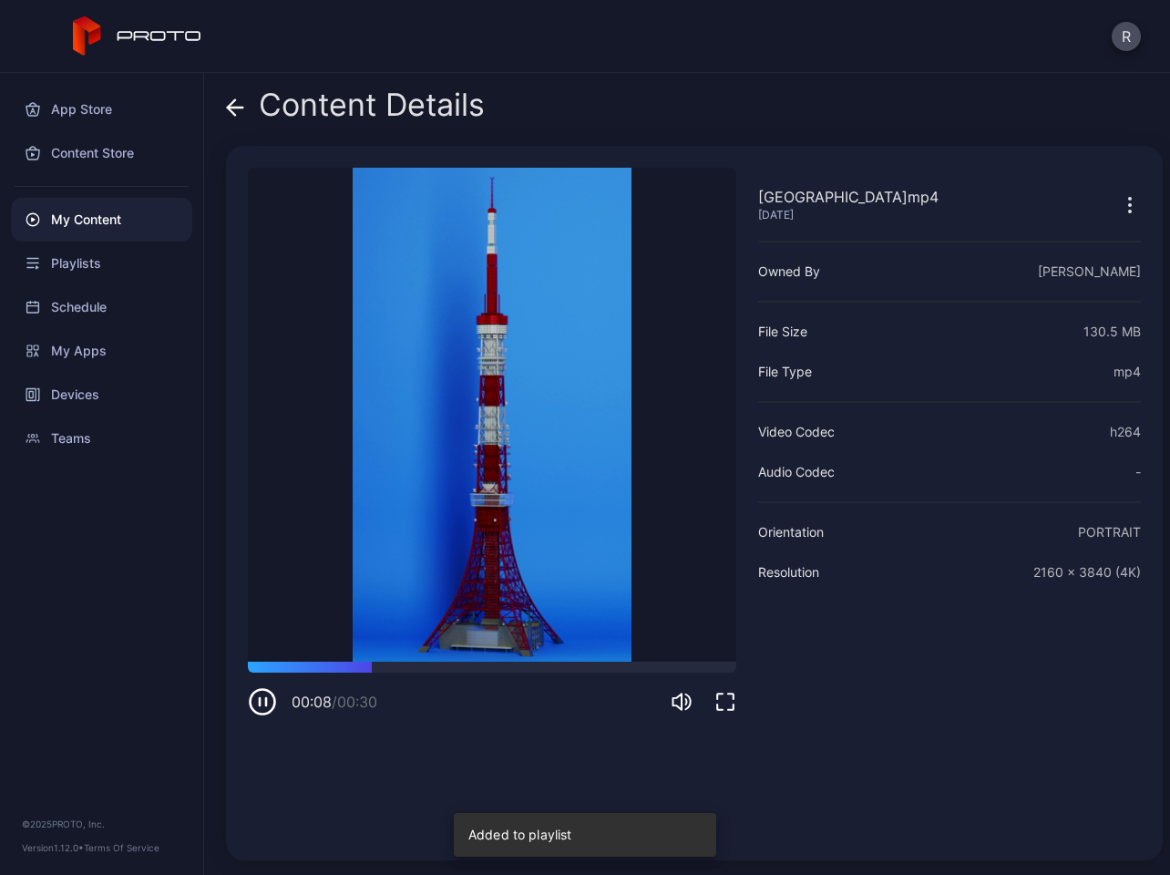
click at [240, 102] on icon at bounding box center [235, 107] width 18 height 18
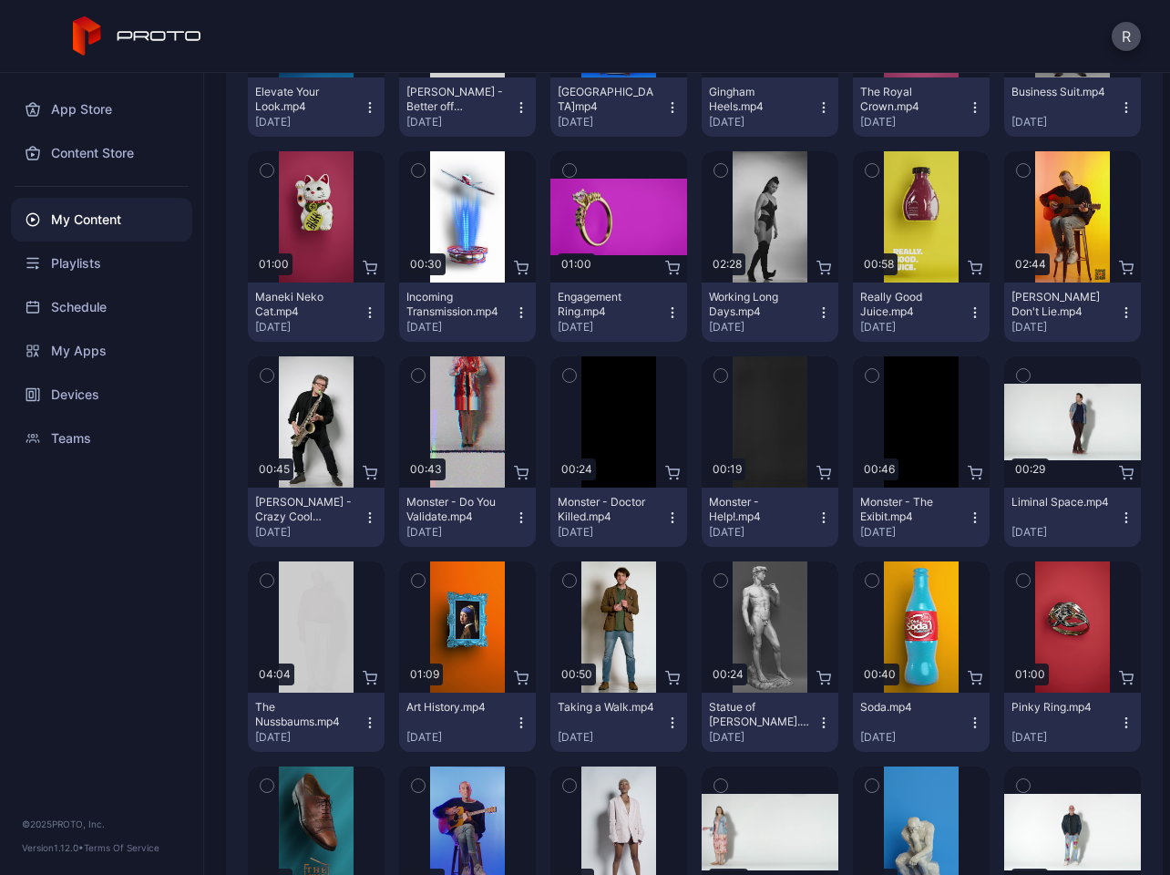
scroll to position [795, 0]
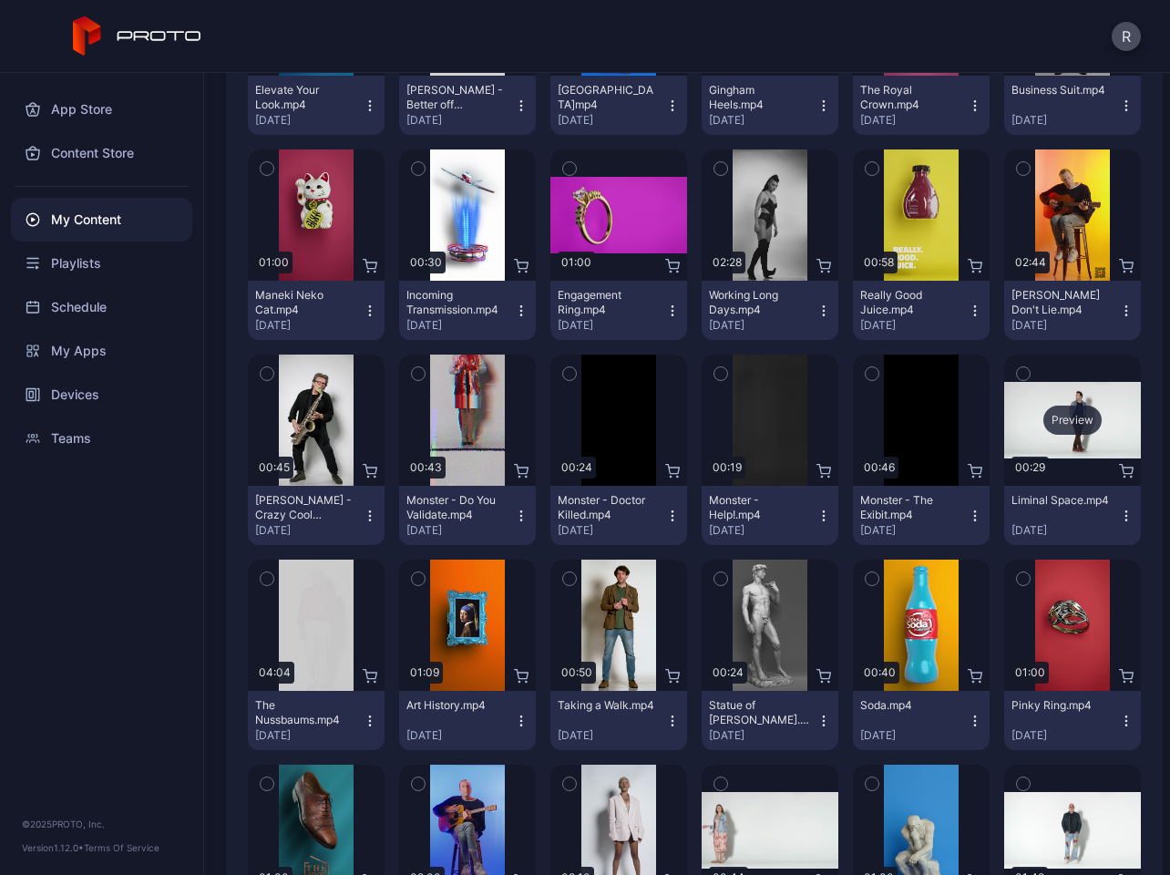
click at [1043, 417] on div "Preview" at bounding box center [1072, 419] width 58 height 29
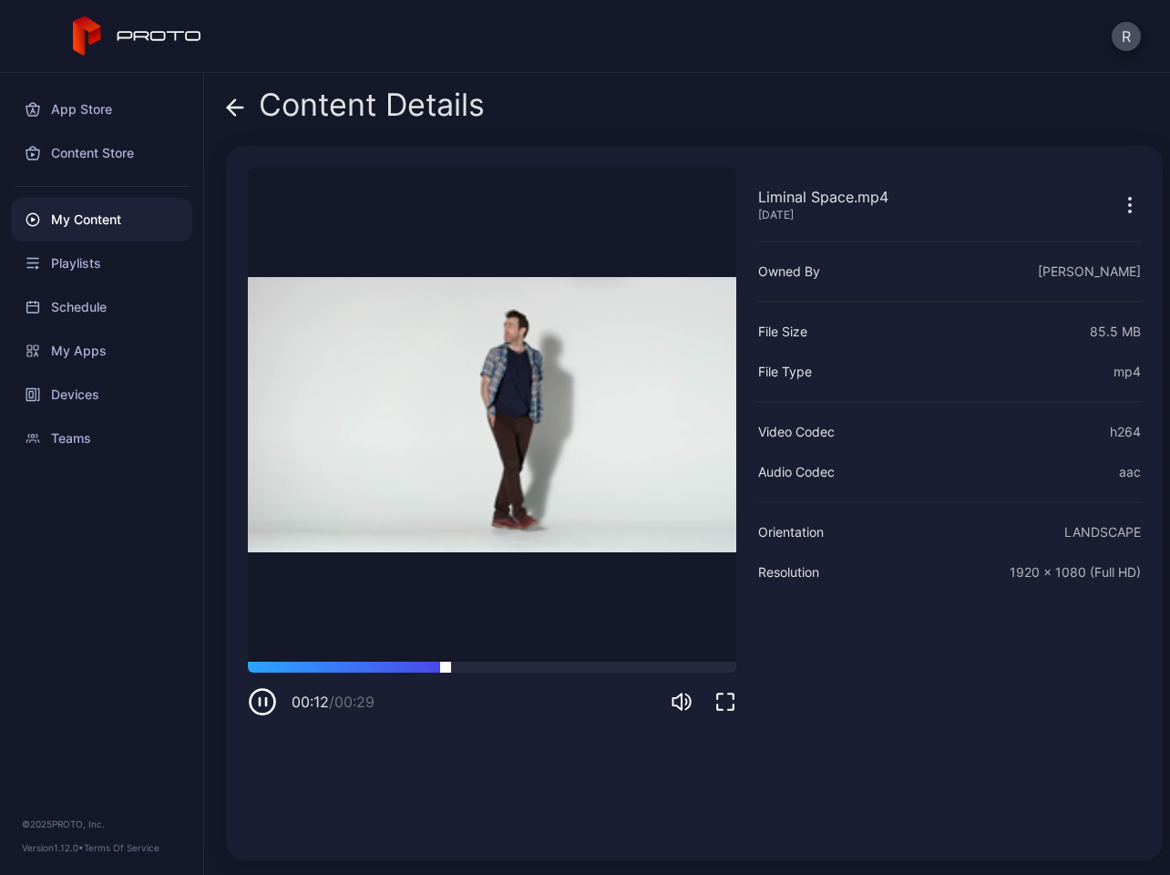
click at [623, 666] on div at bounding box center [492, 667] width 488 height 11
click at [1119, 200] on icon "button" at bounding box center [1130, 205] width 22 height 22
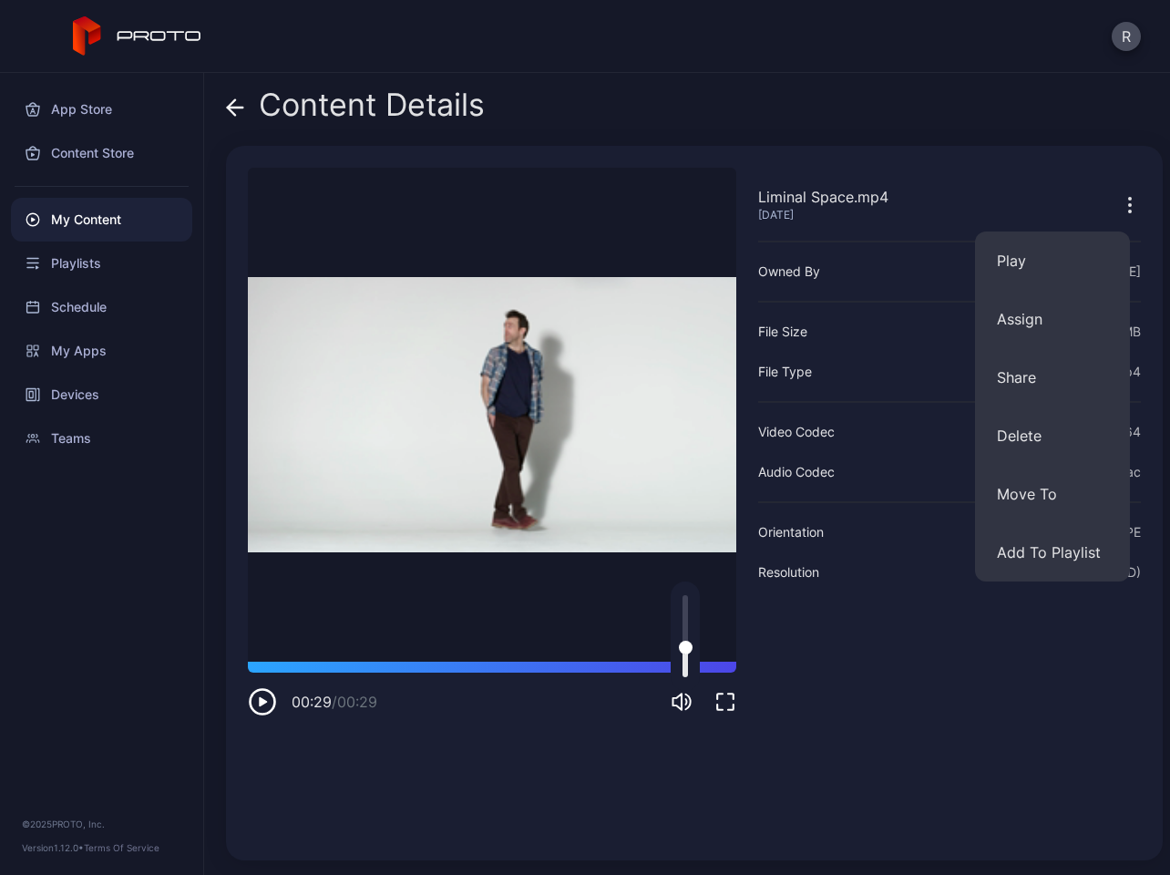
drag, startPoint x: 687, startPoint y: 598, endPoint x: 687, endPoint y: 643, distance: 45.6
click at [687, 643] on div at bounding box center [686, 648] width 14 height 14
click at [1119, 202] on icon "button" at bounding box center [1130, 205] width 22 height 22
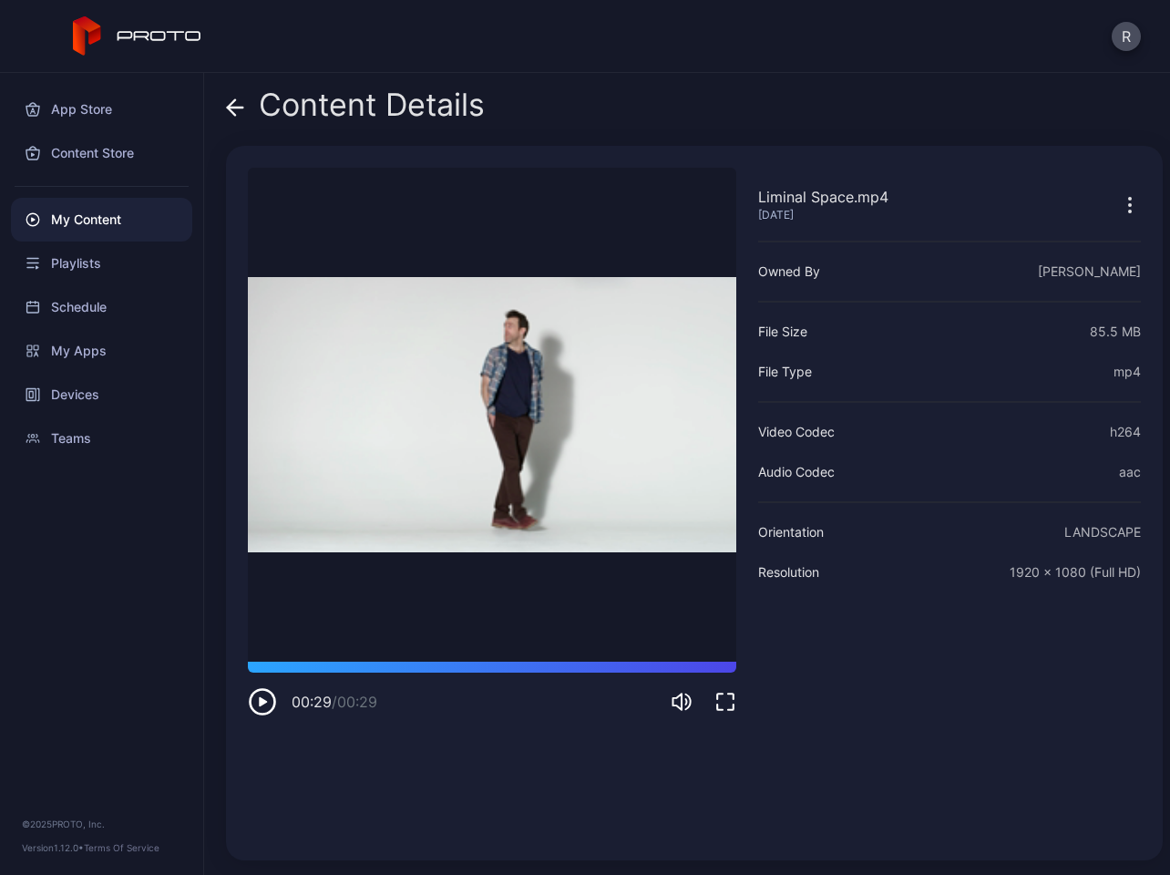
click at [1119, 202] on icon "button" at bounding box center [1130, 205] width 22 height 22
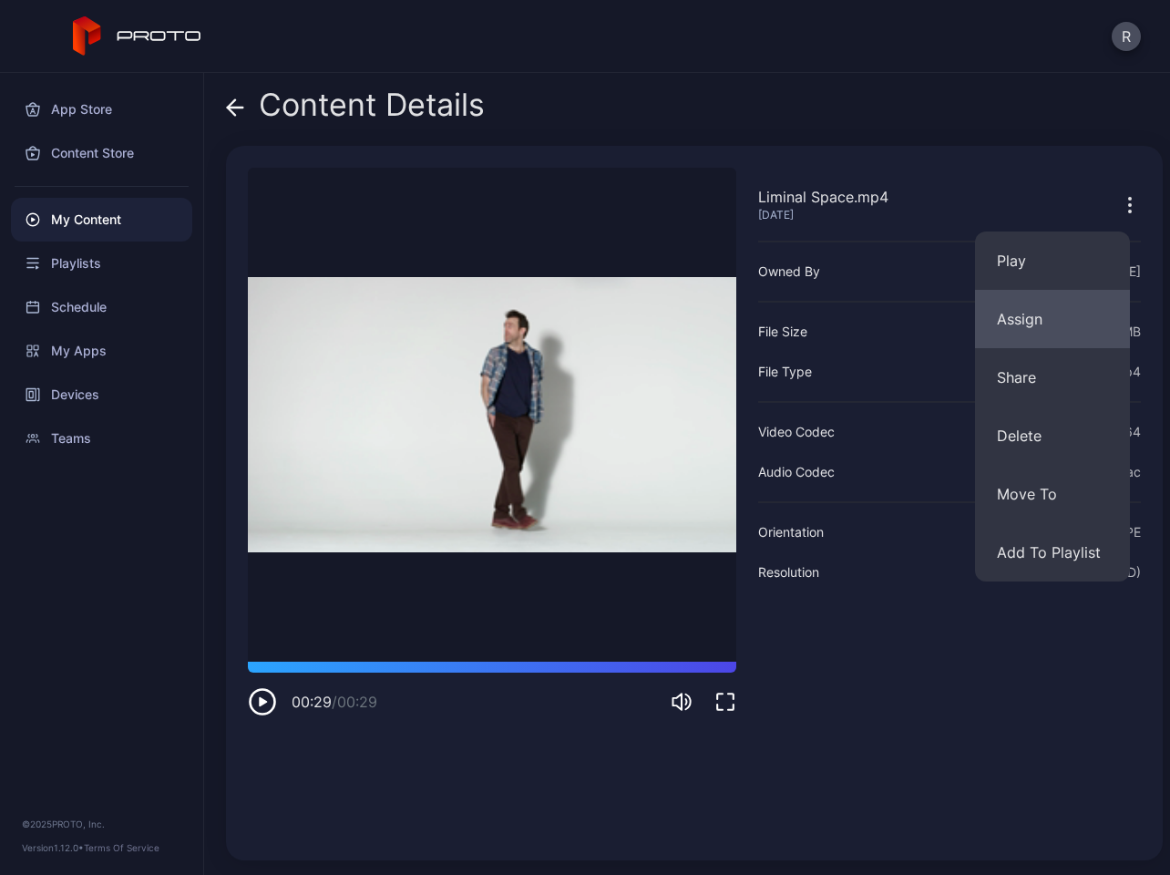
click at [1057, 330] on button "Assign" at bounding box center [1052, 319] width 155 height 58
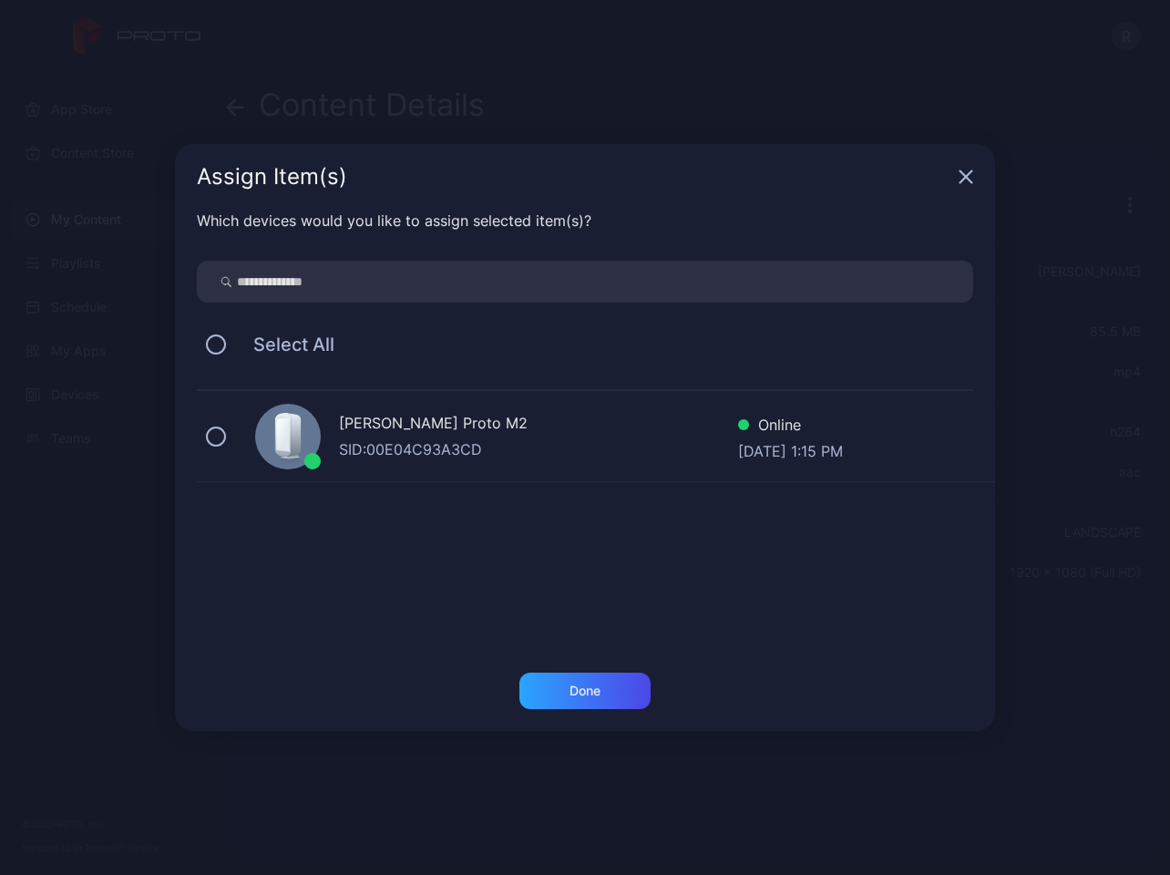
click at [563, 435] on div "[PERSON_NAME] Proto M2" at bounding box center [538, 425] width 399 height 26
click at [970, 170] on icon "button" at bounding box center [966, 176] width 15 height 15
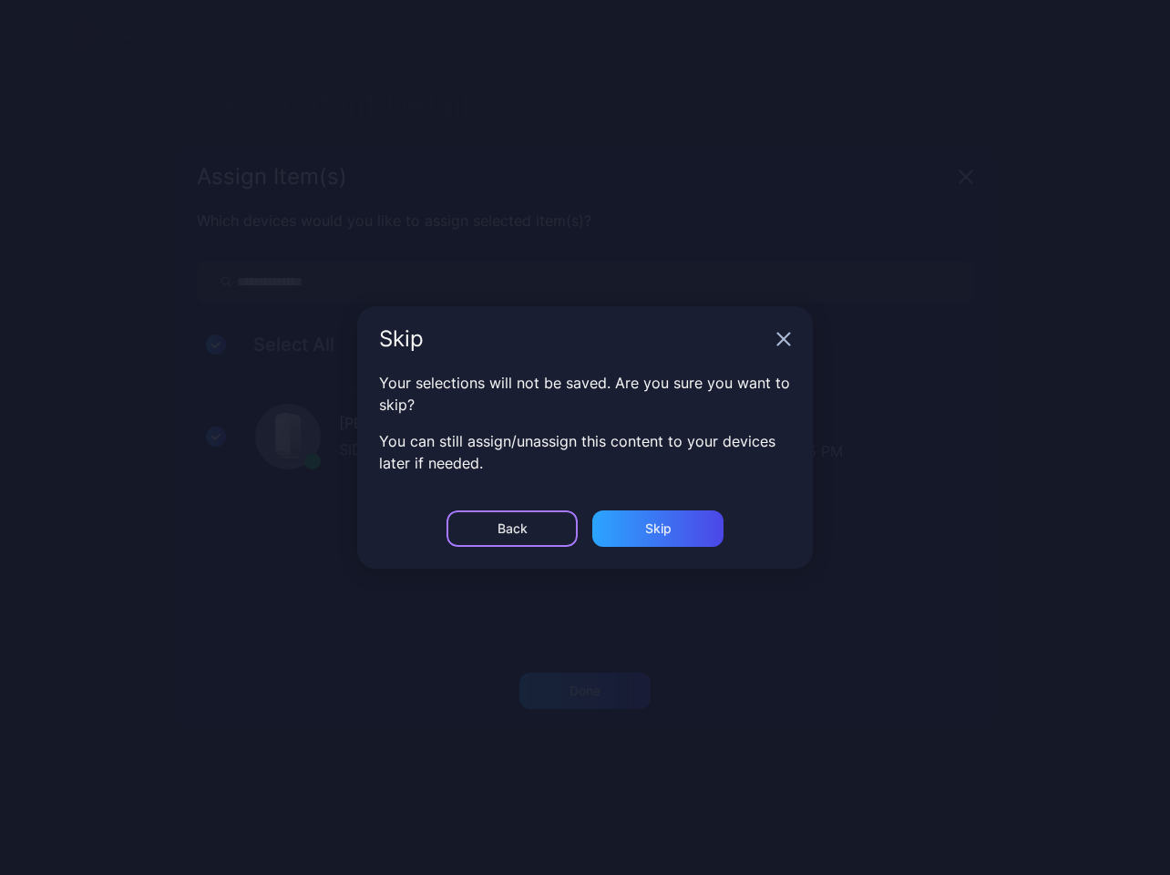
click at [510, 528] on div "Back" at bounding box center [513, 528] width 30 height 15
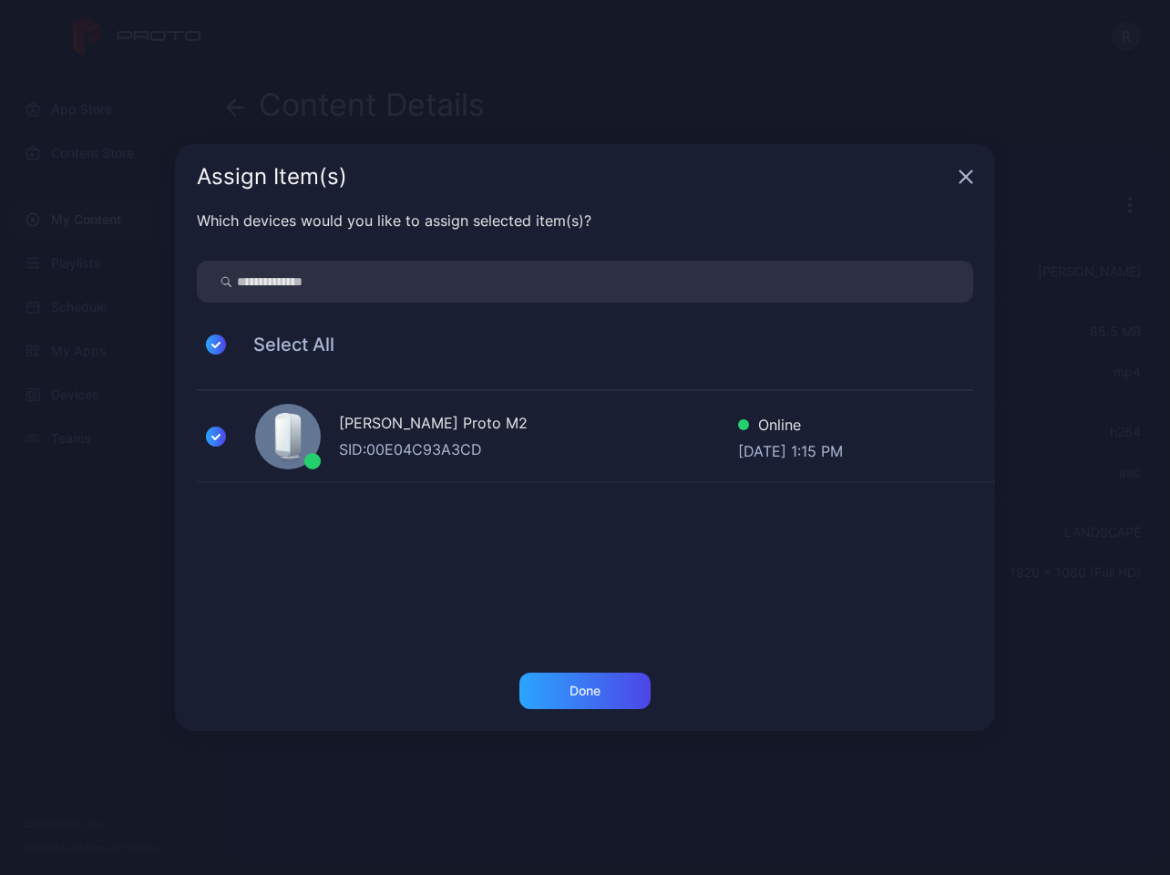
click at [959, 176] on icon "button" at bounding box center [966, 176] width 15 height 15
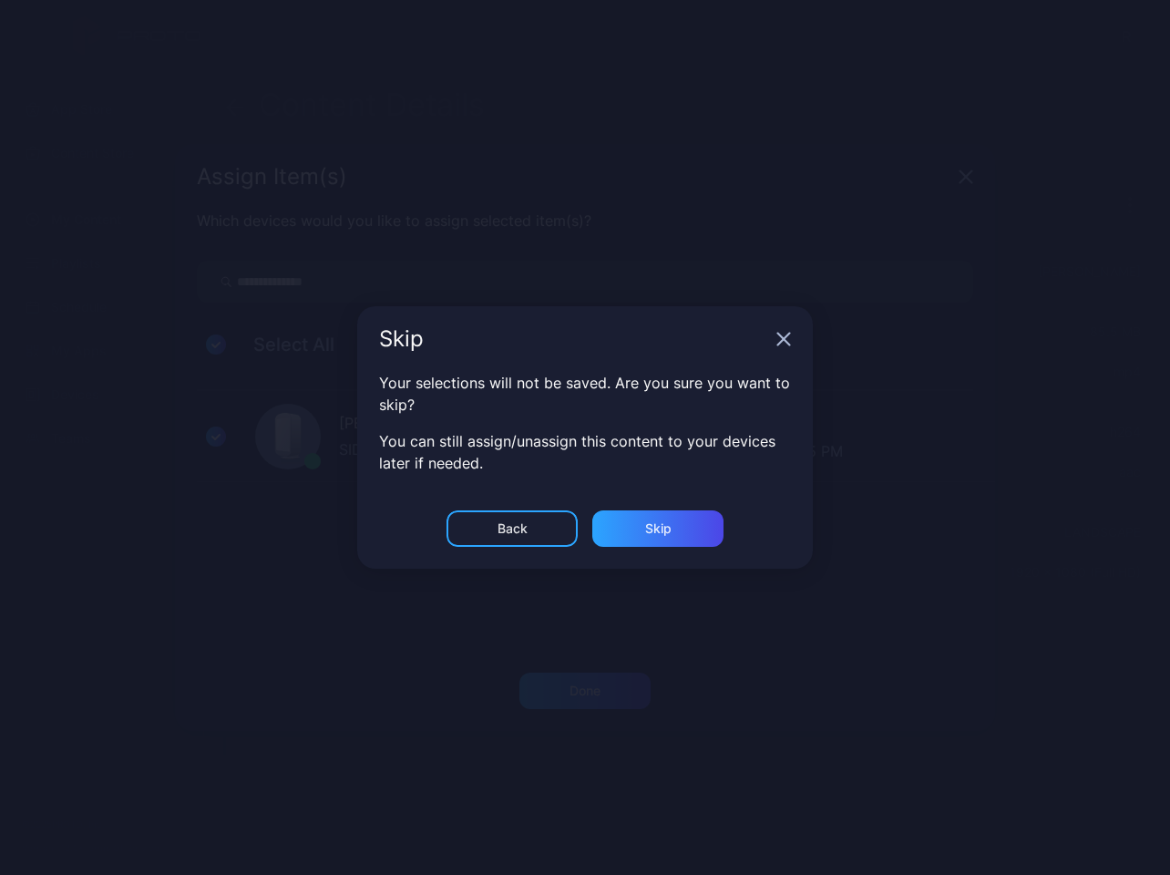
click at [958, 176] on div "Skip Your selections will not be saved. Are you sure you want to skip? You can …" at bounding box center [585, 437] width 1170 height 875
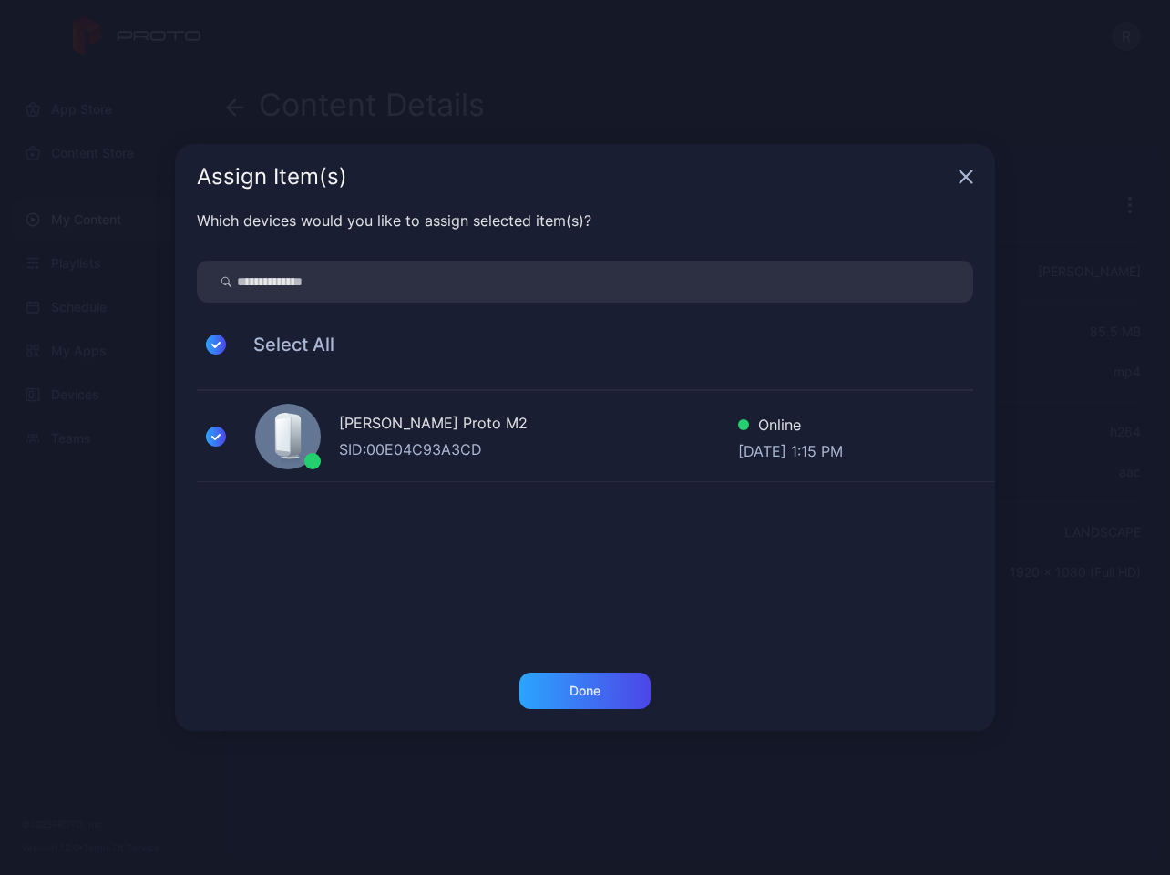
click at [968, 176] on icon "button" at bounding box center [966, 177] width 12 height 12
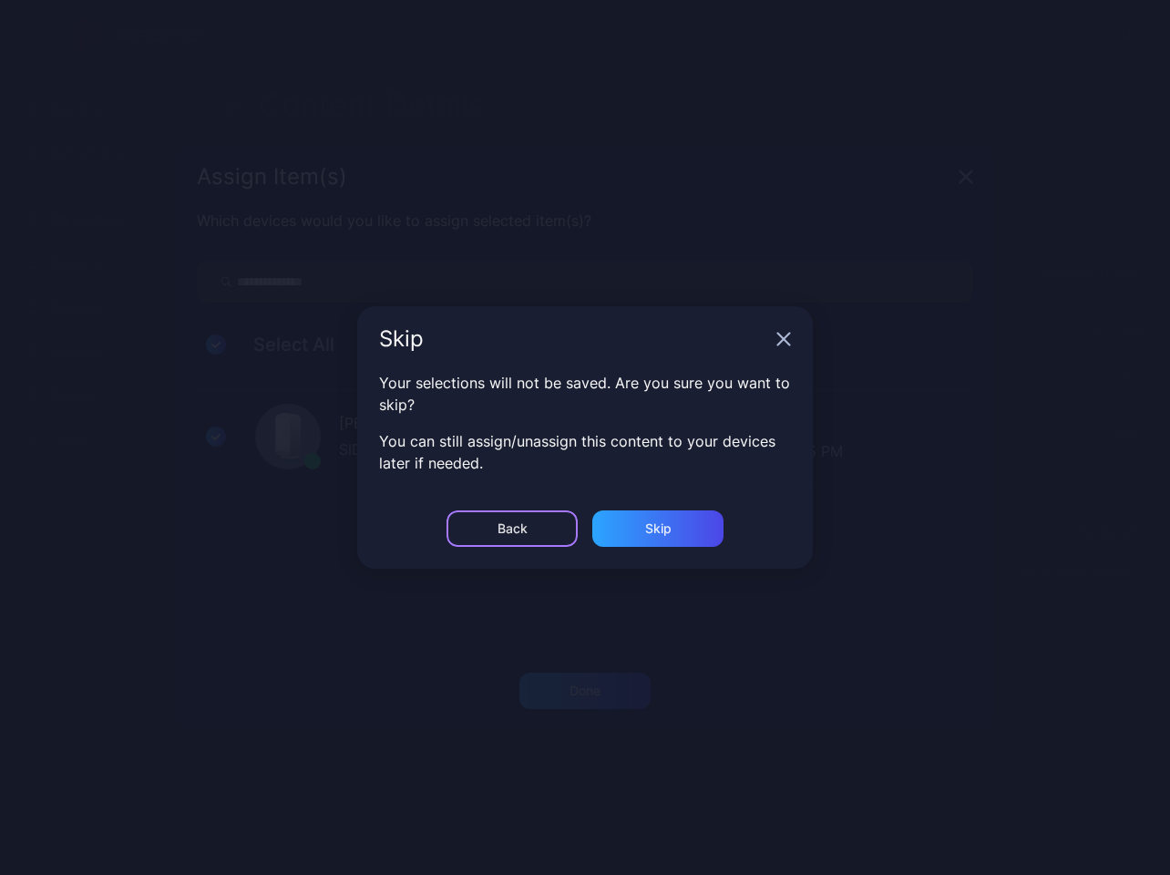
click at [479, 526] on div "Back" at bounding box center [511, 528] width 131 height 36
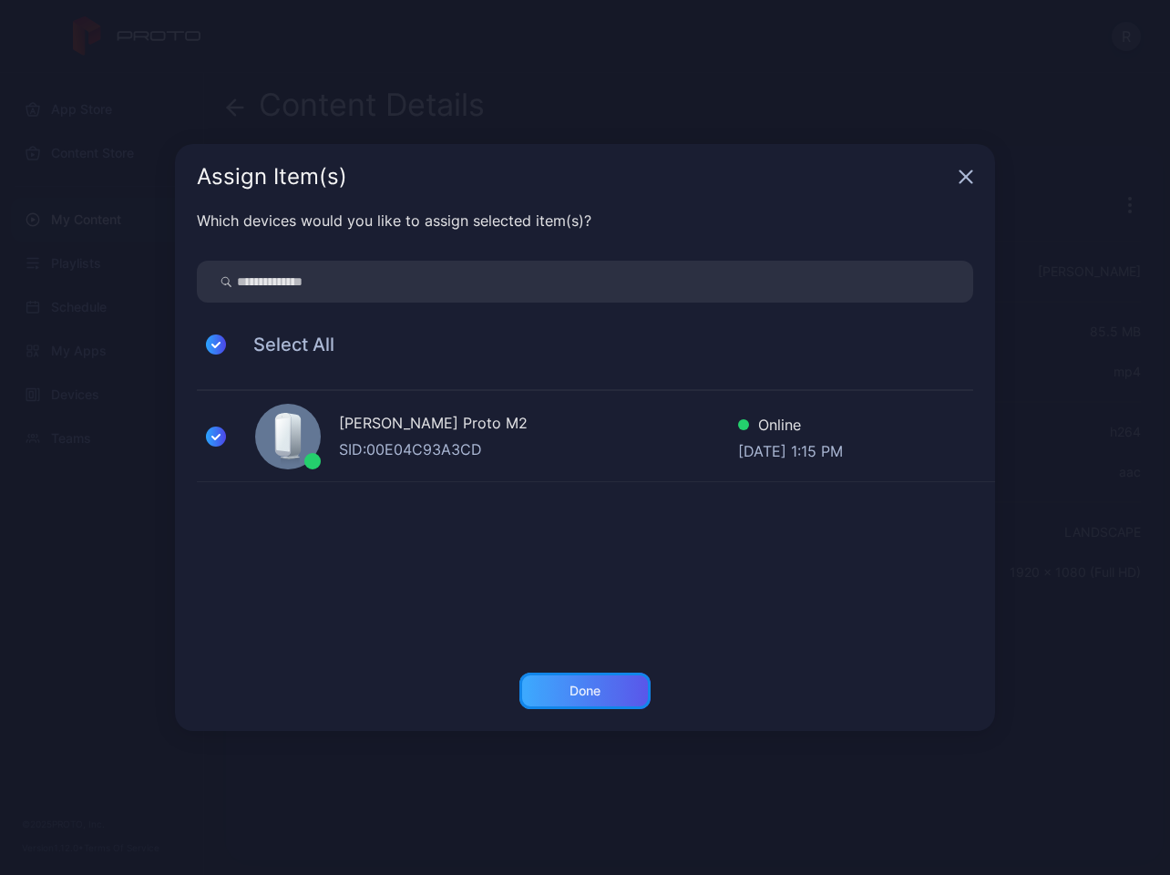
click at [575, 679] on div "Done" at bounding box center [584, 690] width 131 height 36
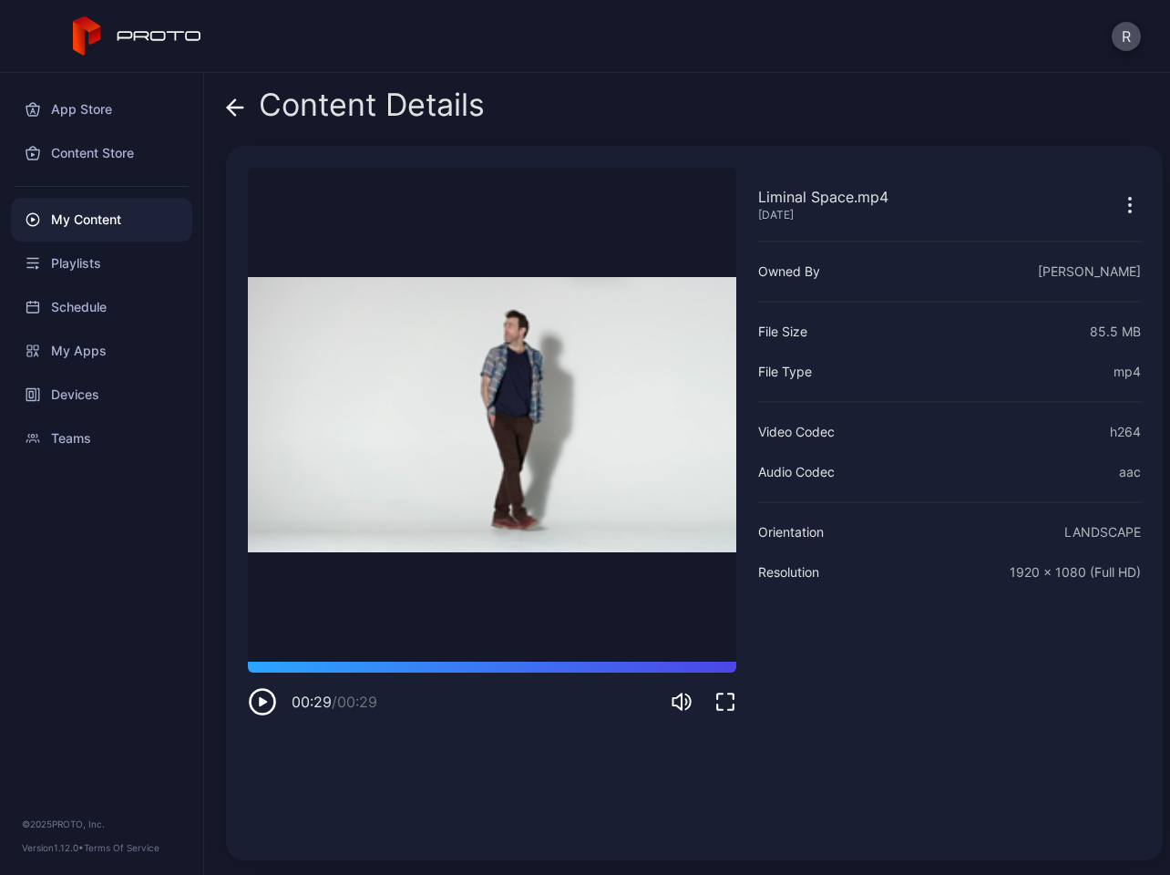
click at [242, 108] on icon at bounding box center [235, 108] width 15 height 0
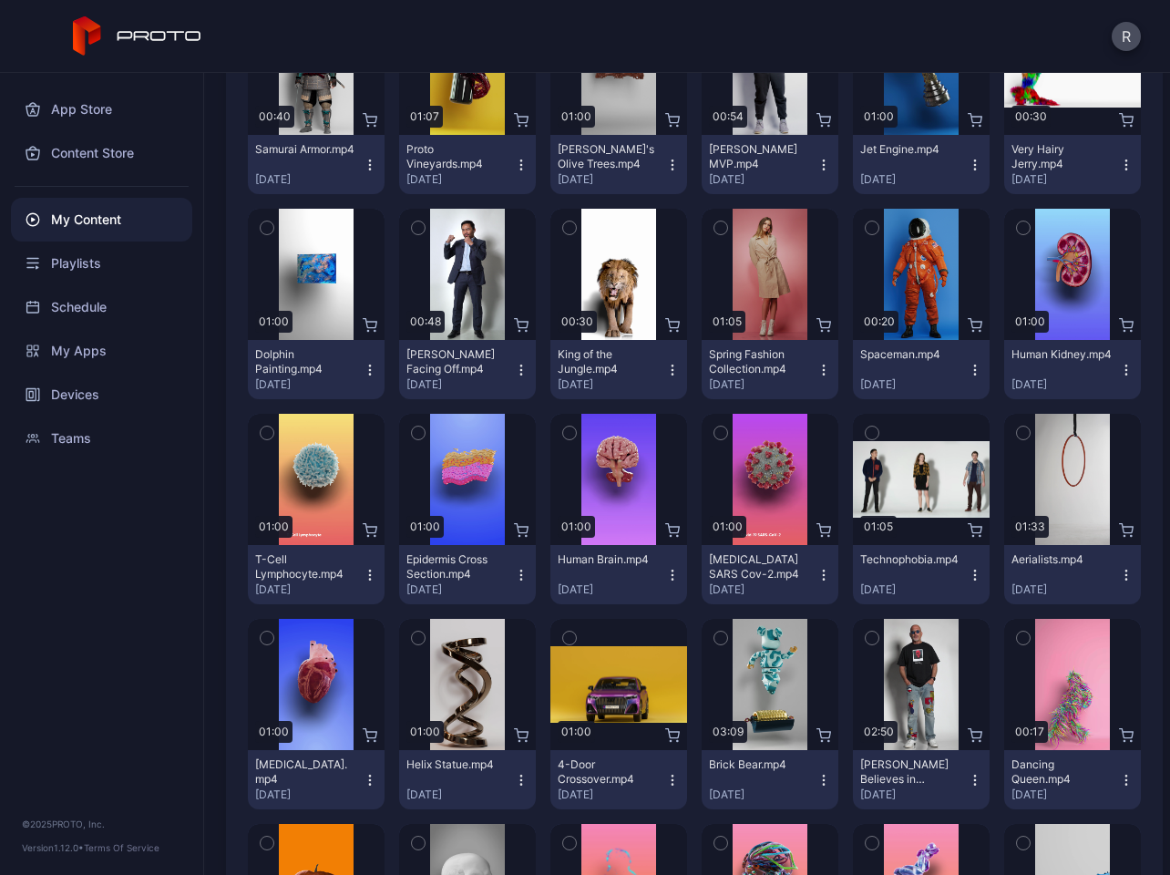
scroll to position [2566, 0]
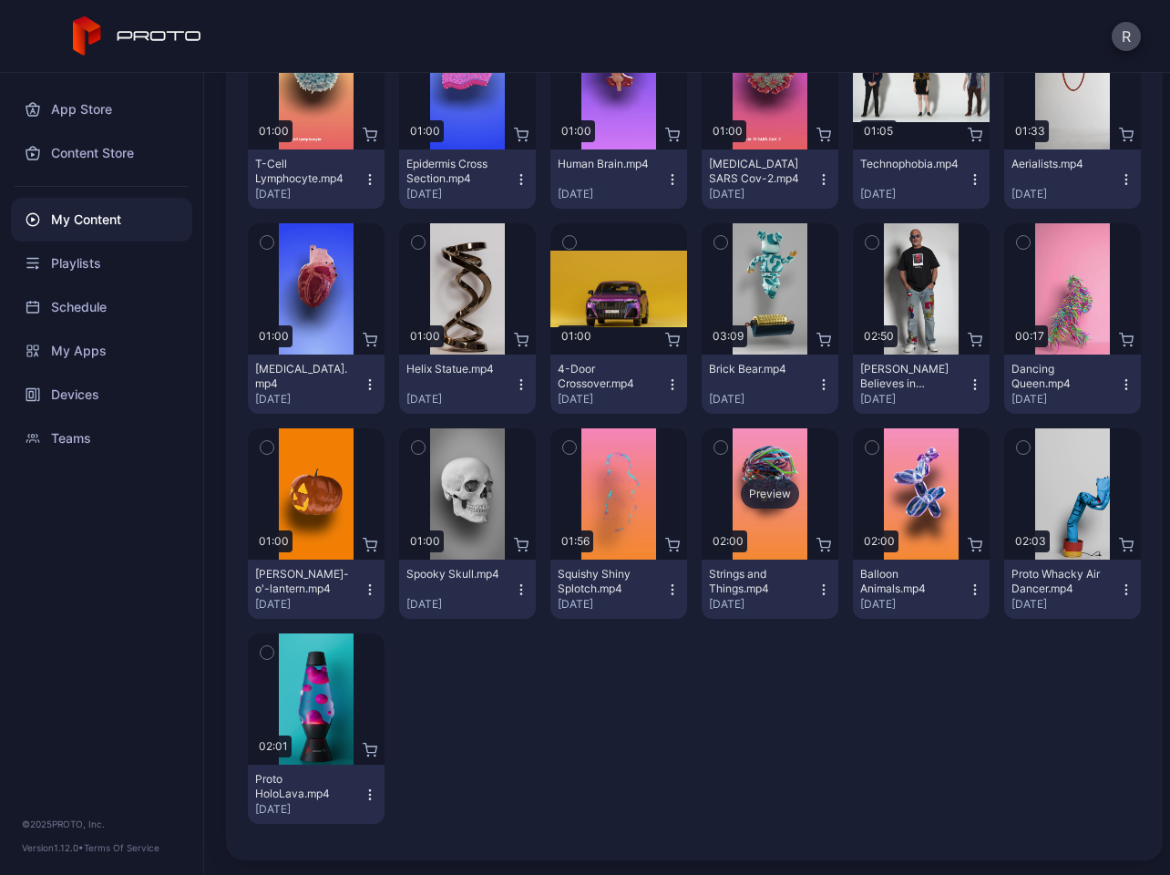
click at [768, 521] on div "Preview" at bounding box center [770, 493] width 137 height 131
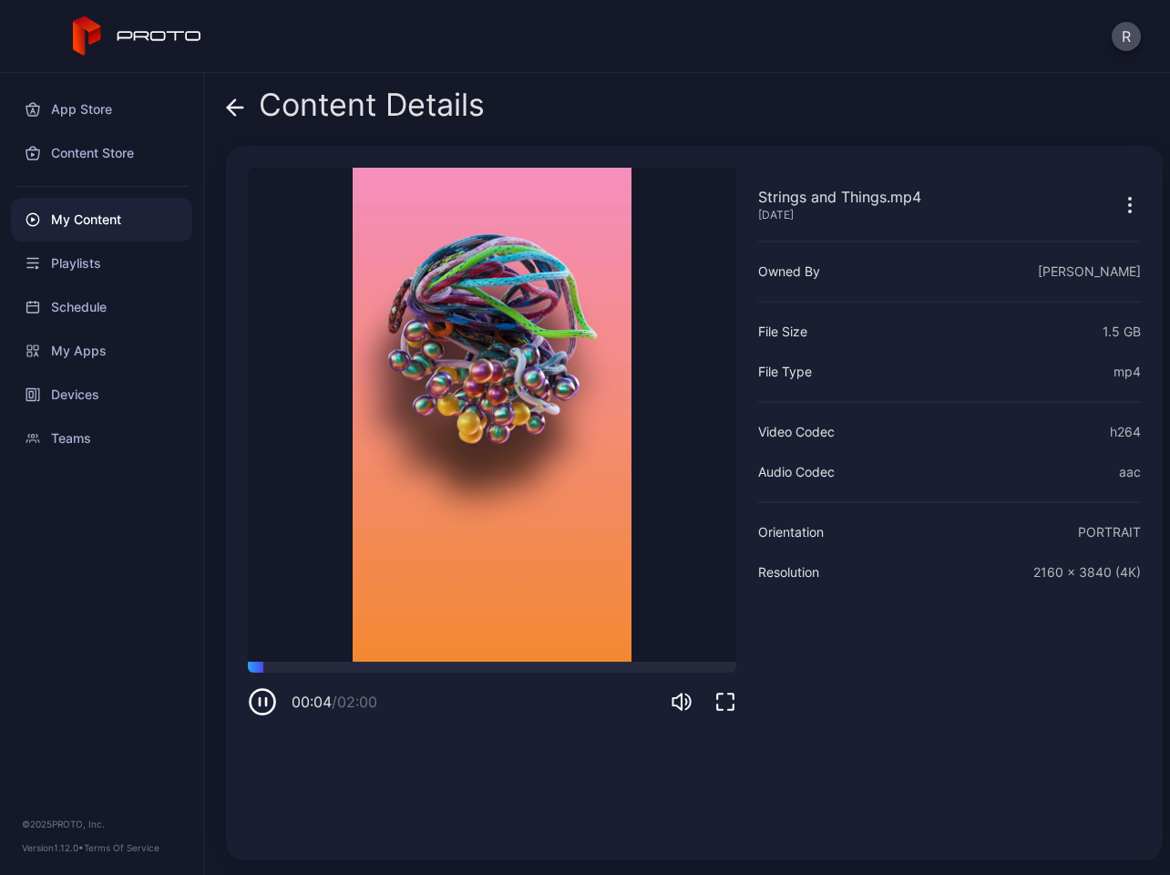
click at [1119, 209] on icon "button" at bounding box center [1130, 205] width 22 height 22
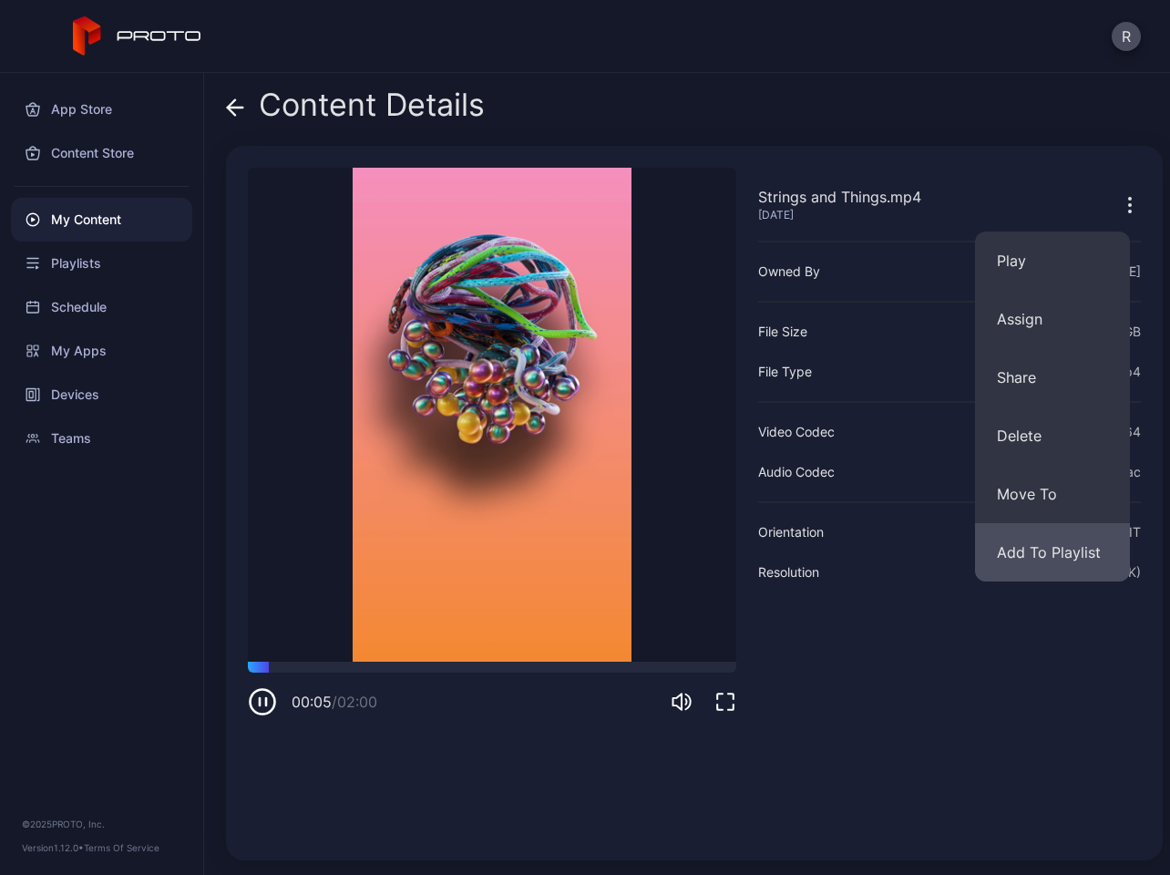
click at [1022, 543] on button "Add To Playlist" at bounding box center [1052, 552] width 155 height 58
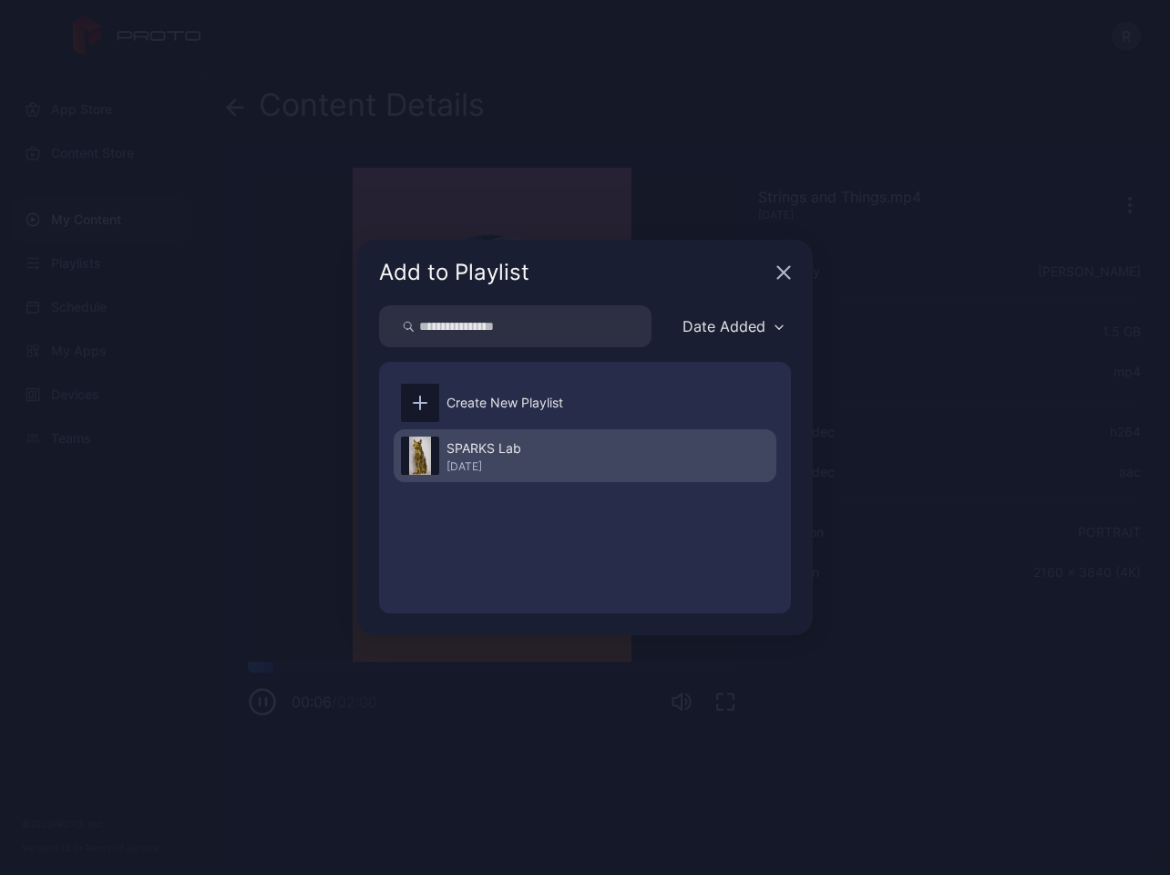
click at [505, 470] on div "[DATE]" at bounding box center [483, 466] width 75 height 15
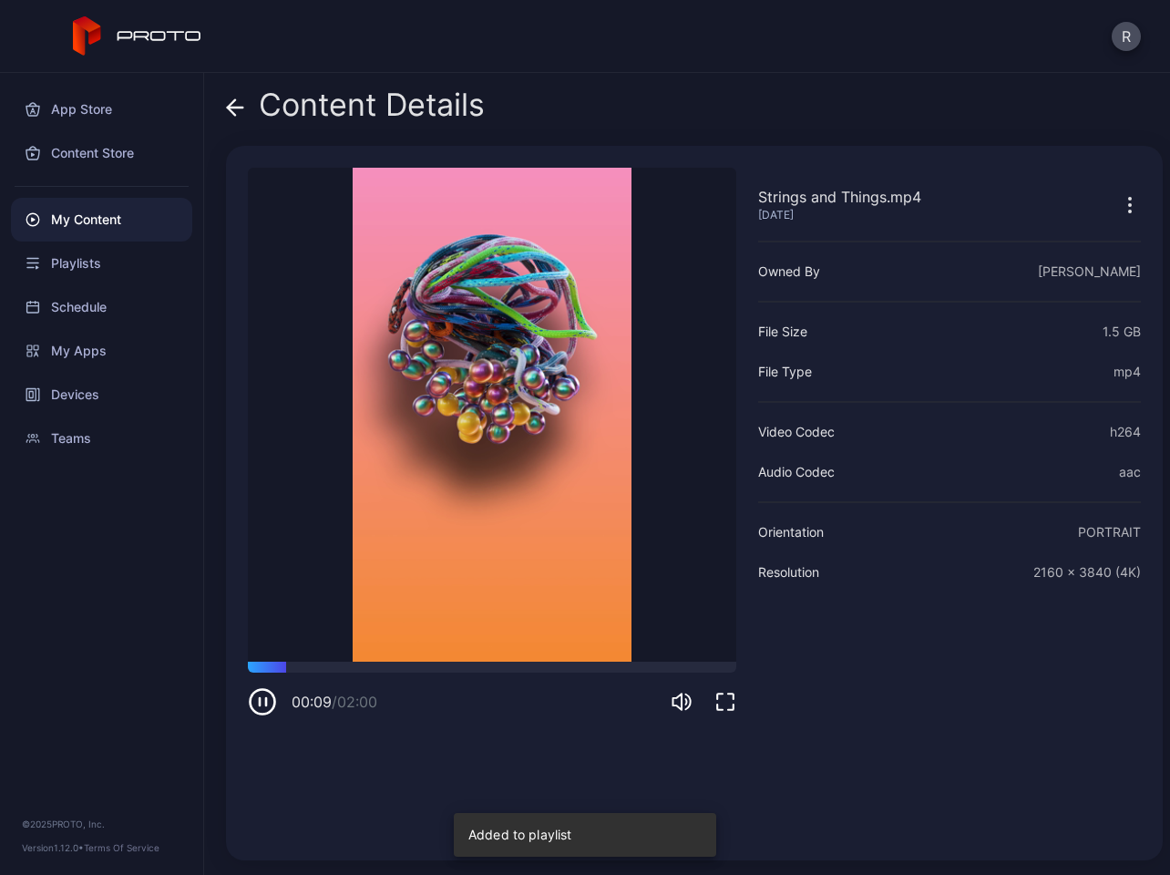
click at [233, 105] on icon at bounding box center [235, 107] width 18 height 18
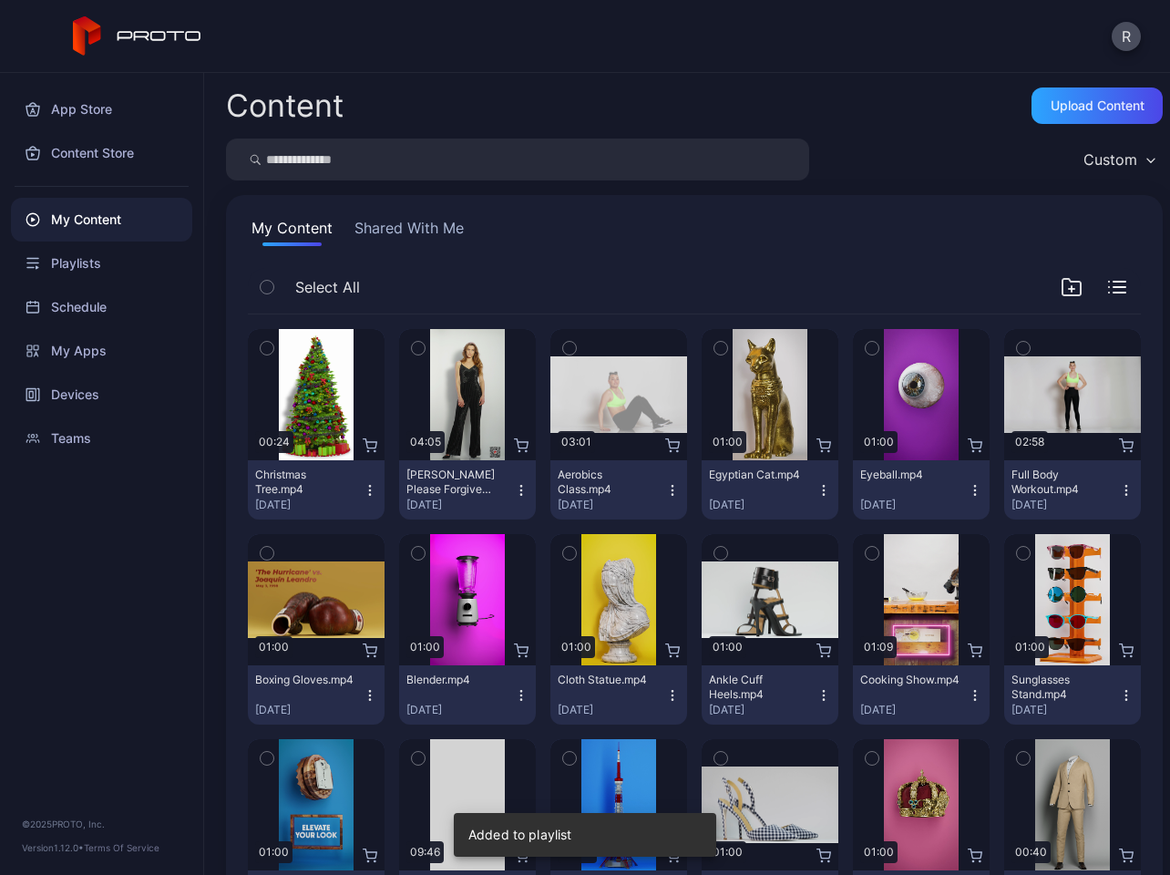
scroll to position [2566, 0]
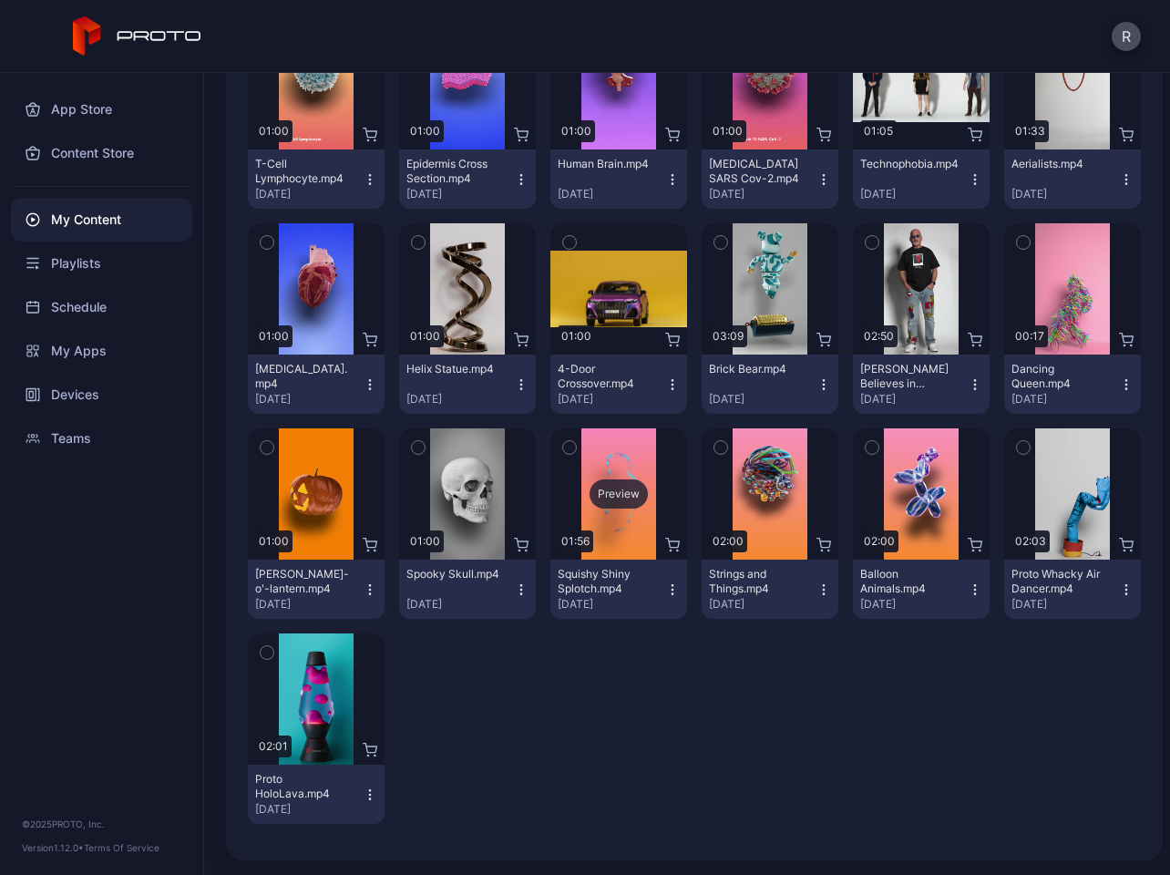
click at [609, 496] on div "Preview" at bounding box center [619, 493] width 58 height 29
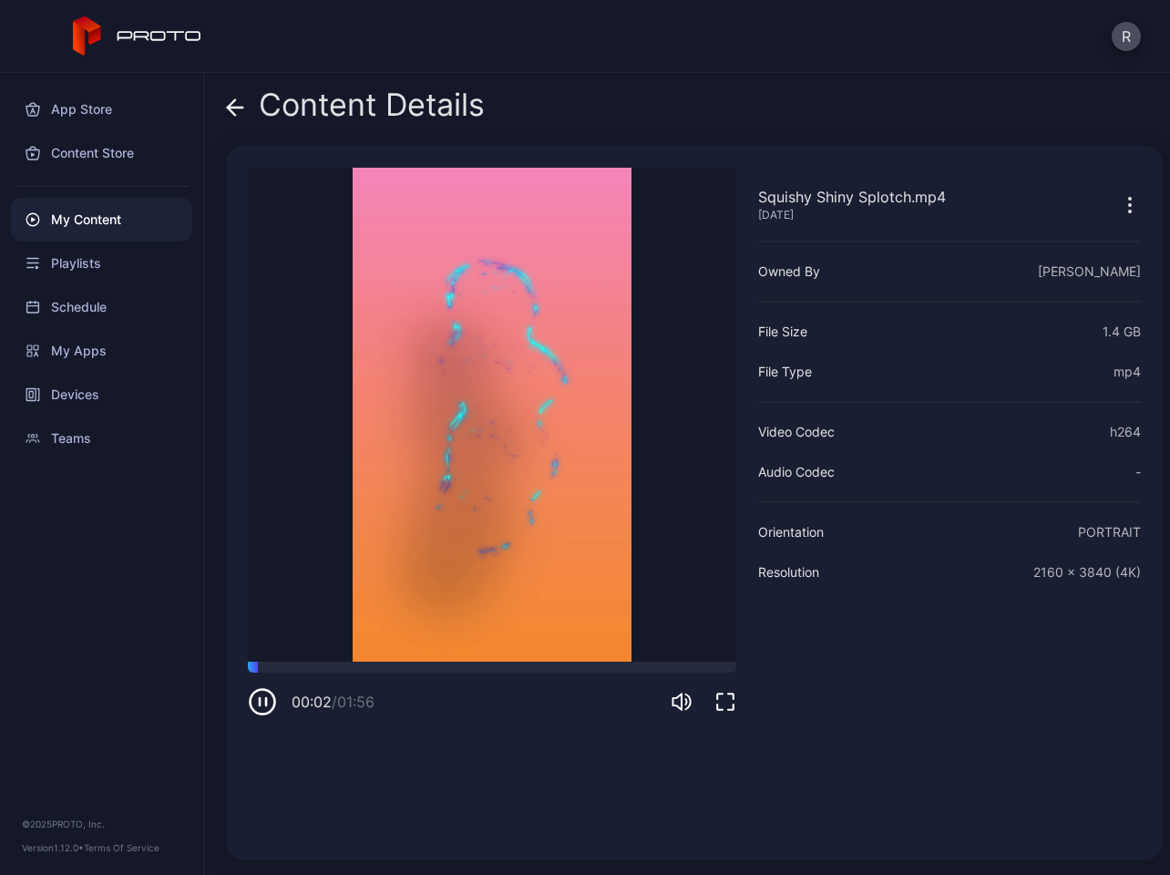
click at [357, 675] on div "00:02 / 01:56" at bounding box center [492, 689] width 488 height 55
click at [356, 662] on div at bounding box center [492, 667] width 488 height 11
click at [563, 667] on div at bounding box center [492, 667] width 488 height 11
click at [1119, 205] on icon "button" at bounding box center [1130, 205] width 22 height 22
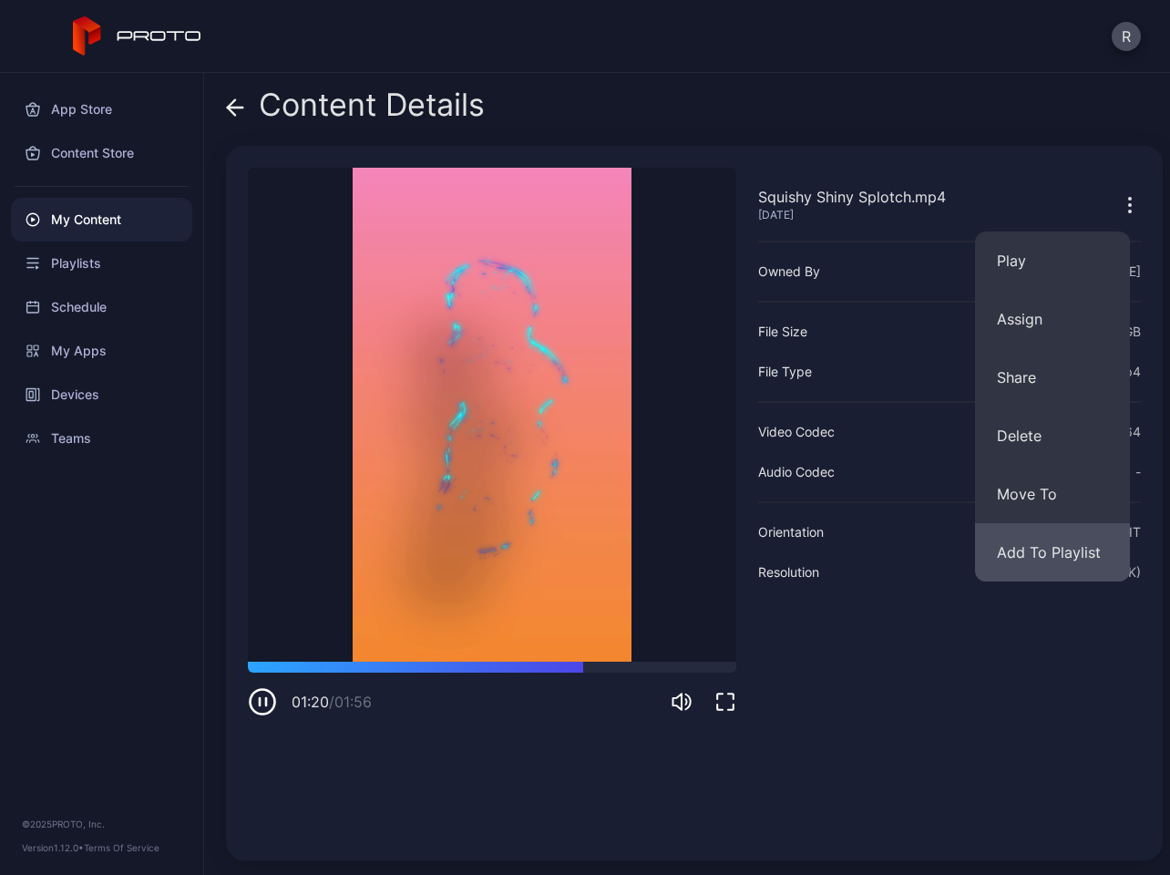
click at [1046, 563] on button "Add To Playlist" at bounding box center [1052, 552] width 155 height 58
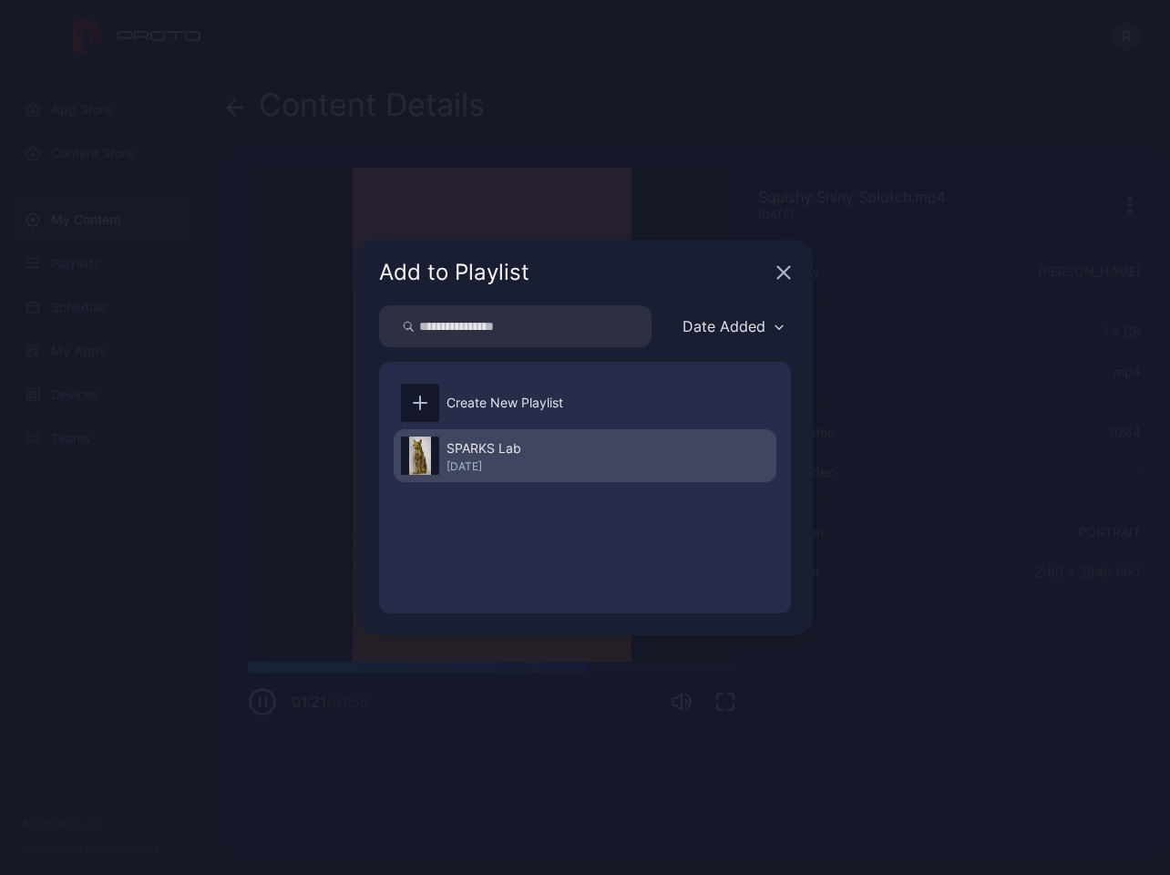
click at [508, 459] on div "[DATE]" at bounding box center [483, 466] width 75 height 15
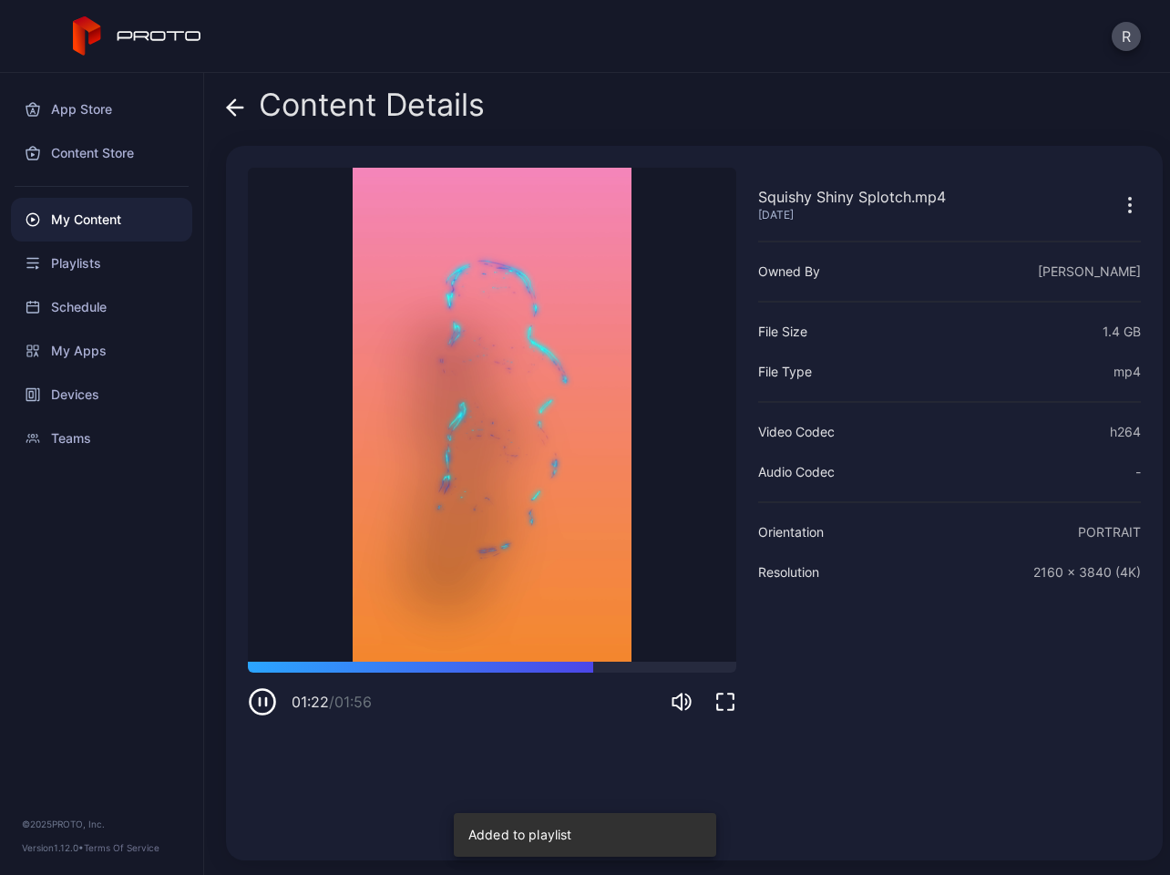
click at [235, 109] on icon at bounding box center [235, 107] width 18 height 18
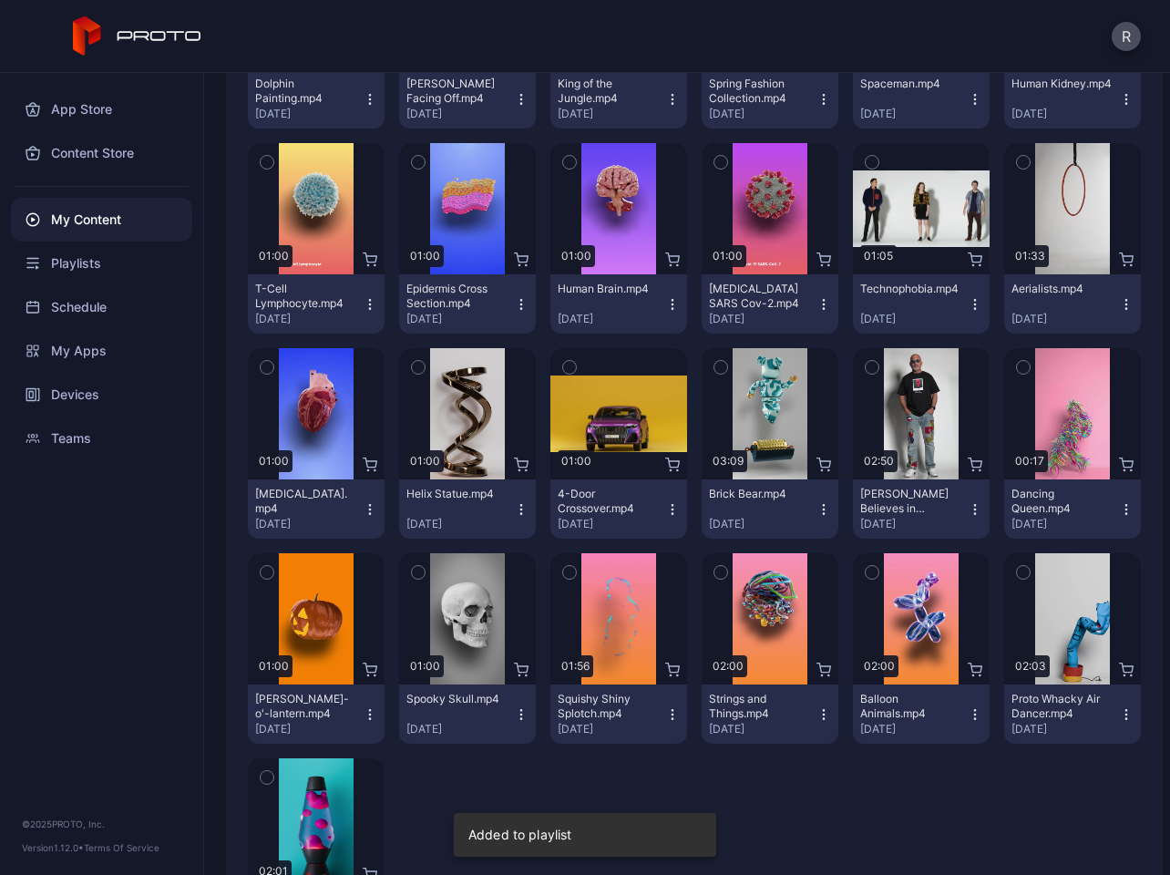
scroll to position [2423, 0]
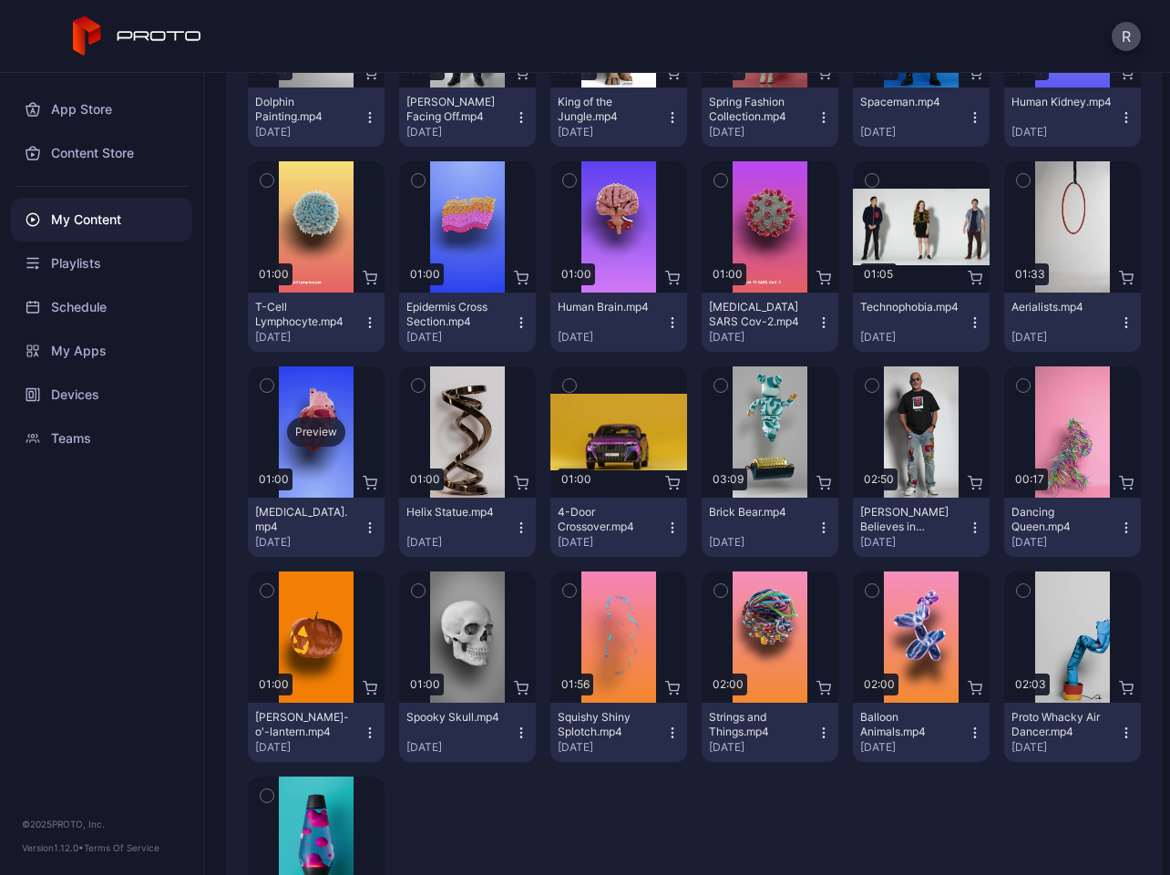
click at [327, 472] on div "Preview" at bounding box center [316, 431] width 137 height 131
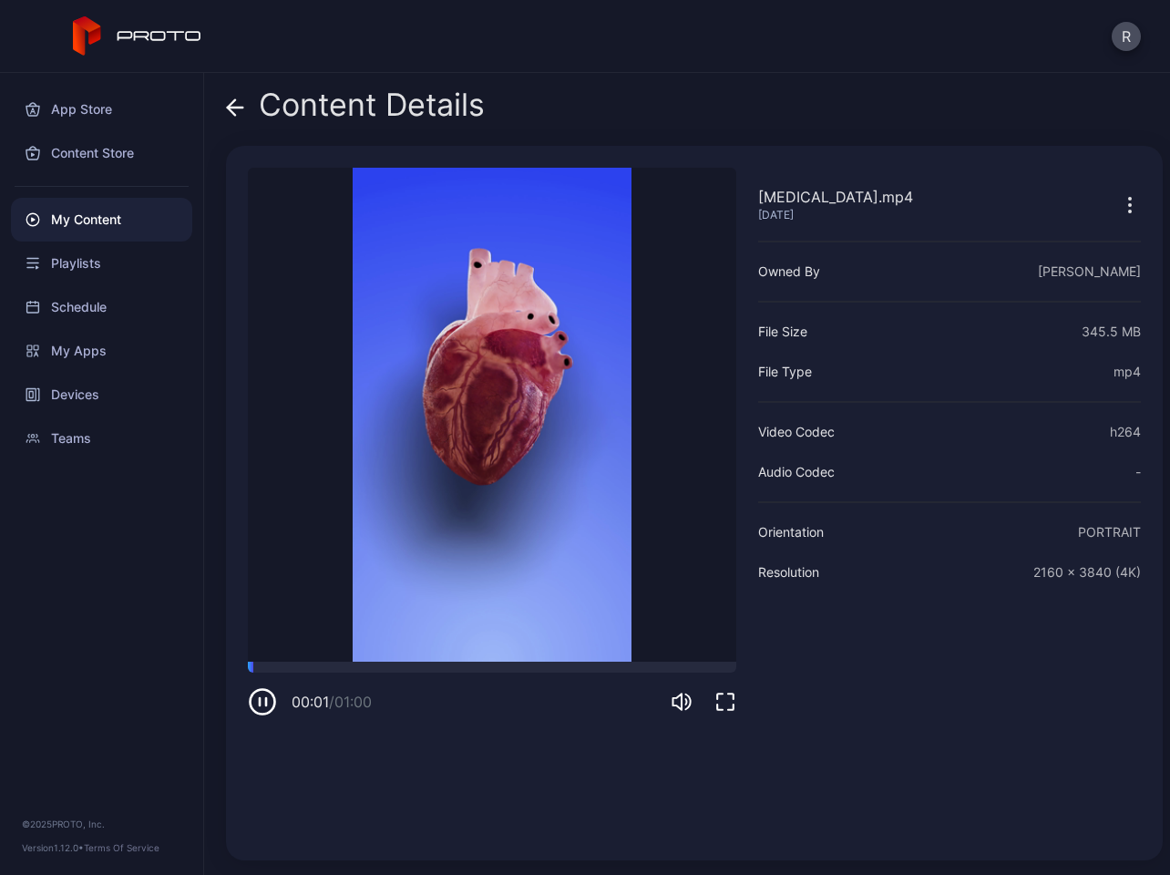
click at [1097, 190] on div at bounding box center [1119, 204] width 44 height 36
click at [1119, 202] on icon "button" at bounding box center [1130, 205] width 22 height 22
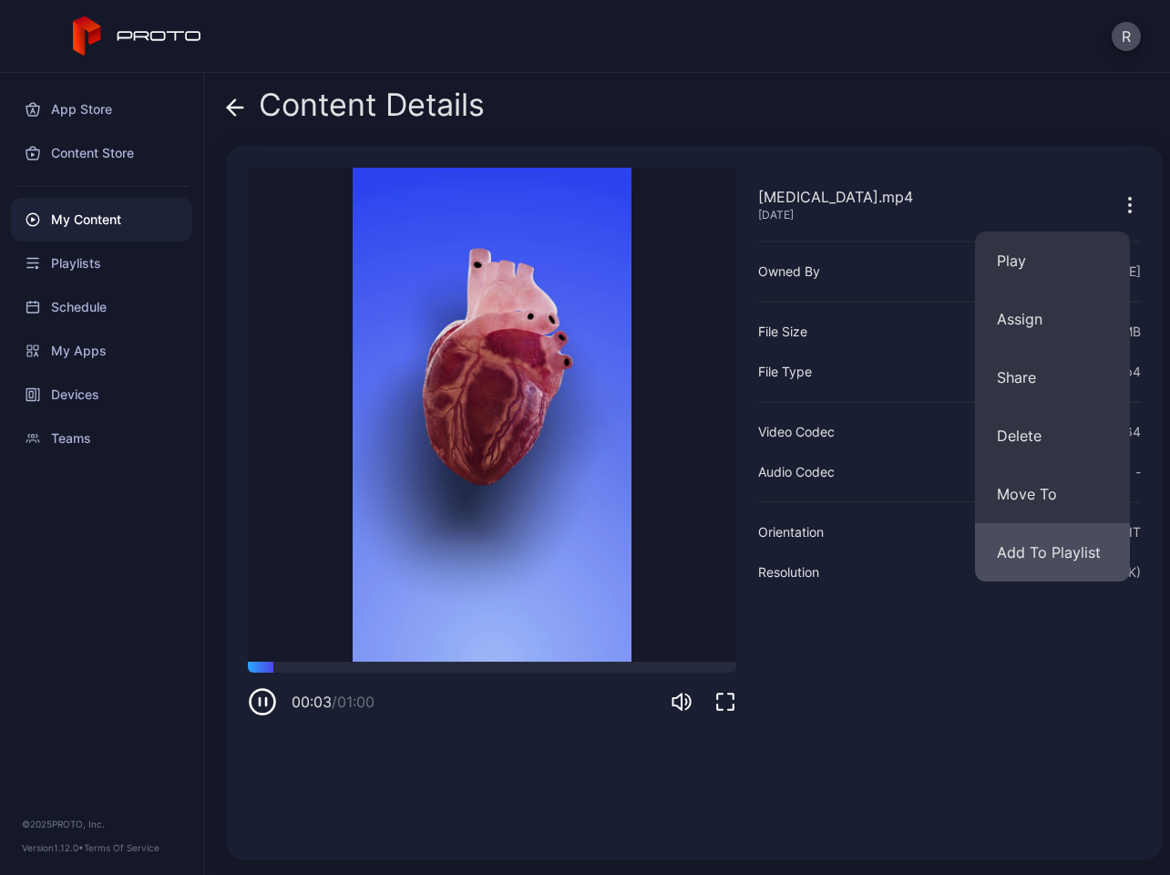
click at [1030, 556] on button "Add To Playlist" at bounding box center [1052, 552] width 155 height 58
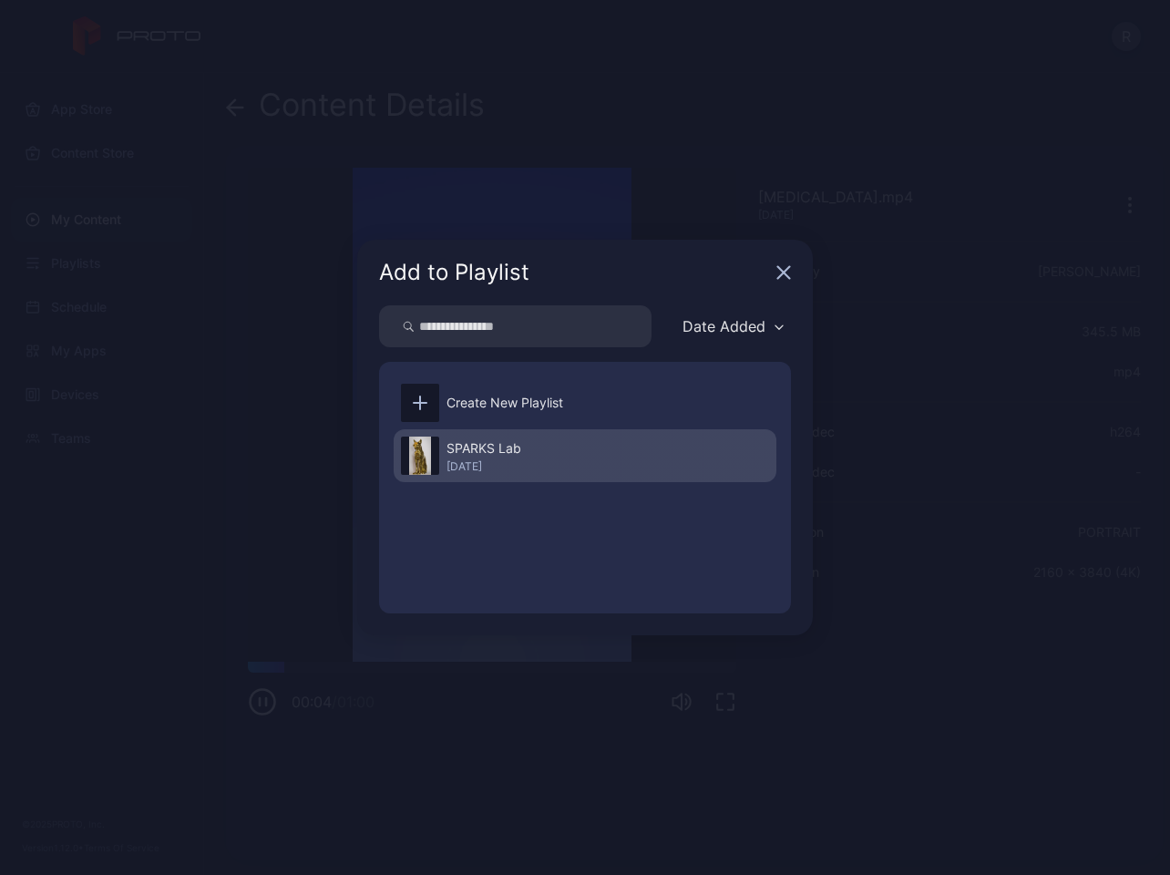
click at [555, 462] on div "SPARKS Lab [DATE]" at bounding box center [585, 455] width 383 height 53
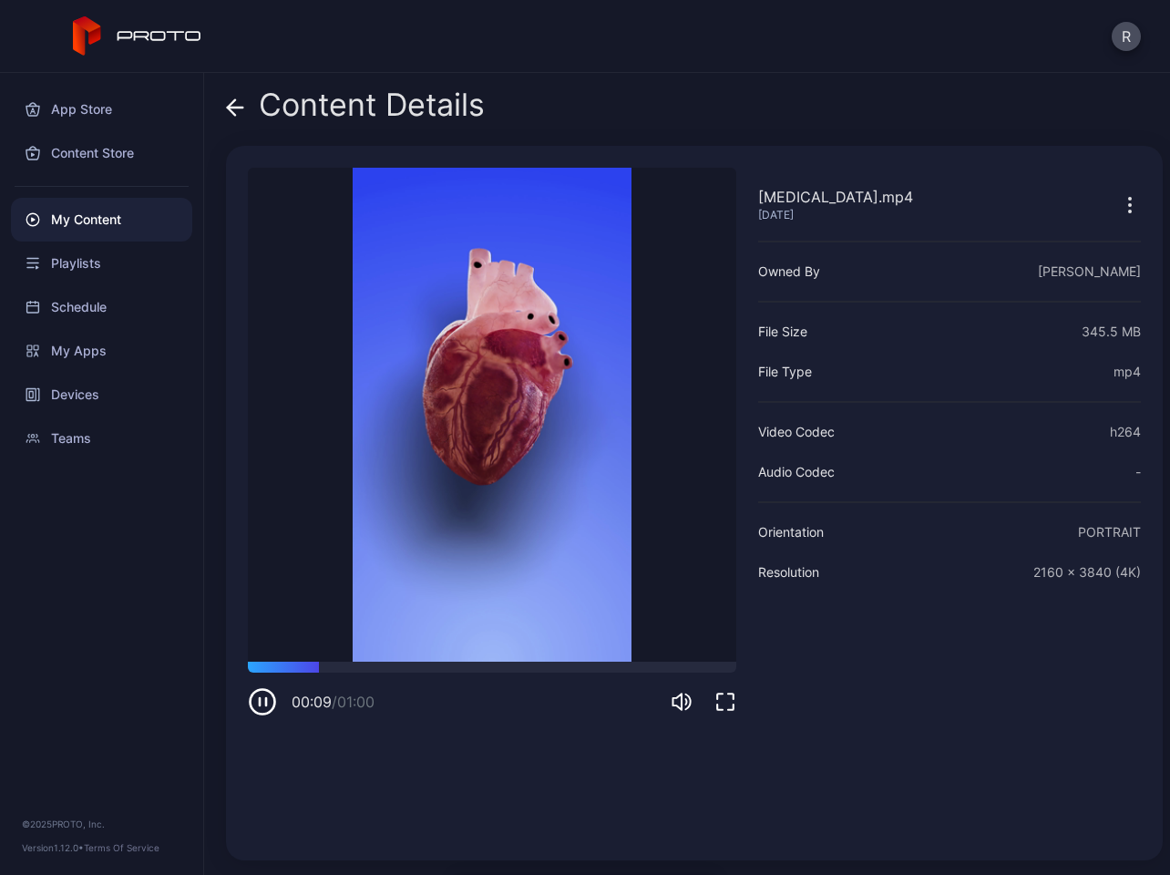
click at [227, 109] on icon at bounding box center [235, 107] width 18 height 18
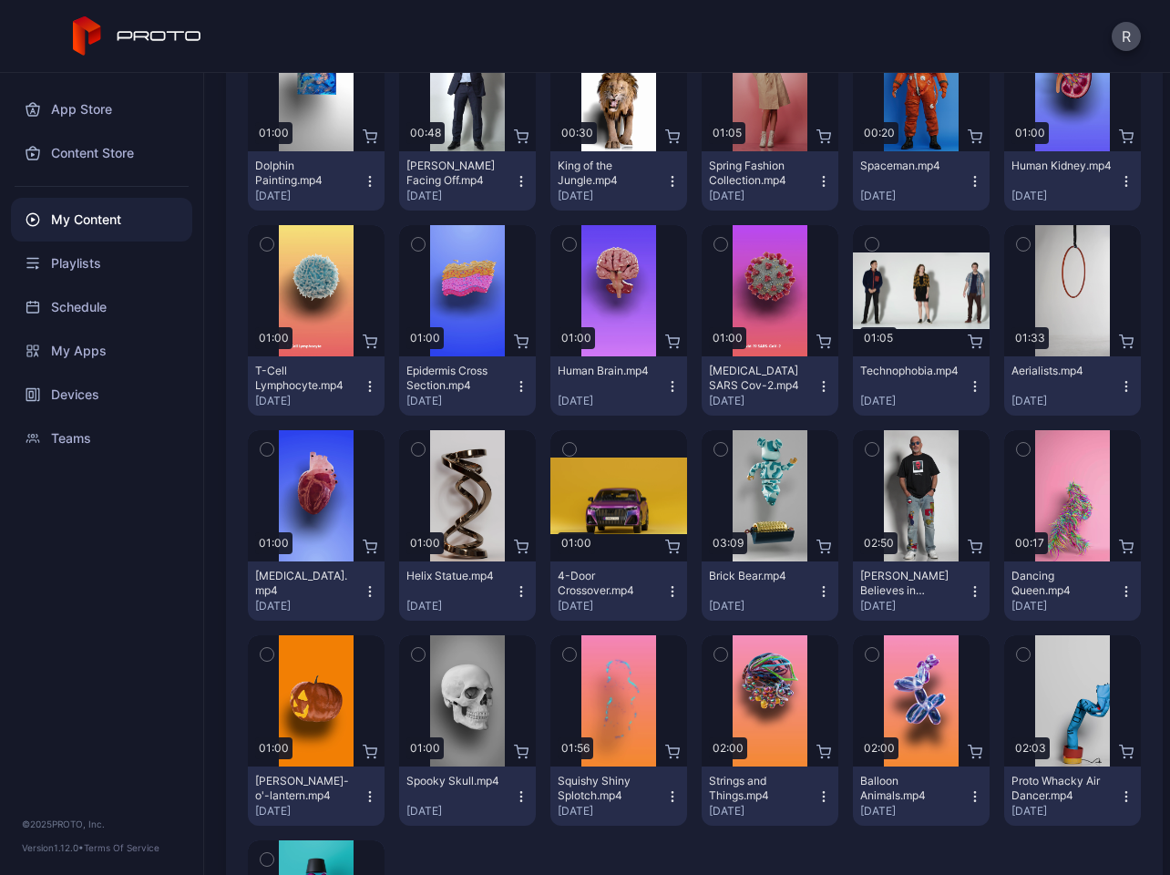
scroll to position [2355, 0]
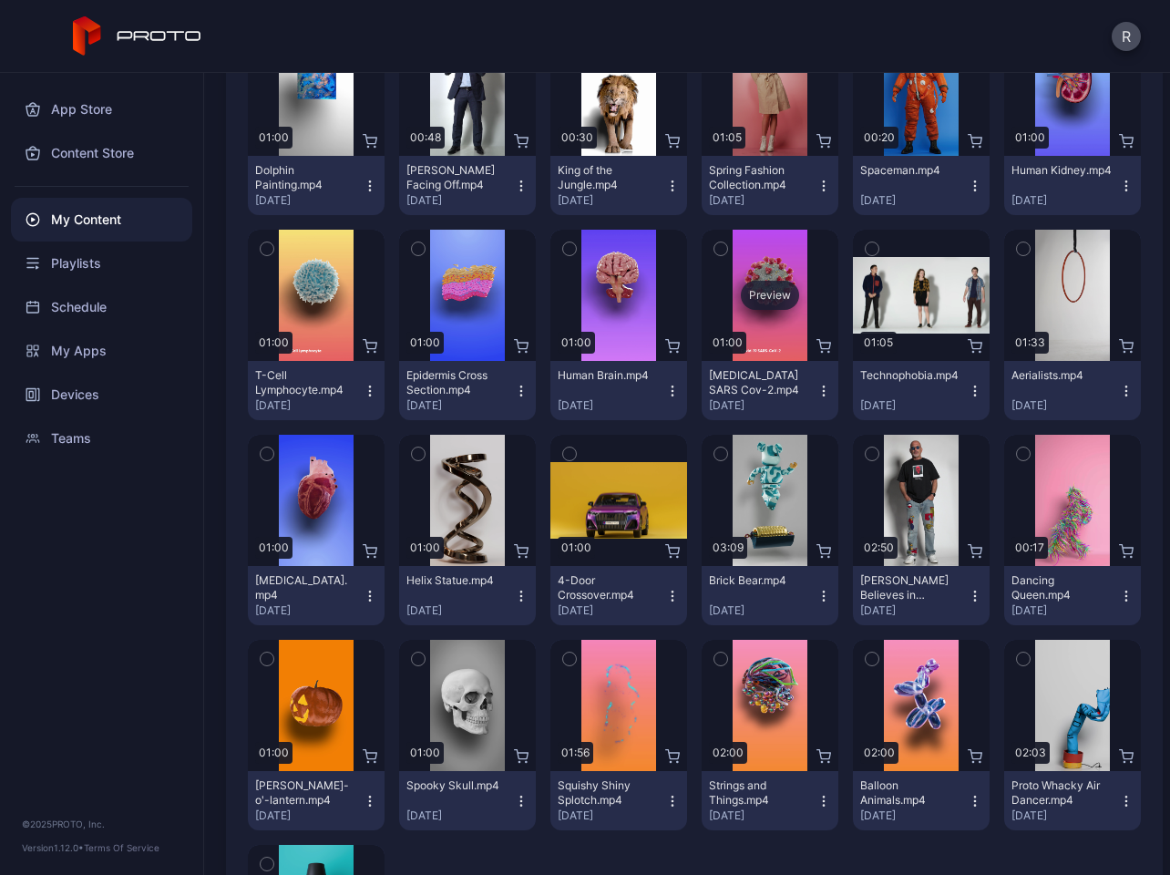
click at [778, 293] on div "Preview" at bounding box center [770, 295] width 58 height 29
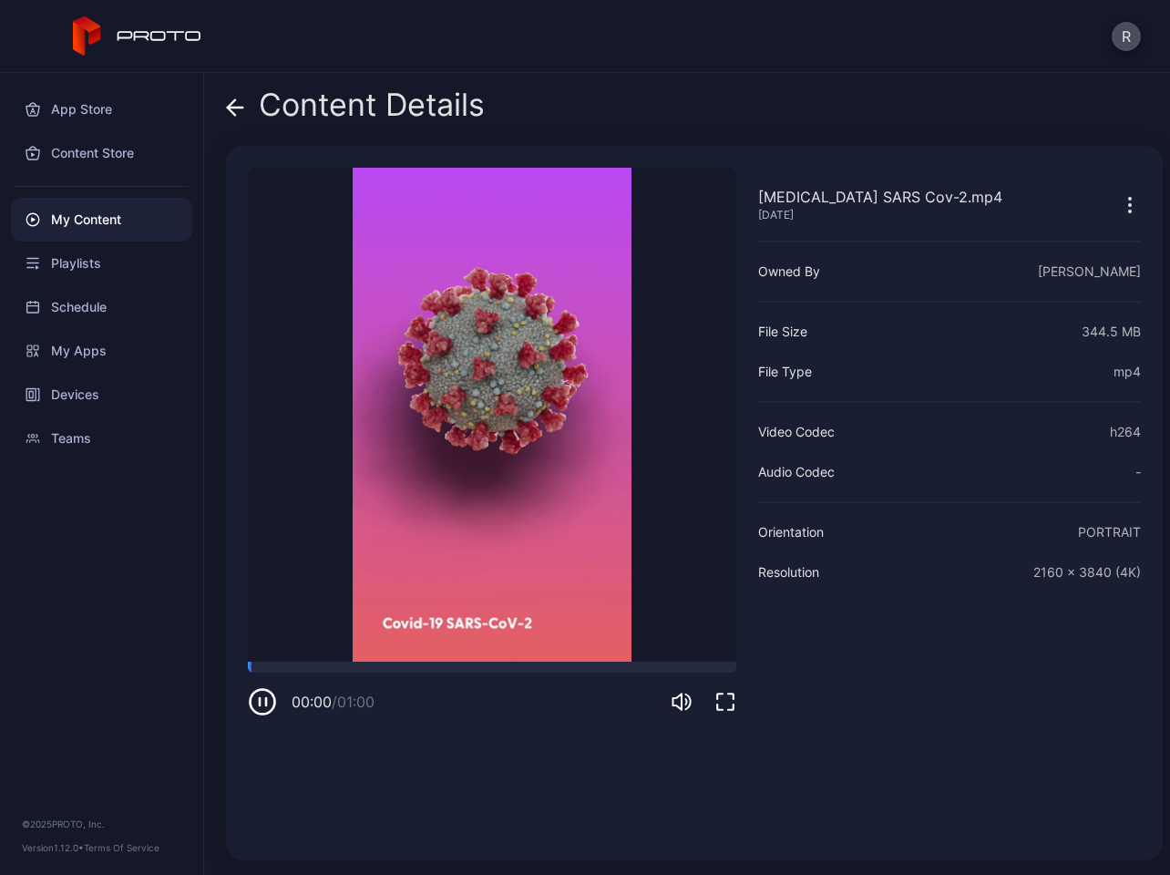
click at [1119, 203] on icon "button" at bounding box center [1130, 205] width 22 height 22
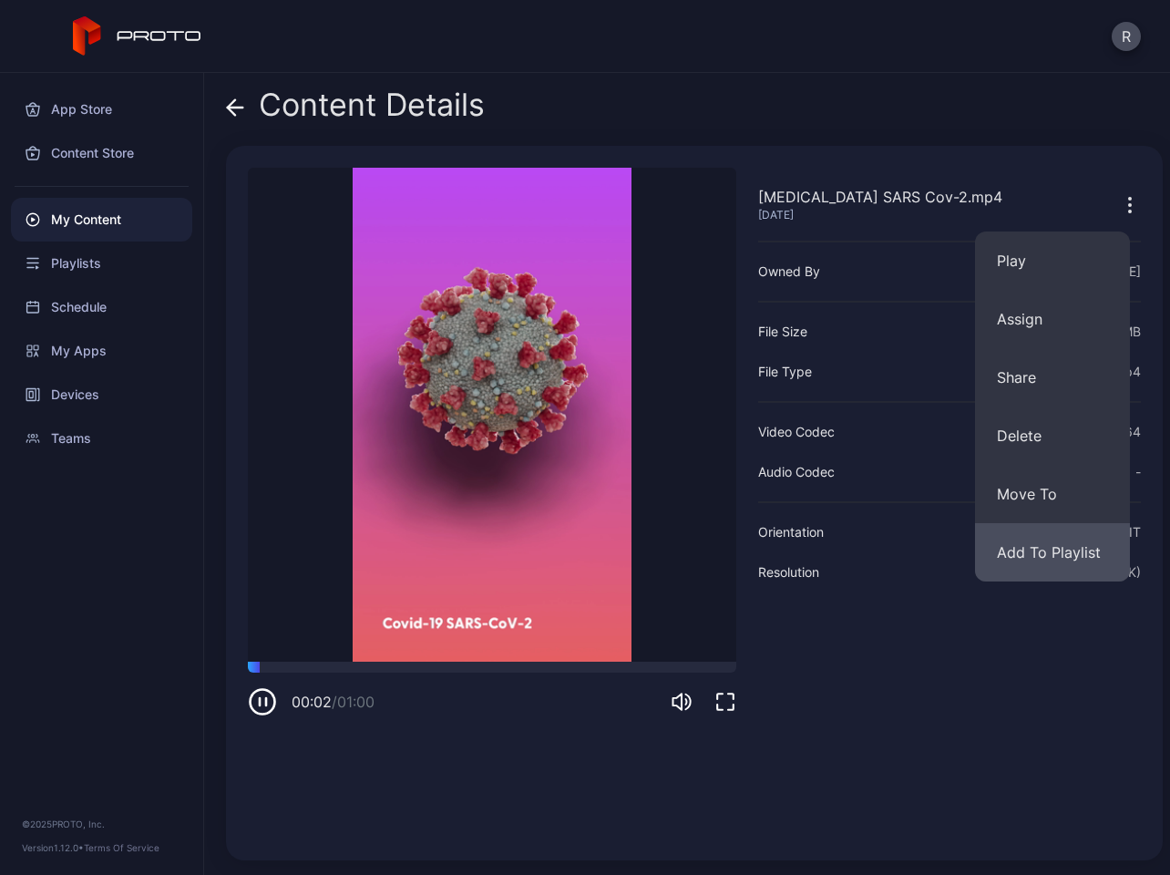
click at [1044, 549] on button "Add To Playlist" at bounding box center [1052, 552] width 155 height 58
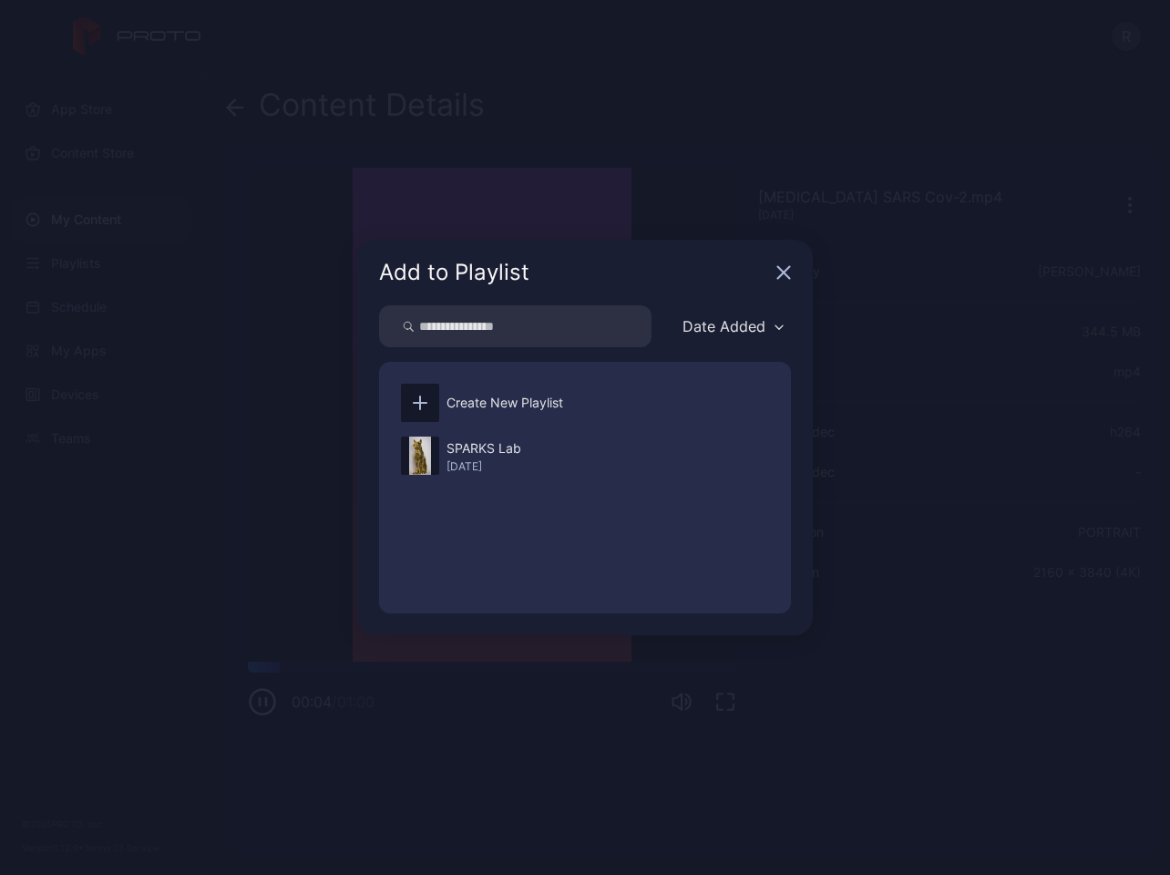
click at [788, 270] on icon "button" at bounding box center [783, 272] width 15 height 15
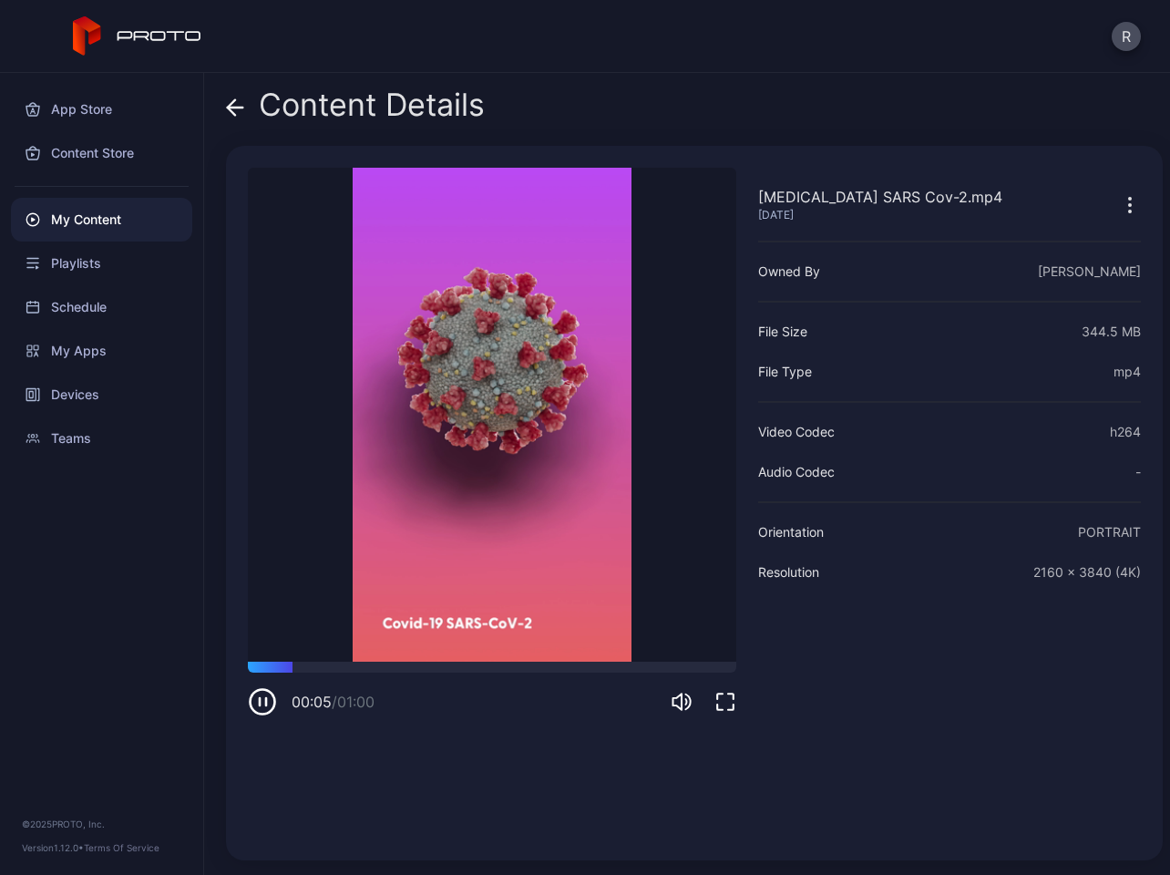
click at [241, 109] on icon at bounding box center [235, 107] width 18 height 18
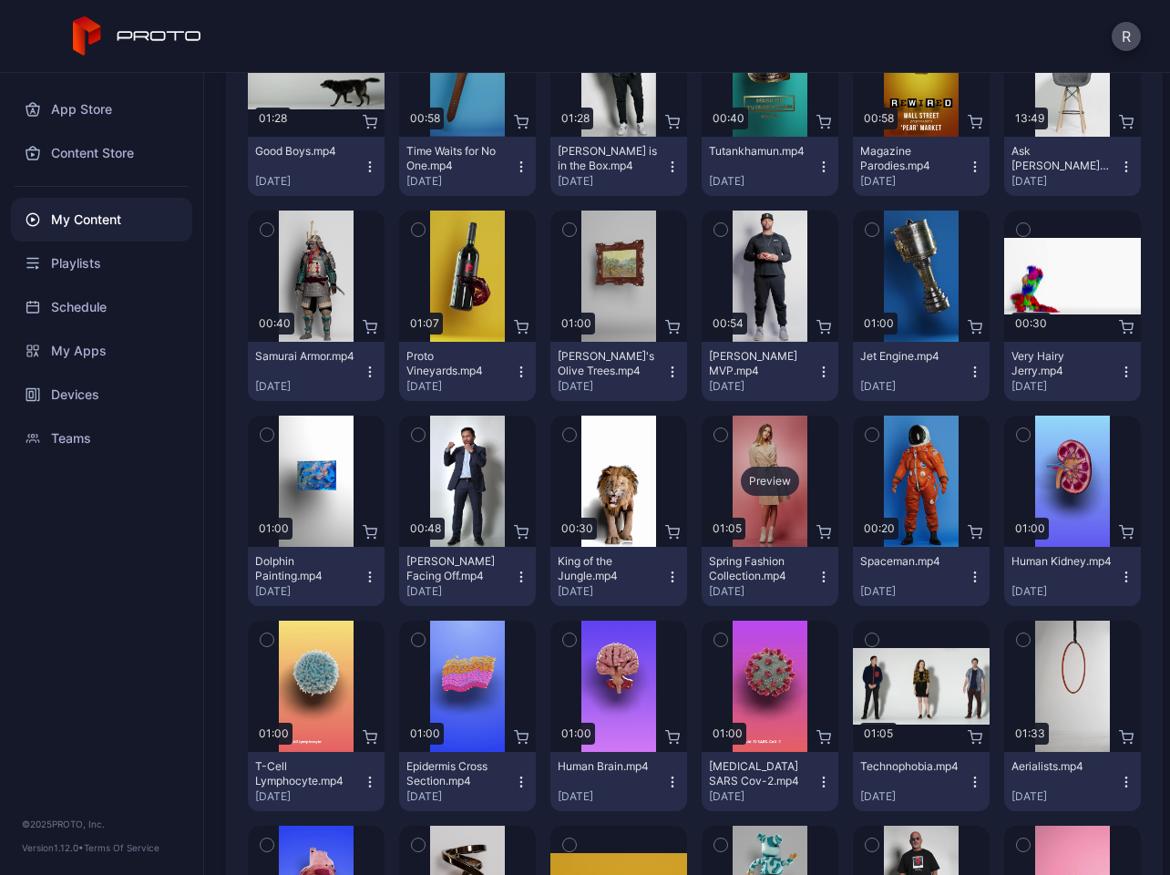
scroll to position [1965, 0]
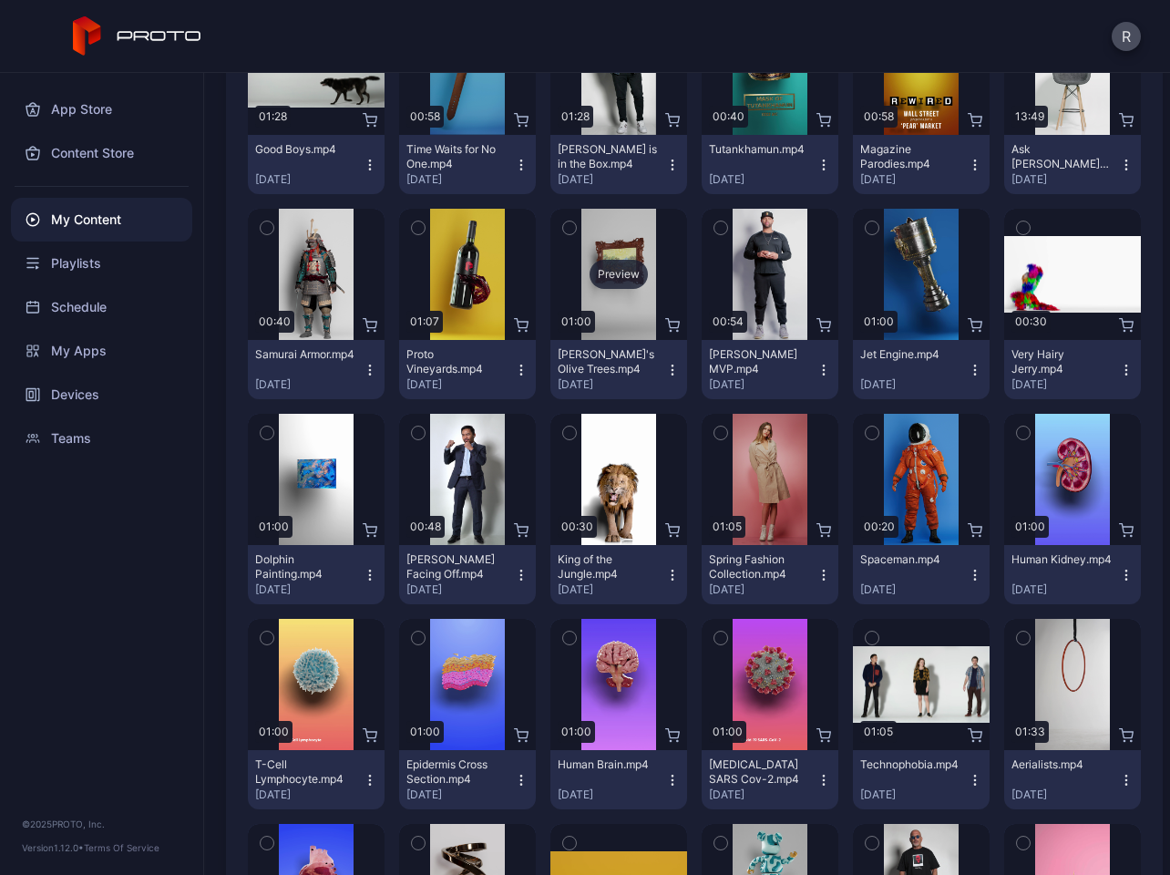
click at [621, 311] on div "Preview" at bounding box center [618, 274] width 137 height 131
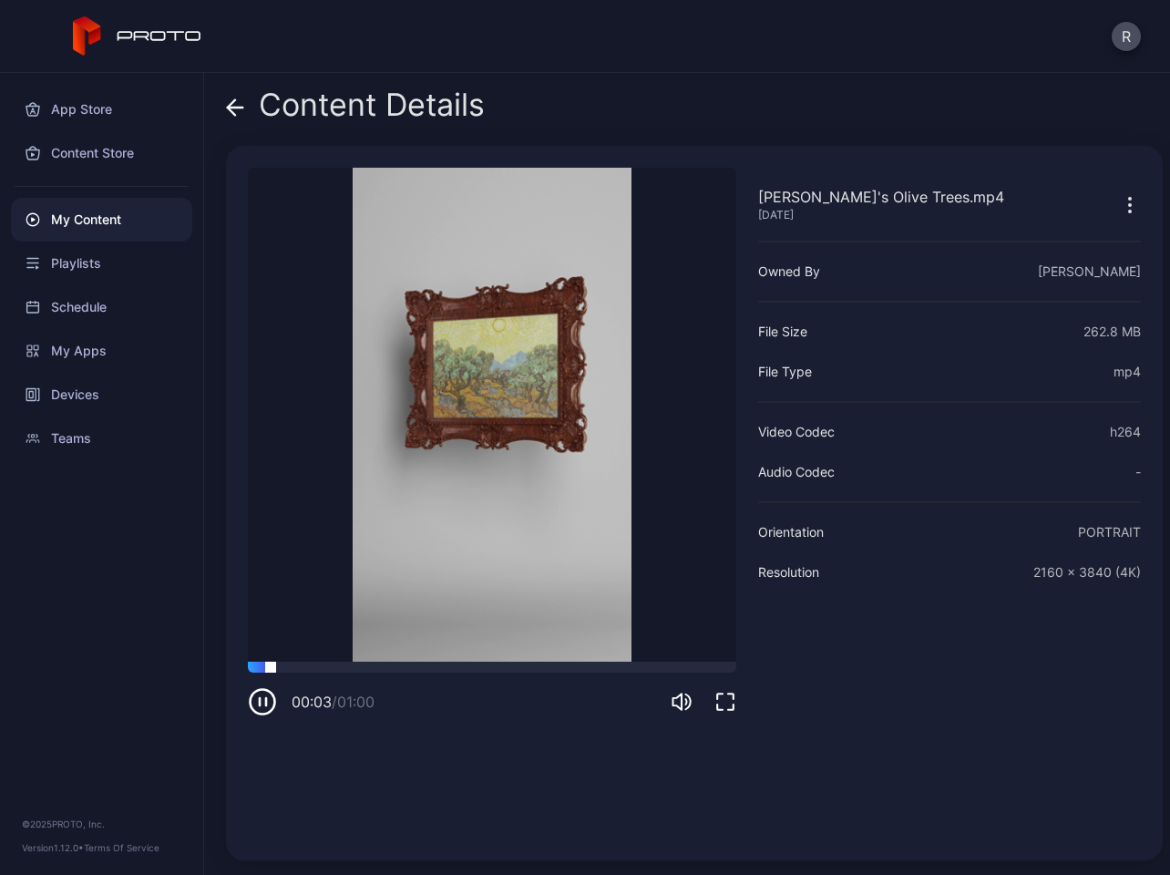
click at [491, 670] on div at bounding box center [492, 667] width 488 height 11
click at [667, 667] on div at bounding box center [492, 667] width 488 height 11
click at [1119, 204] on icon "button" at bounding box center [1130, 205] width 22 height 22
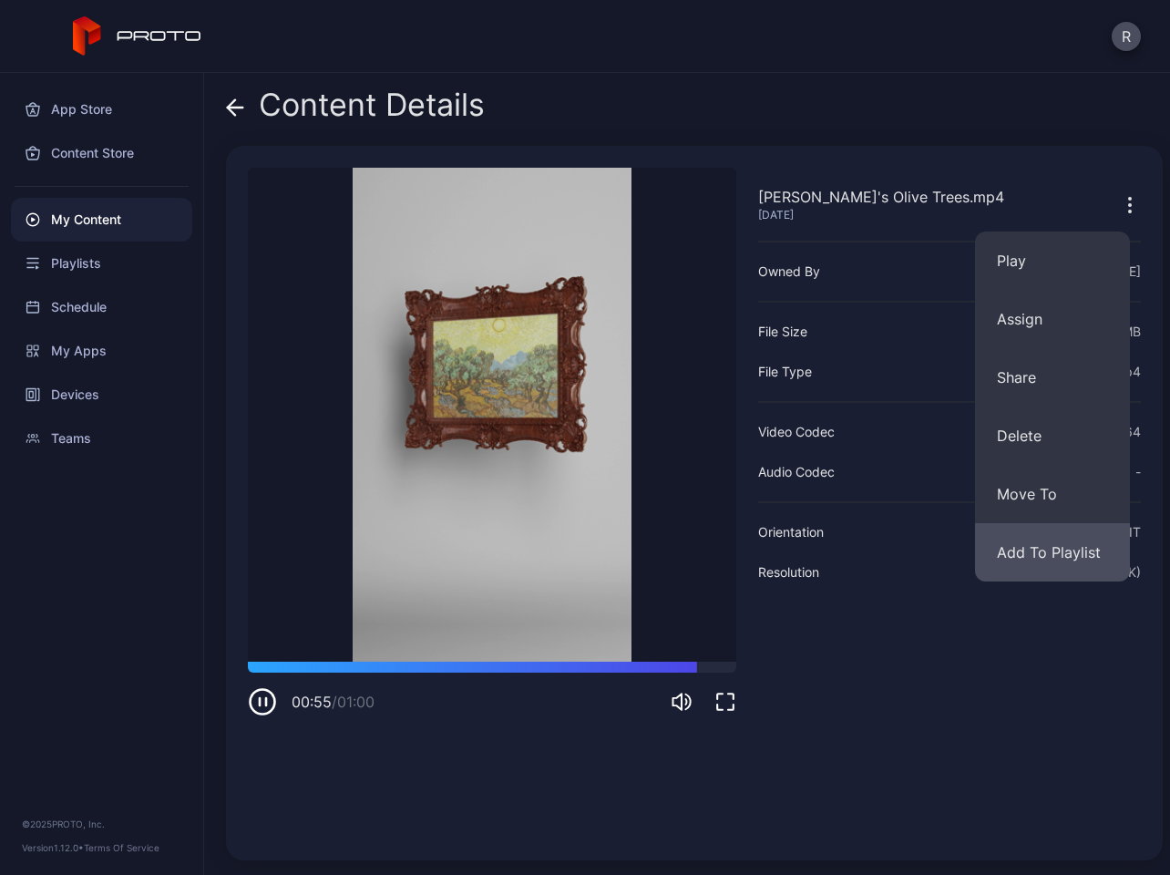
click at [1052, 549] on button "Add To Playlist" at bounding box center [1052, 552] width 155 height 58
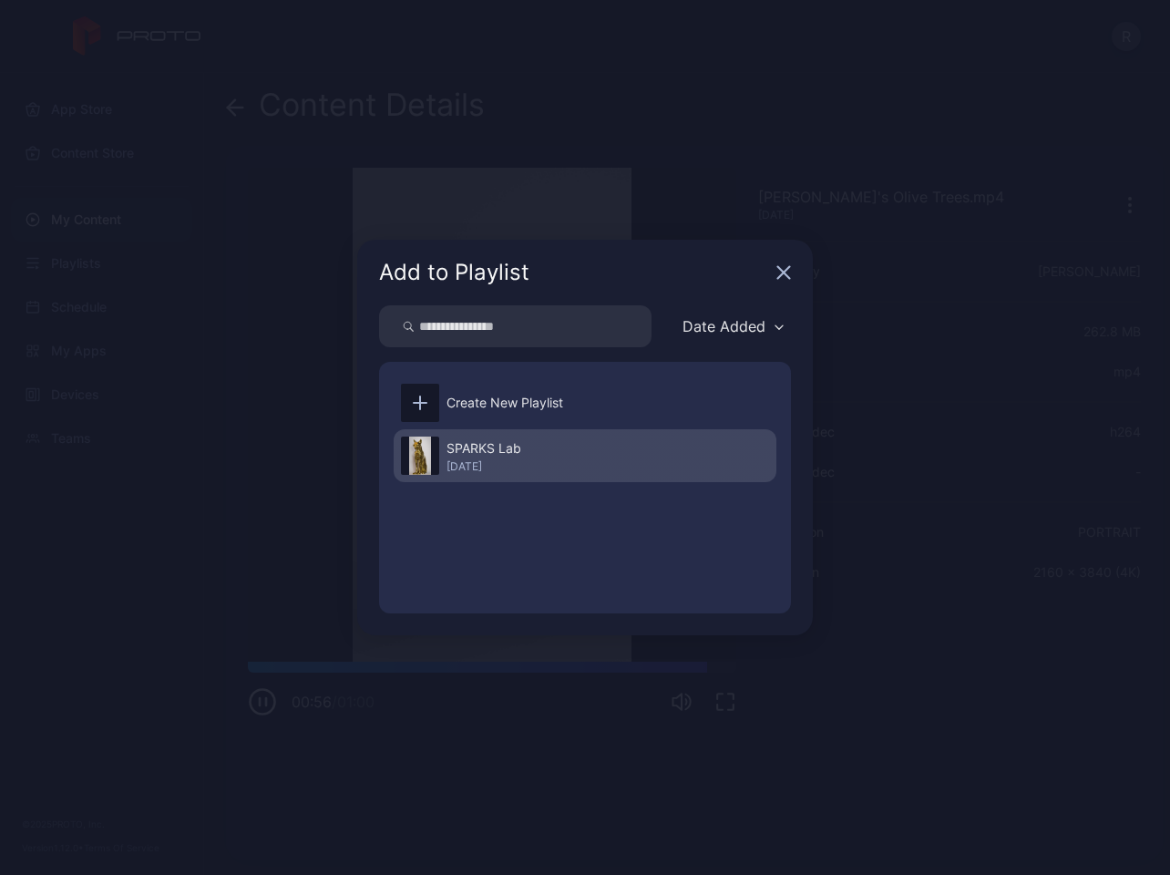
click at [546, 475] on div "SPARKS Lab [DATE]" at bounding box center [585, 455] width 383 height 53
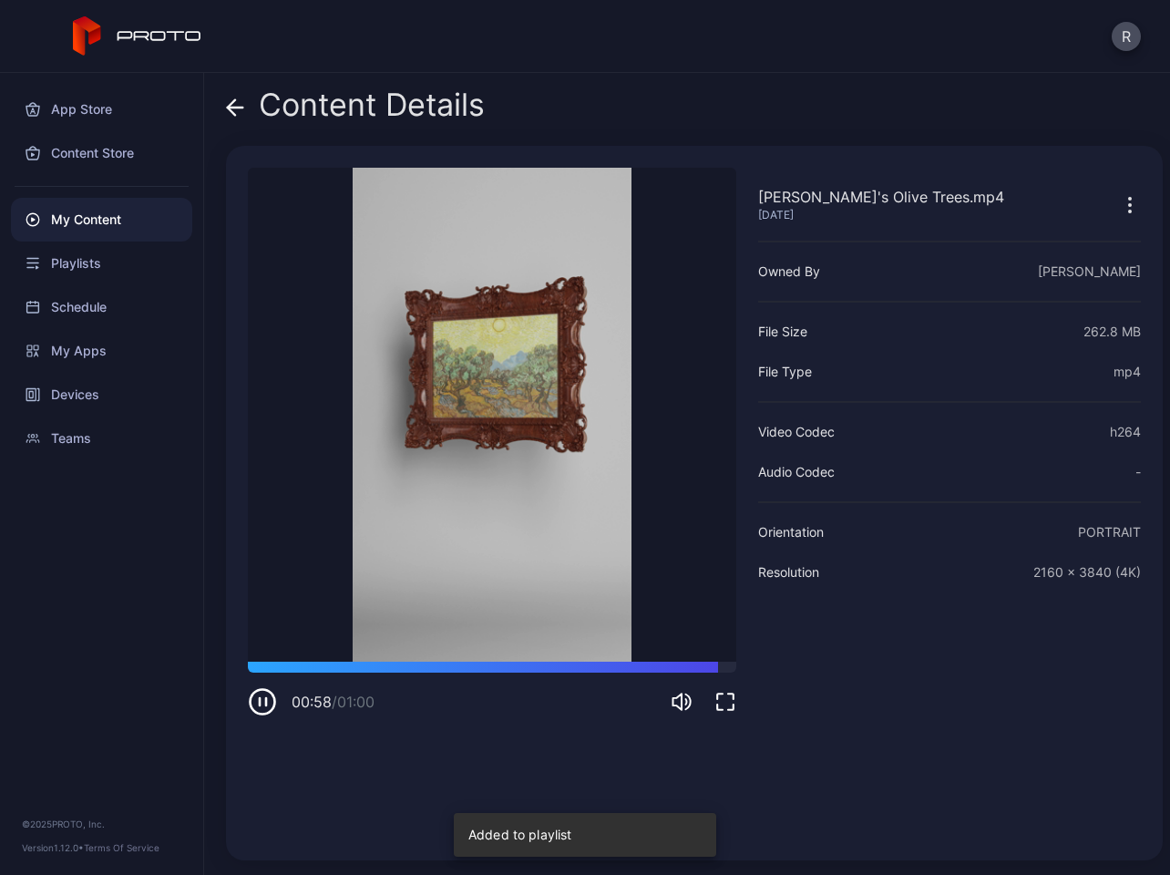
click at [234, 103] on icon at bounding box center [235, 107] width 18 height 18
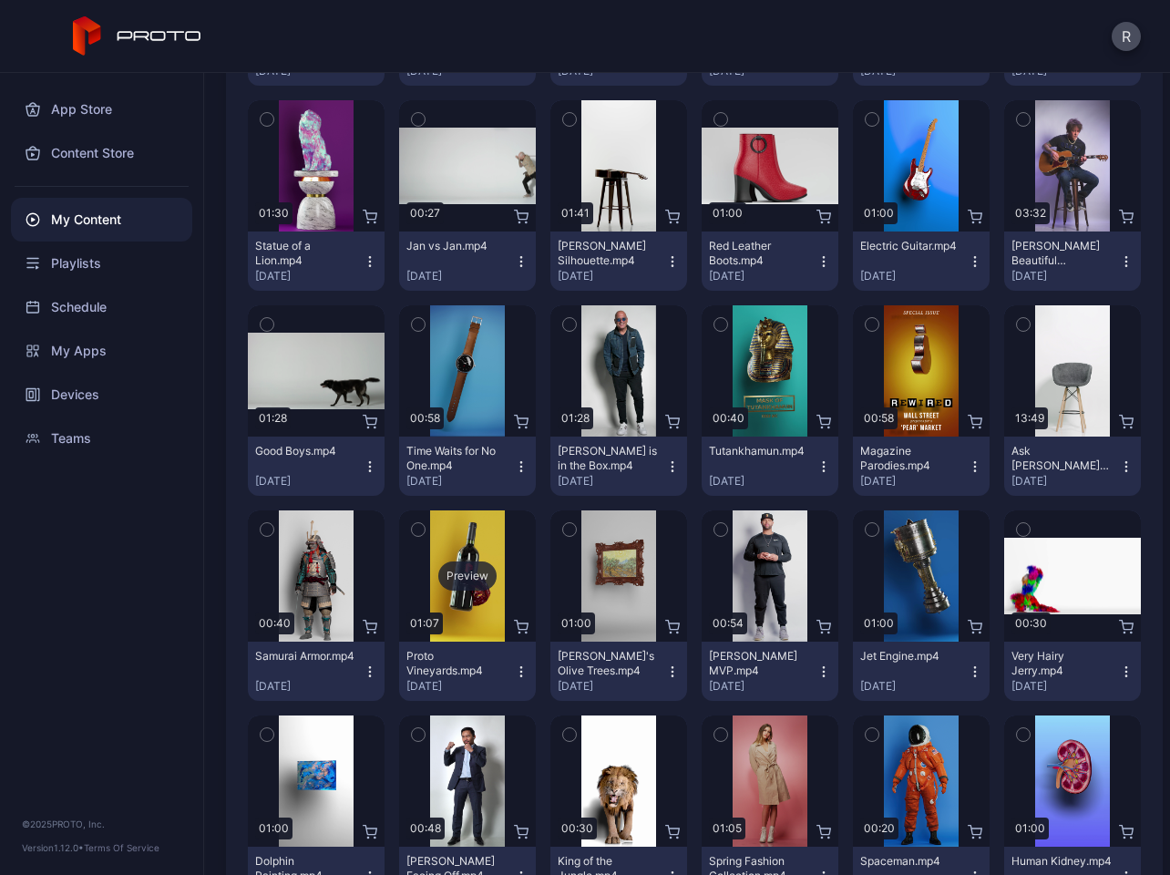
scroll to position [1666, 0]
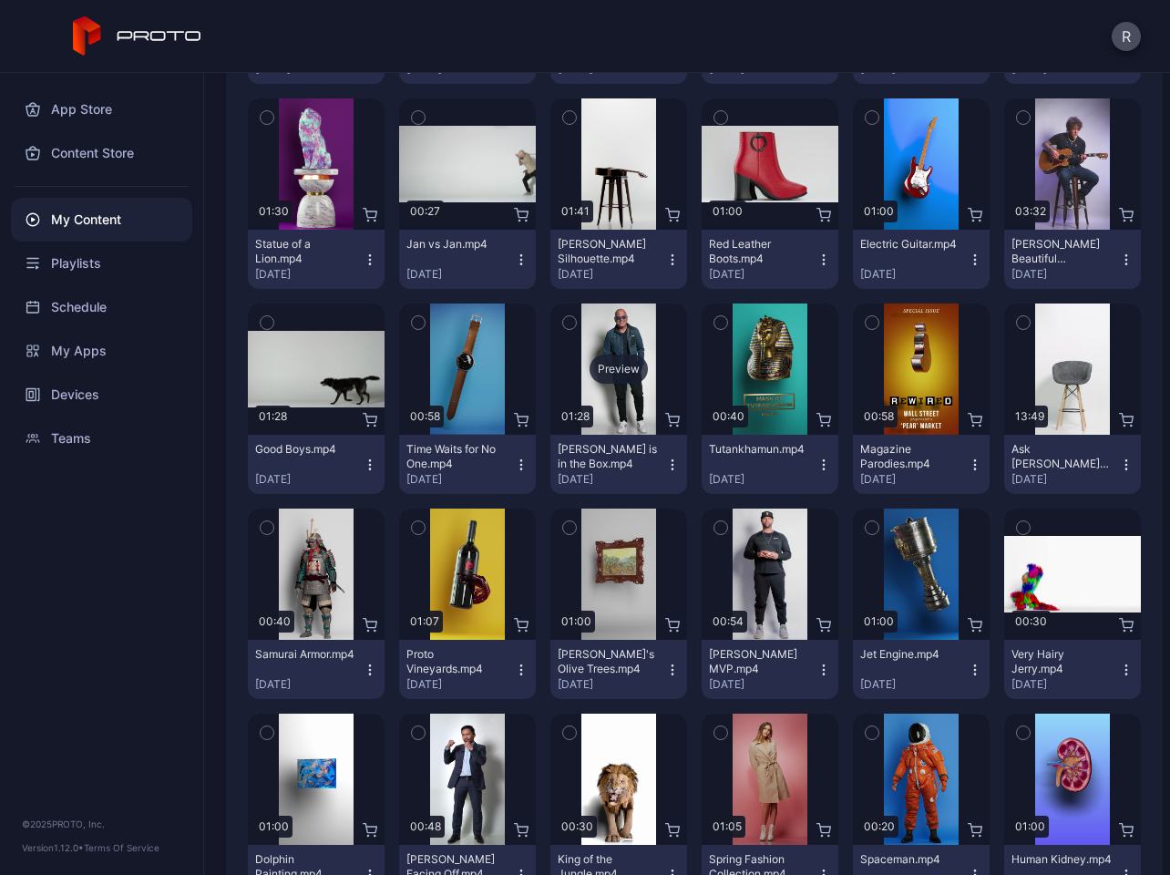
click at [619, 390] on div "Preview" at bounding box center [618, 368] width 137 height 131
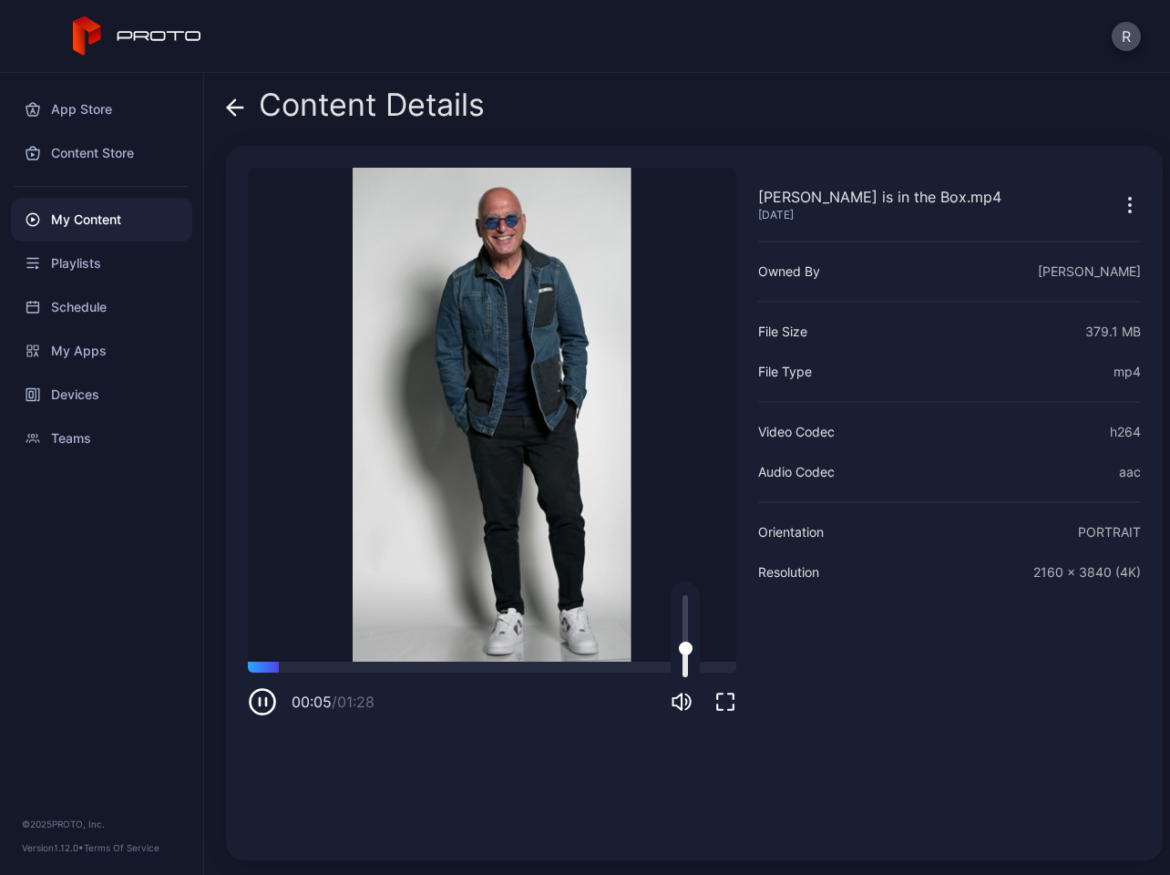
drag, startPoint x: 684, startPoint y: 601, endPoint x: 682, endPoint y: 648, distance: 46.5
click at [682, 648] on div at bounding box center [686, 648] width 14 height 14
click at [1119, 205] on icon "button" at bounding box center [1130, 205] width 22 height 22
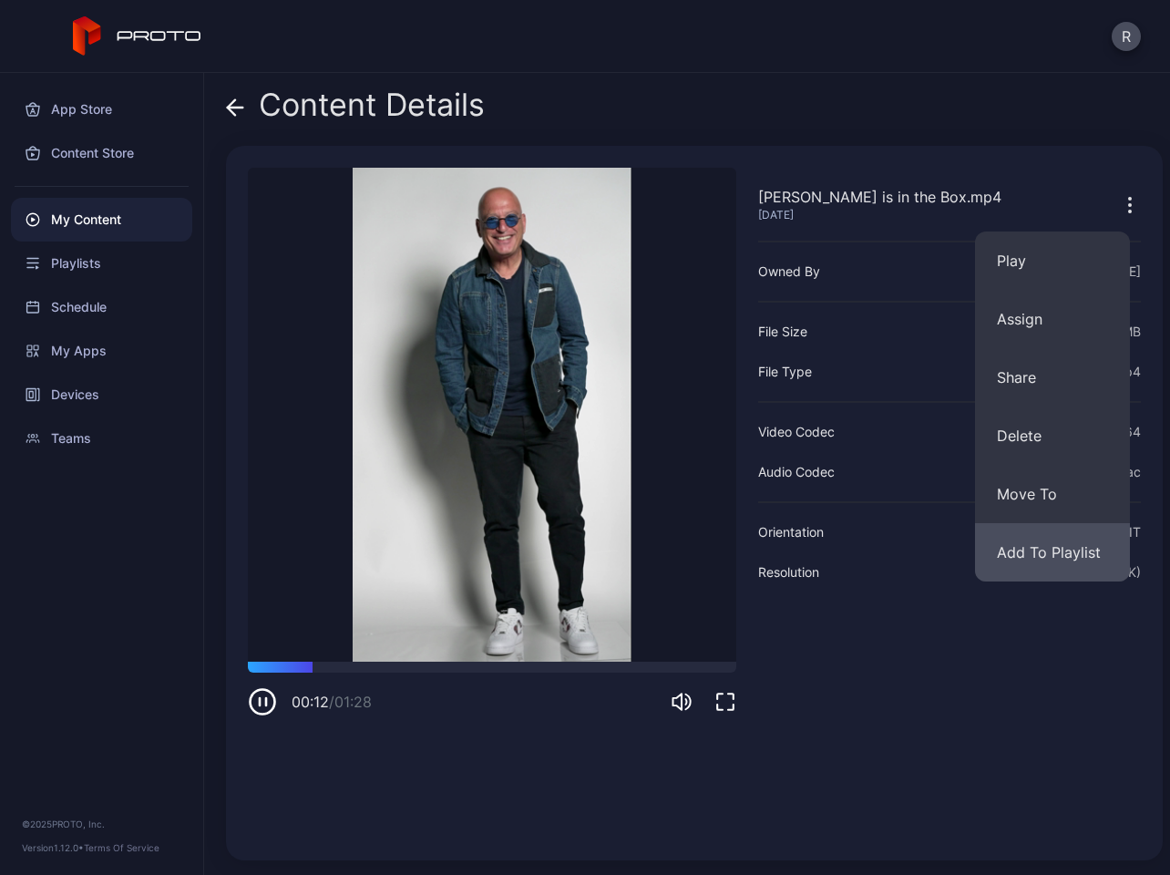
click at [1028, 557] on button "Add To Playlist" at bounding box center [1052, 552] width 155 height 58
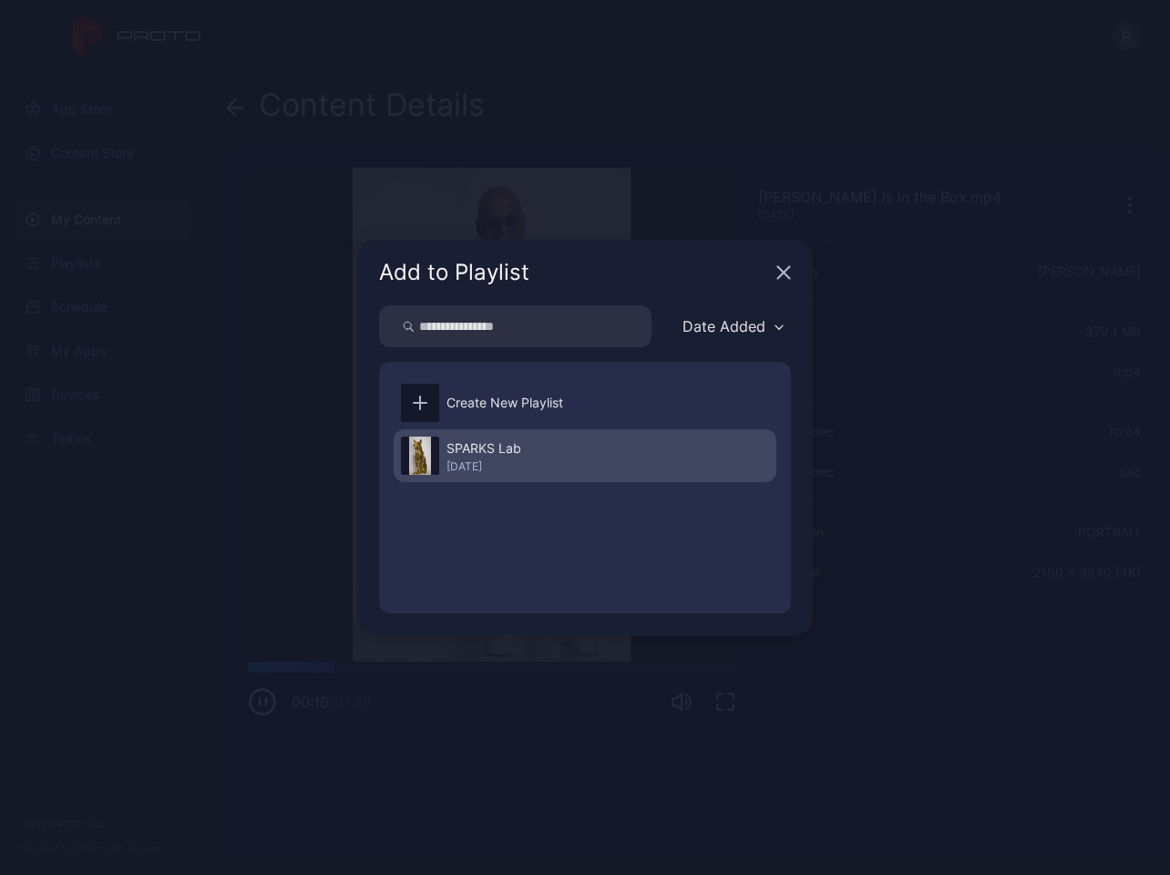
click at [528, 460] on div "SPARKS Lab [DATE]" at bounding box center [585, 455] width 383 height 53
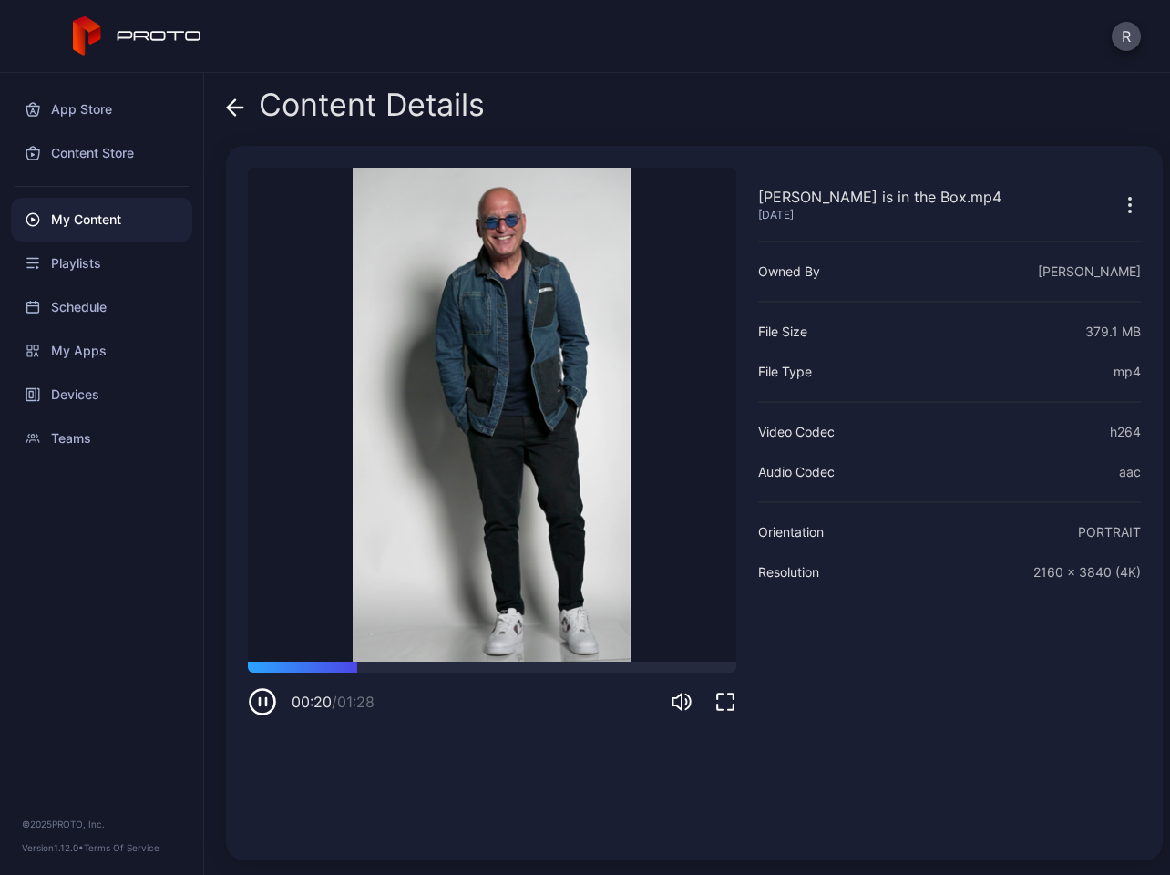
click at [238, 106] on icon at bounding box center [235, 107] width 18 height 18
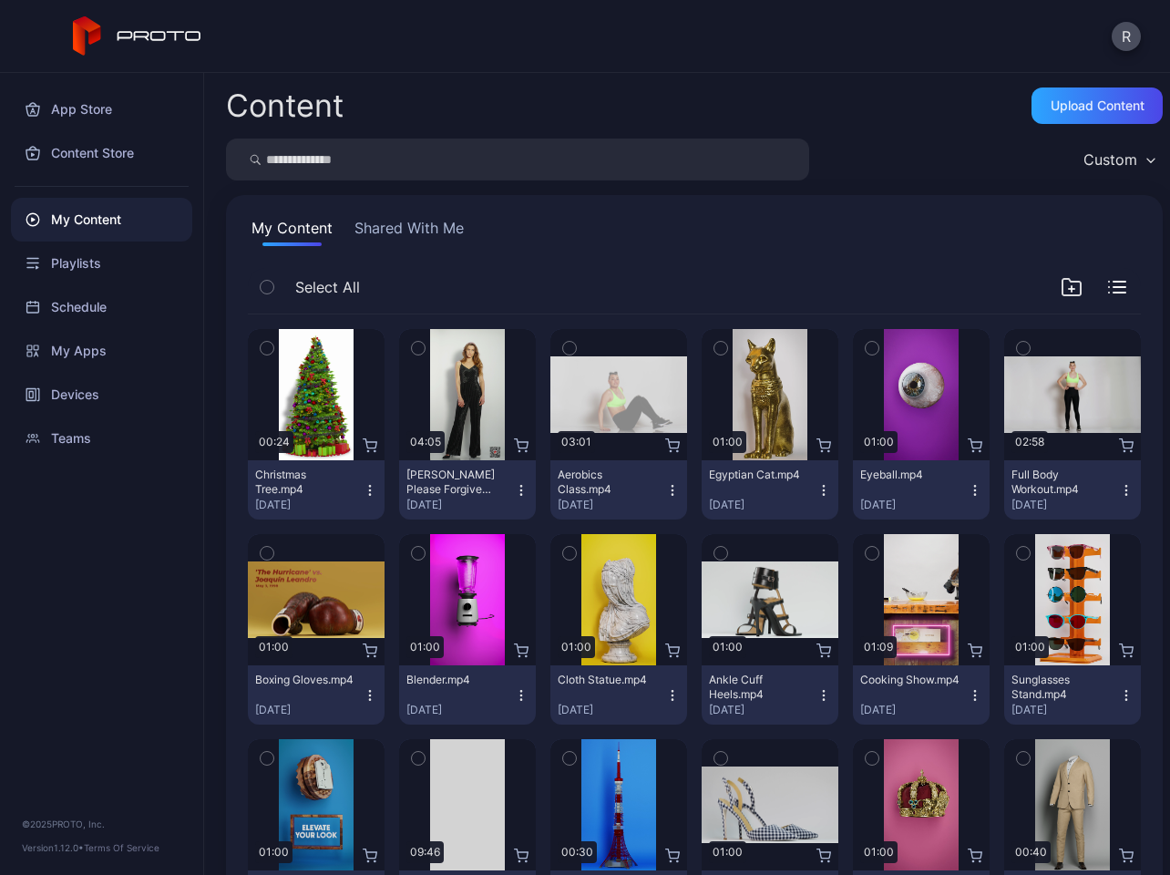
scroll to position [1666, 0]
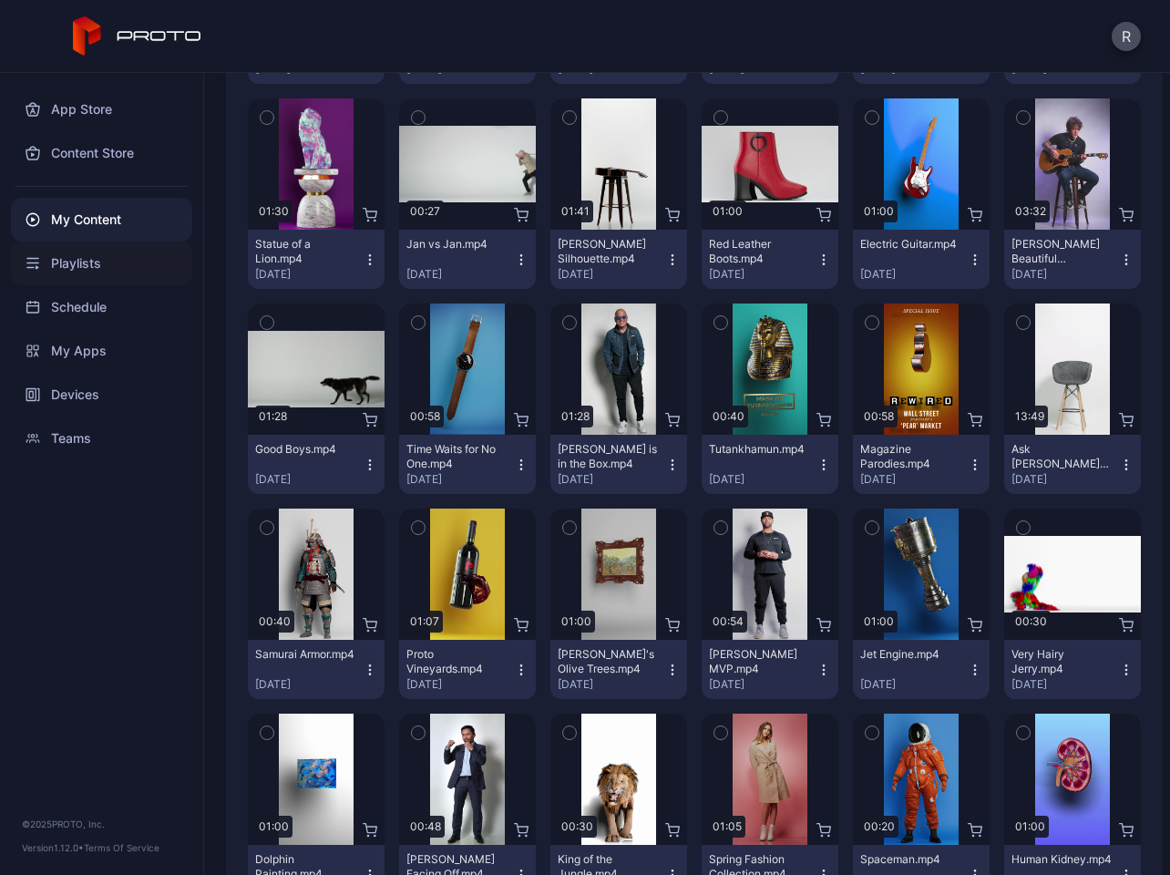
click at [51, 260] on div "Playlists" at bounding box center [101, 263] width 181 height 44
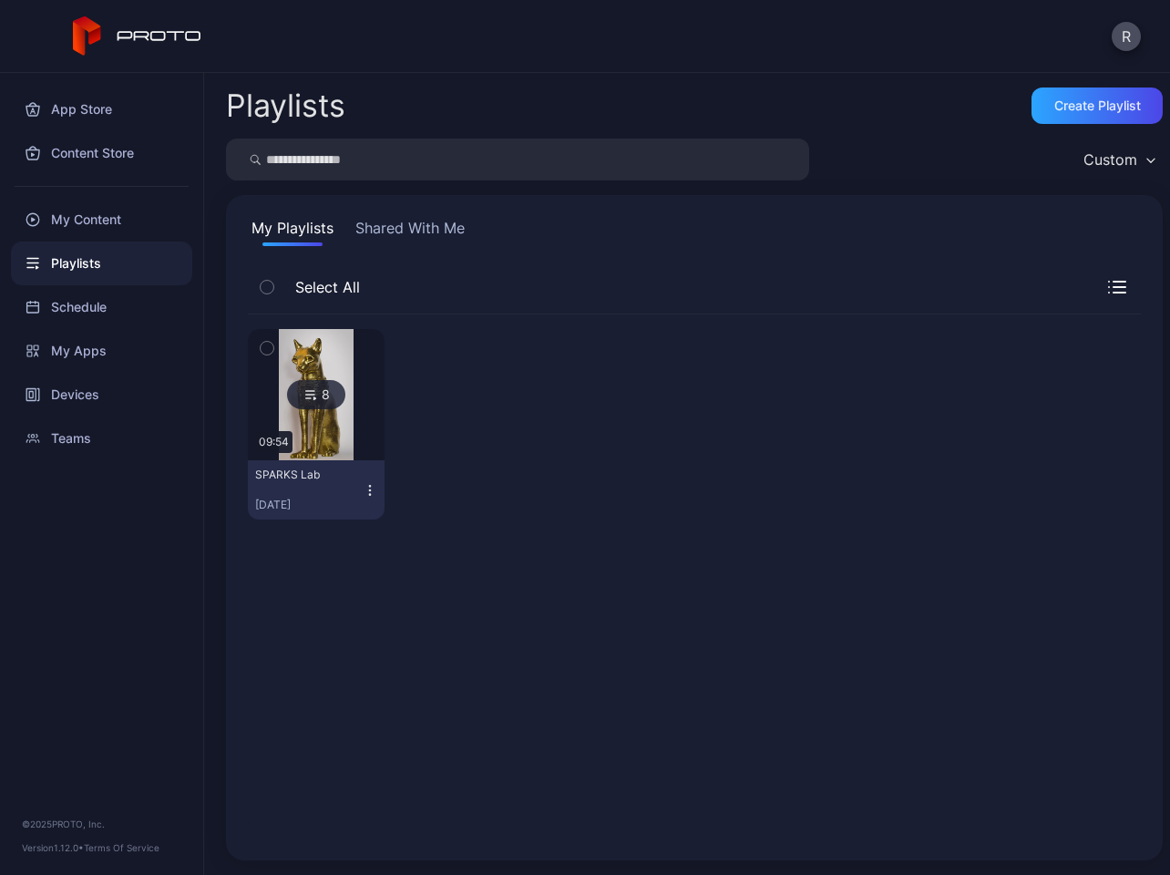
click at [292, 476] on div "SPARKS Lab" at bounding box center [305, 474] width 100 height 15
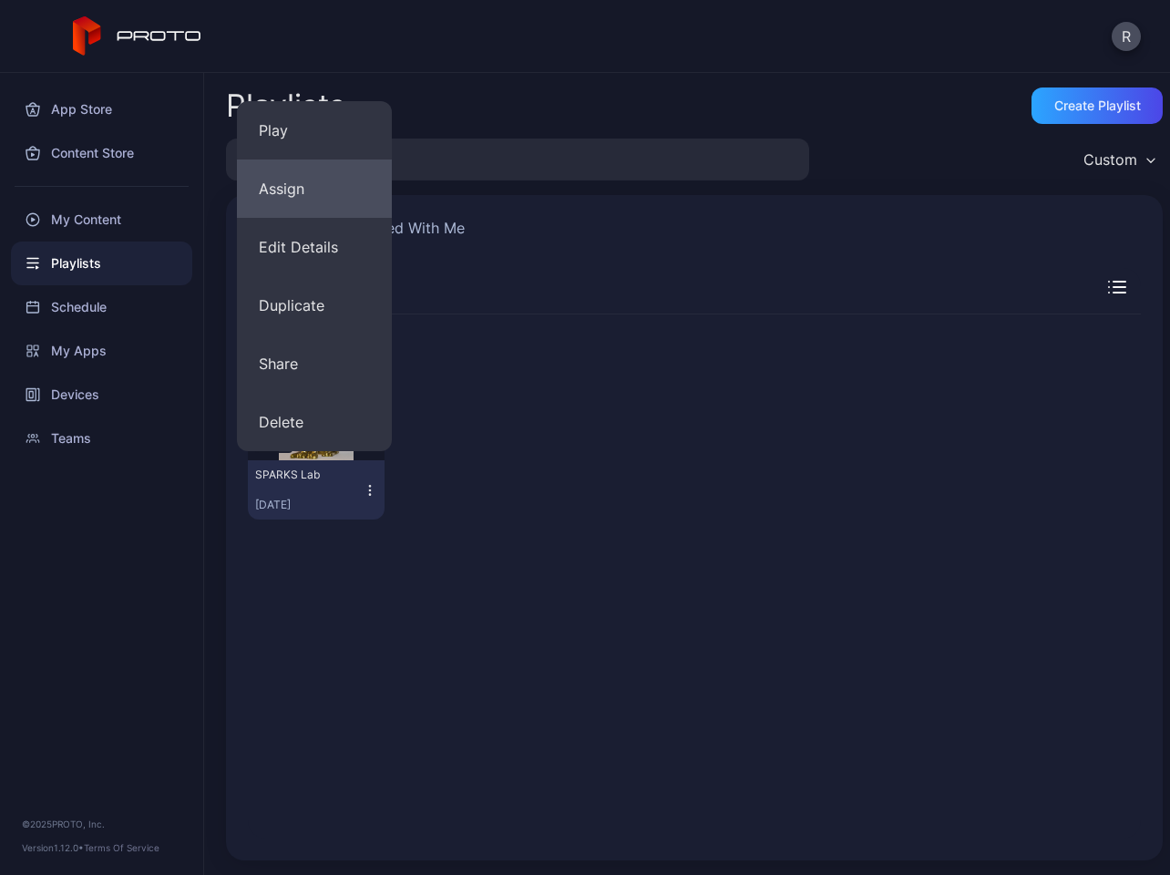
click at [324, 194] on button "Assign" at bounding box center [314, 188] width 155 height 58
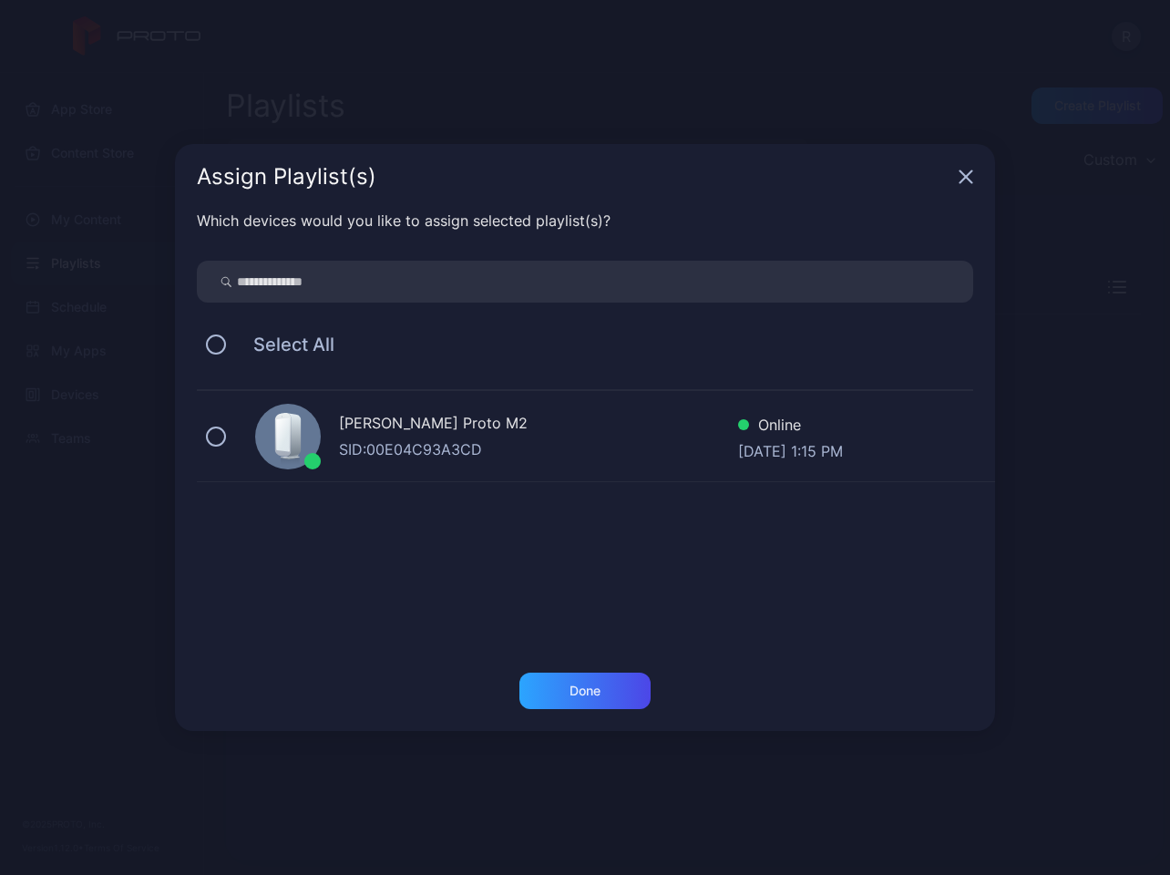
click at [574, 453] on div "SID: 00E04C93A3CD" at bounding box center [538, 449] width 399 height 22
click at [594, 695] on div "Done" at bounding box center [585, 690] width 31 height 15
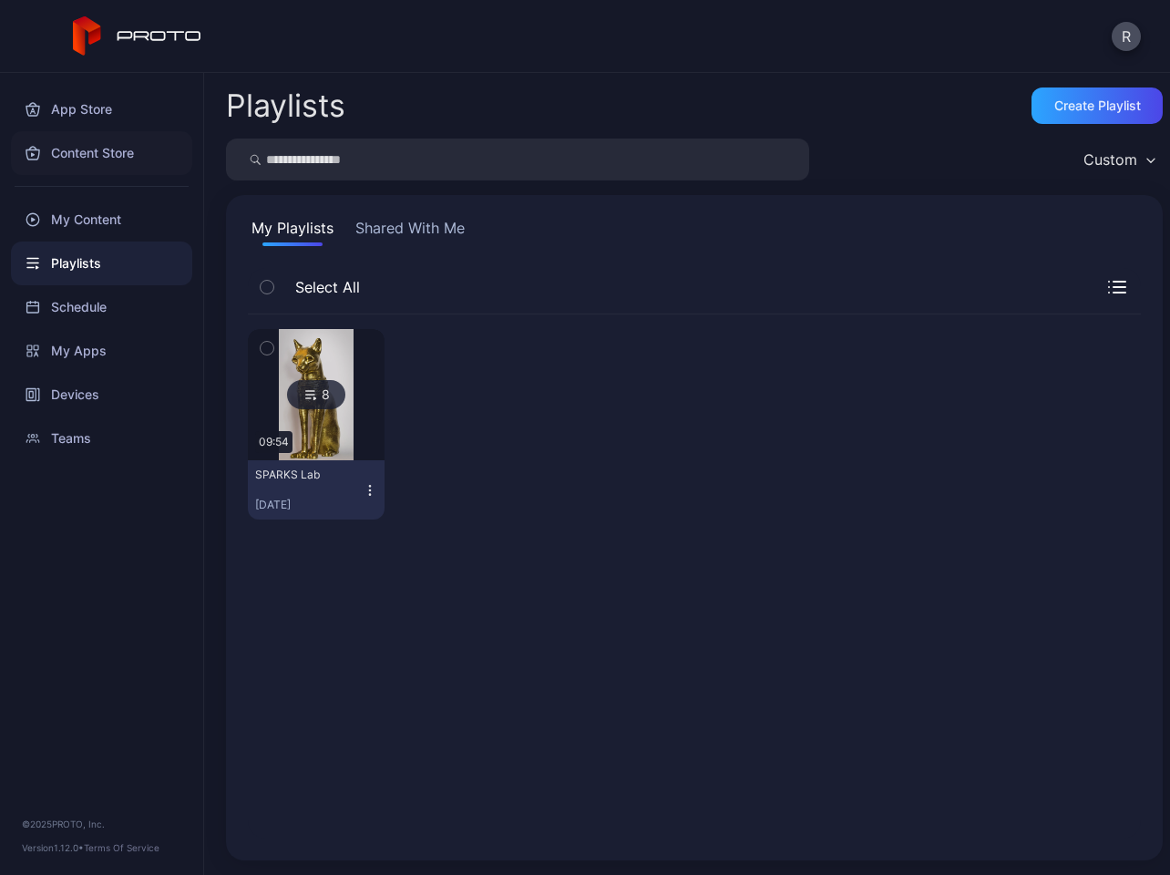
click at [94, 151] on div "Content Store" at bounding box center [101, 153] width 181 height 44
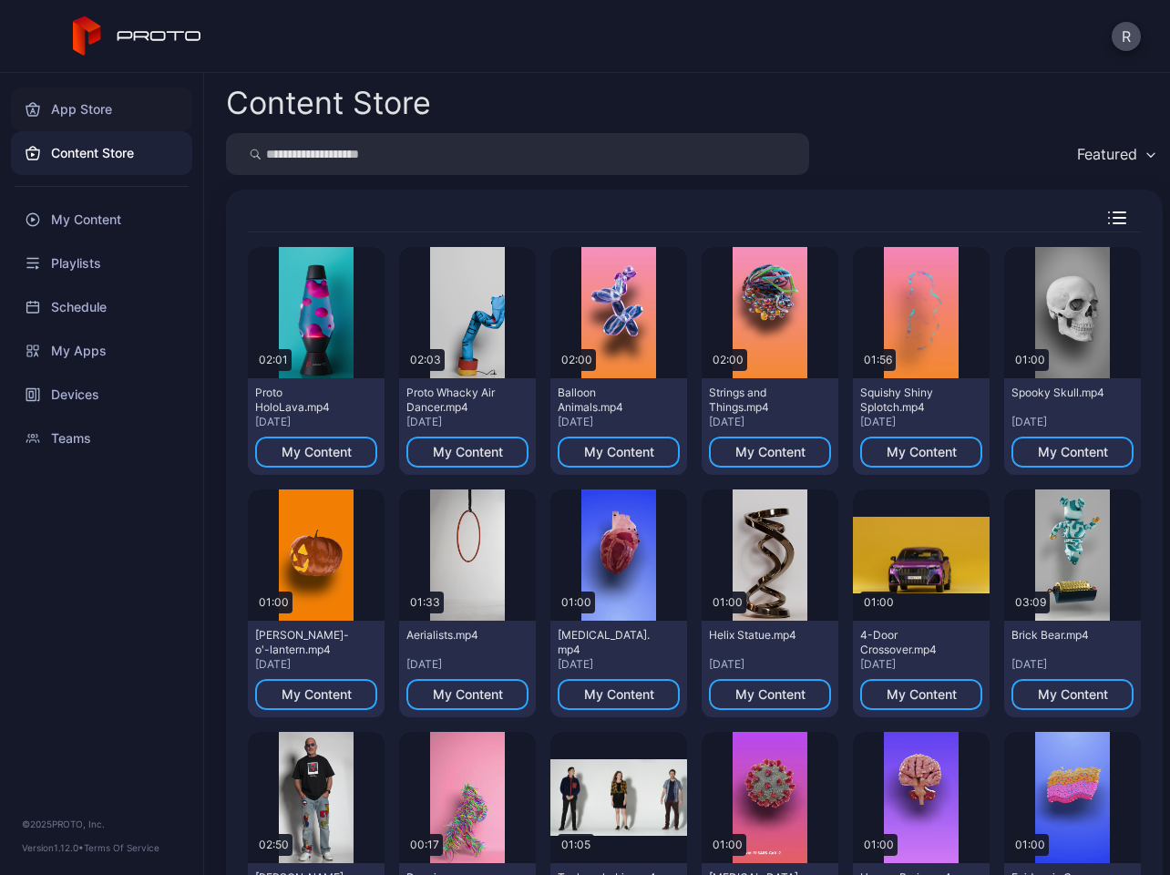
click at [112, 109] on div "App Store" at bounding box center [101, 109] width 181 height 44
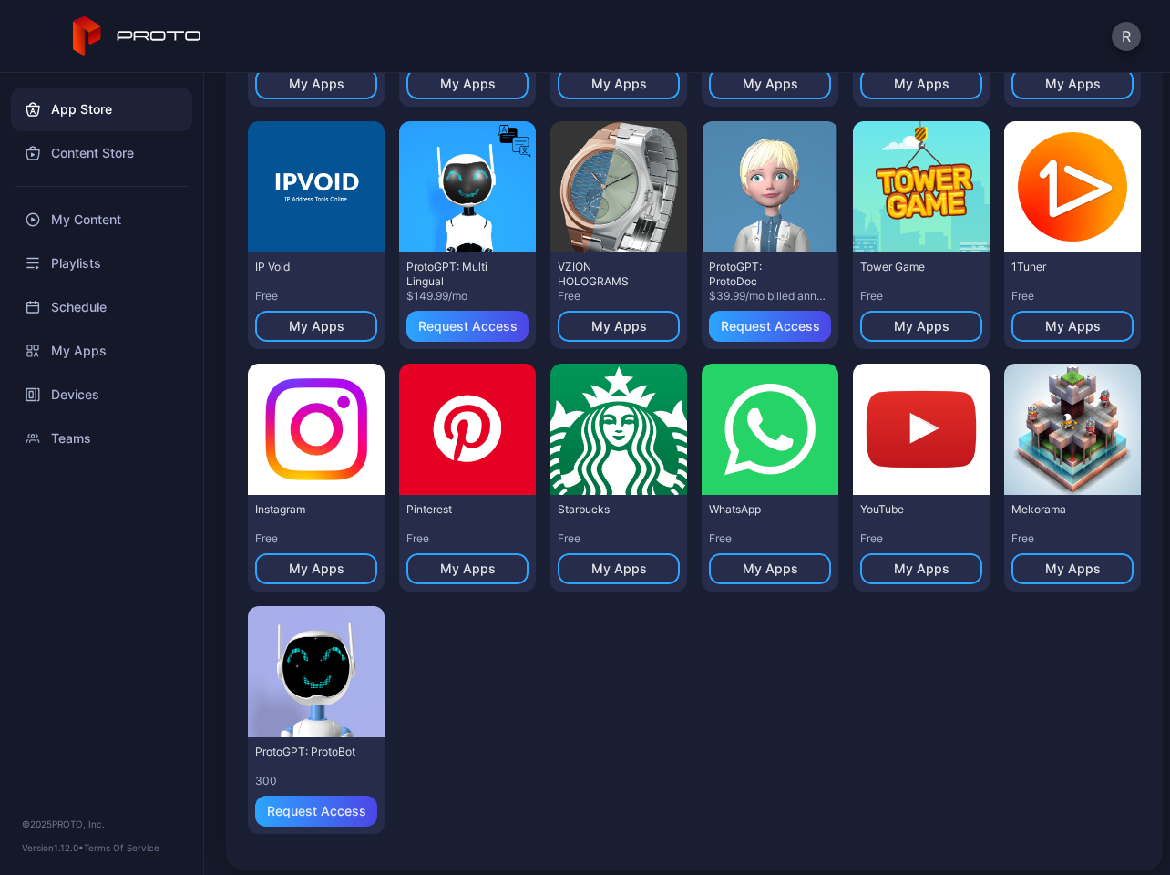
scroll to position [641, 0]
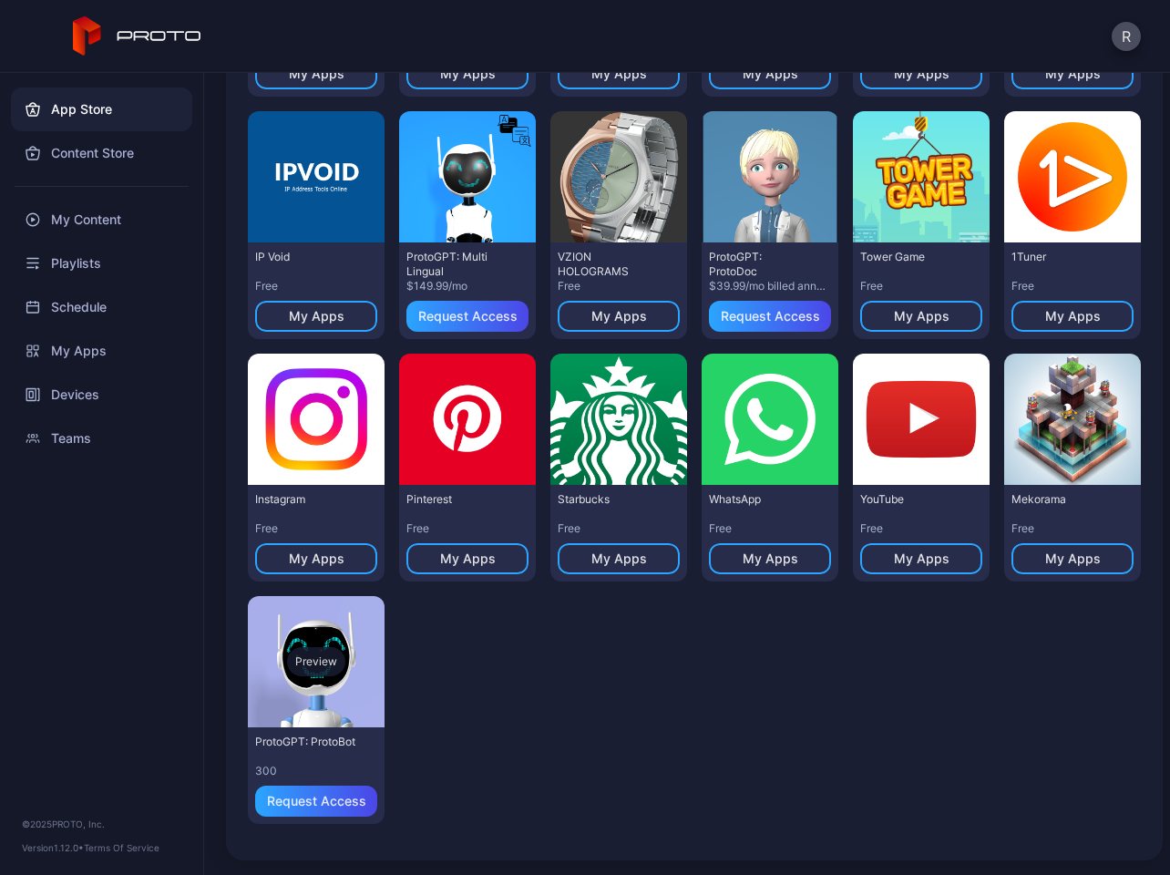
click at [351, 694] on div "Preview" at bounding box center [316, 661] width 137 height 131
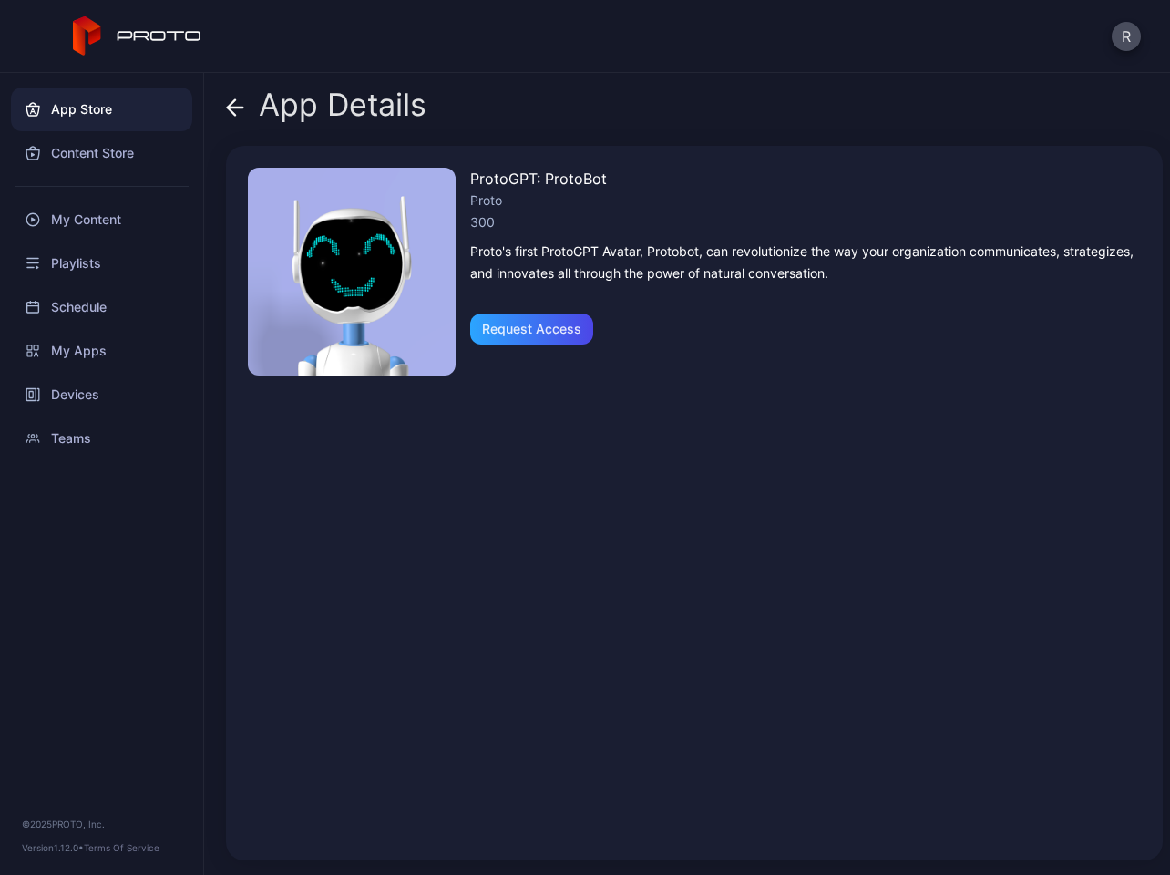
click at [328, 295] on img at bounding box center [352, 272] width 208 height 208
click at [544, 327] on div "Request Access" at bounding box center [531, 329] width 99 height 15
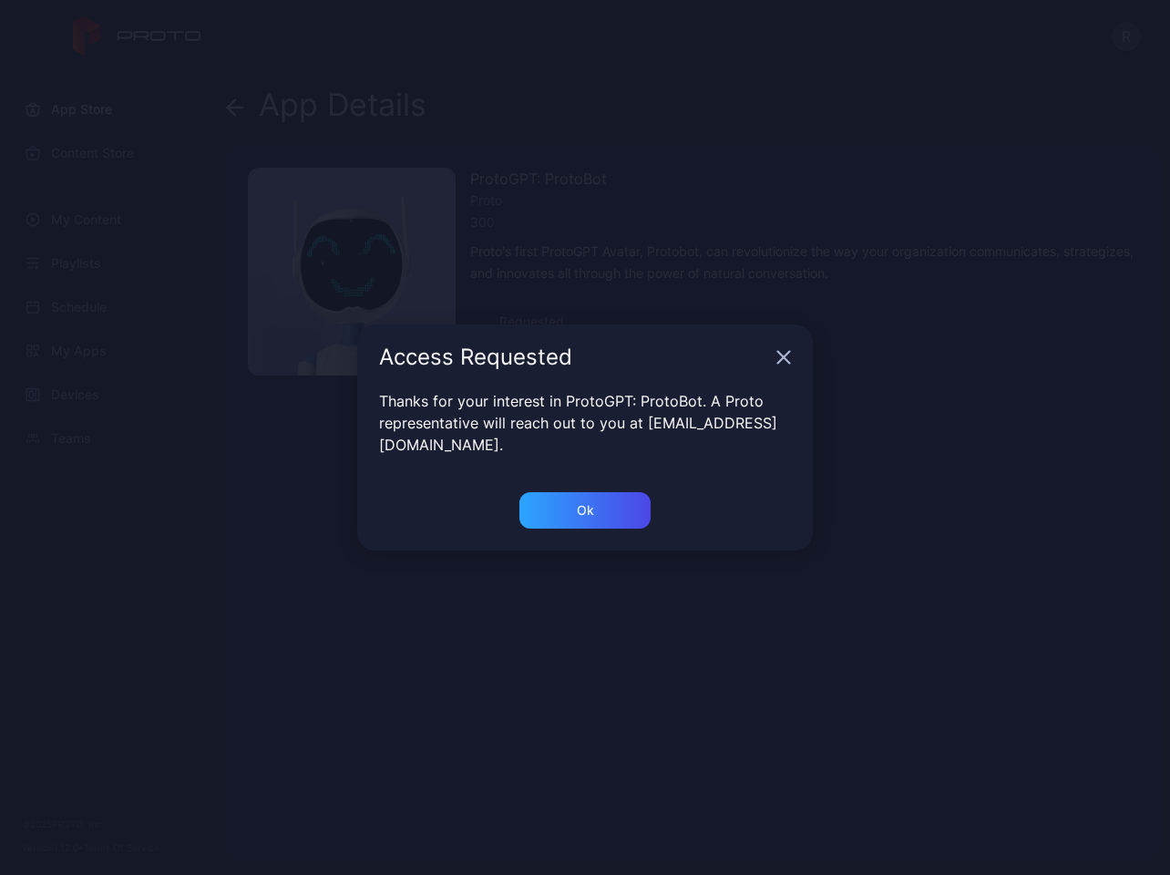
click at [784, 364] on icon "button" at bounding box center [783, 357] width 15 height 15
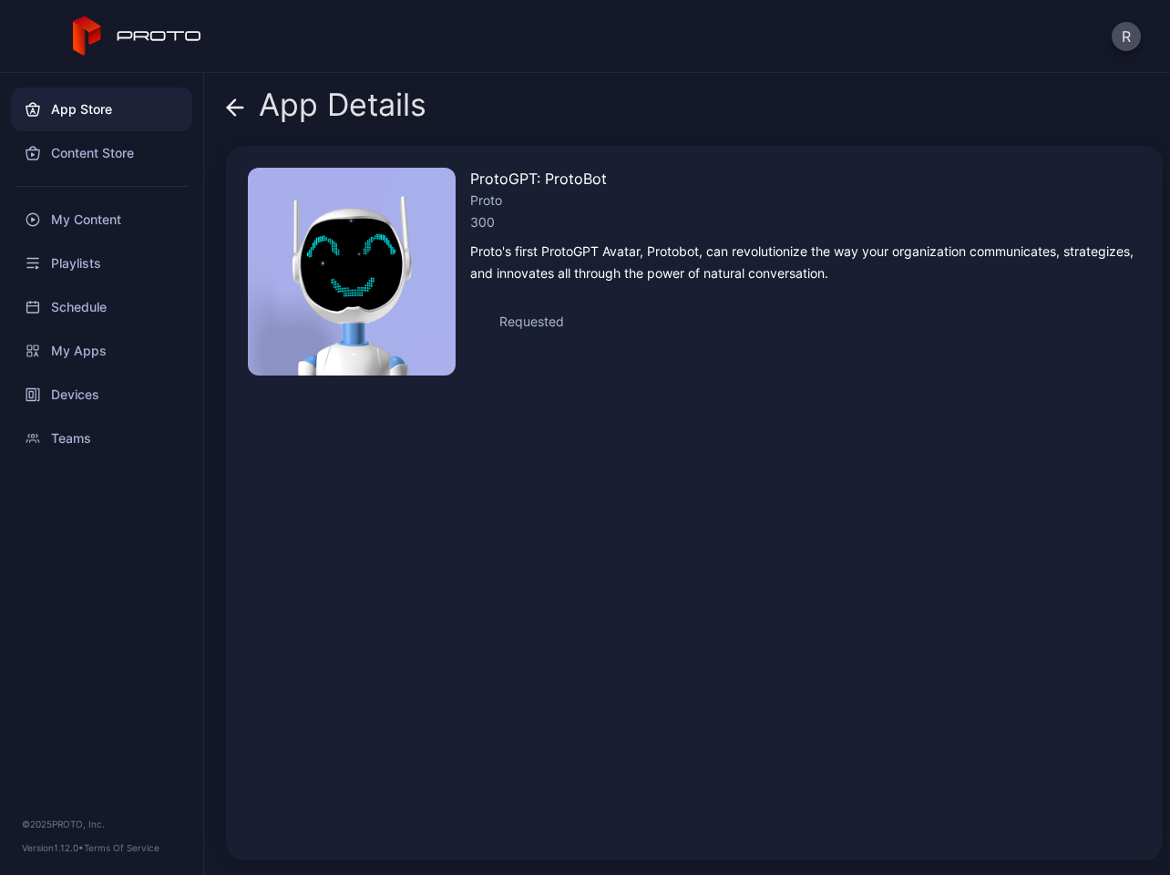
click at [224, 99] on div "App Details ProtoGPT: ProtoBot Proto 300 Proto's first ProtoGPT Avatar, Protobo…" at bounding box center [687, 474] width 966 height 802
click at [234, 110] on icon at bounding box center [235, 107] width 18 height 18
